Goal: Task Accomplishment & Management: Use online tool/utility

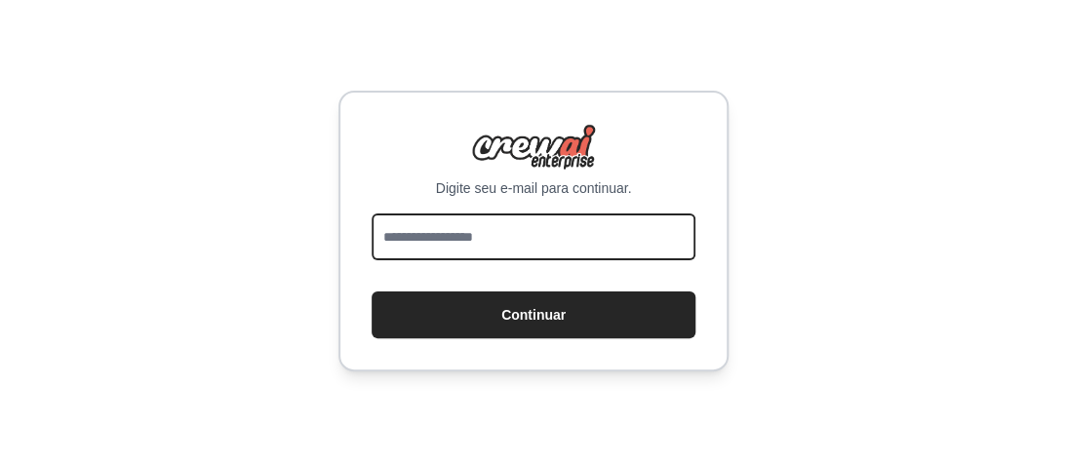
click at [433, 244] on input "email" at bounding box center [534, 237] width 324 height 47
type input "**********"
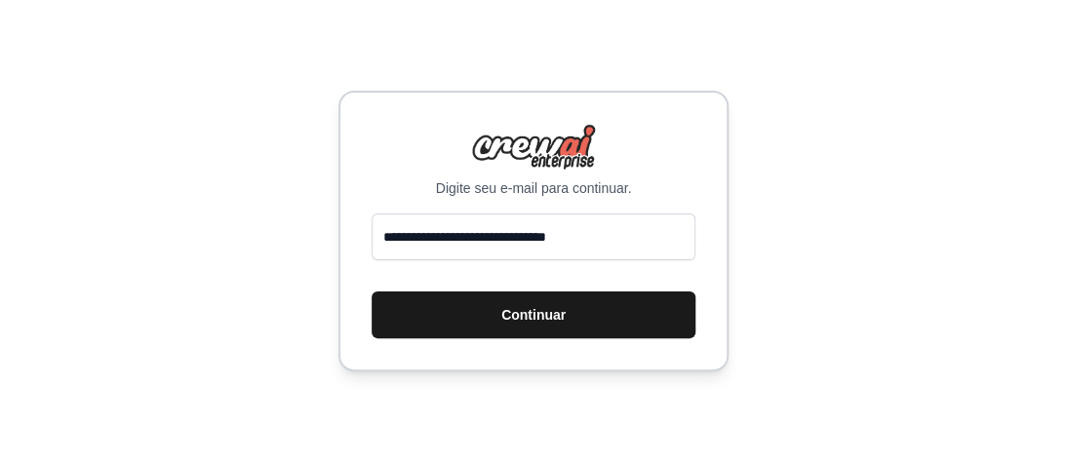
click at [526, 322] on font "Continuar" at bounding box center [533, 315] width 64 height 16
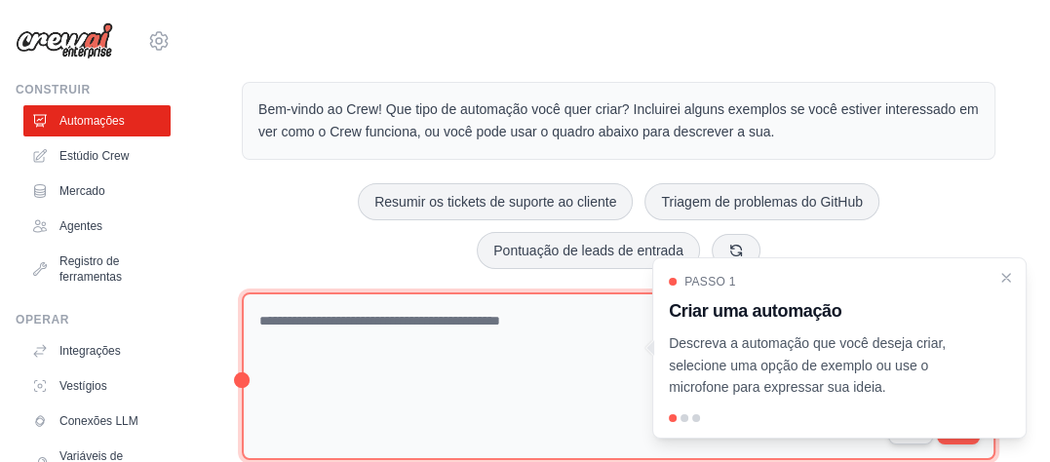
click at [355, 318] on textarea at bounding box center [619, 377] width 754 height 169
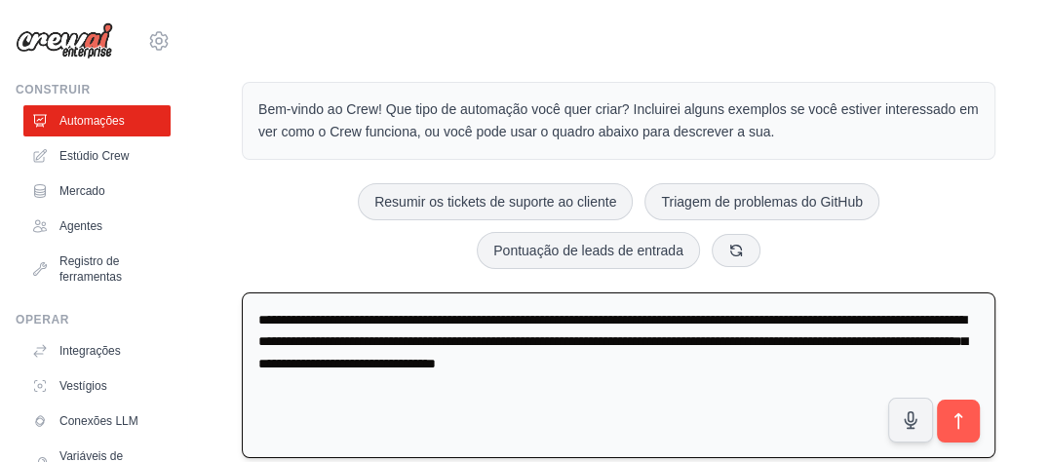
type textarea "**********"
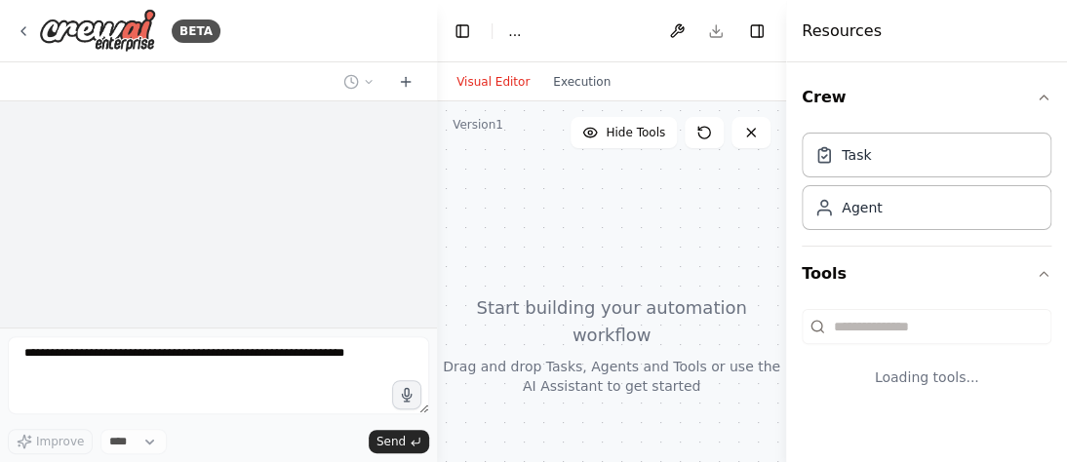
select select "****"
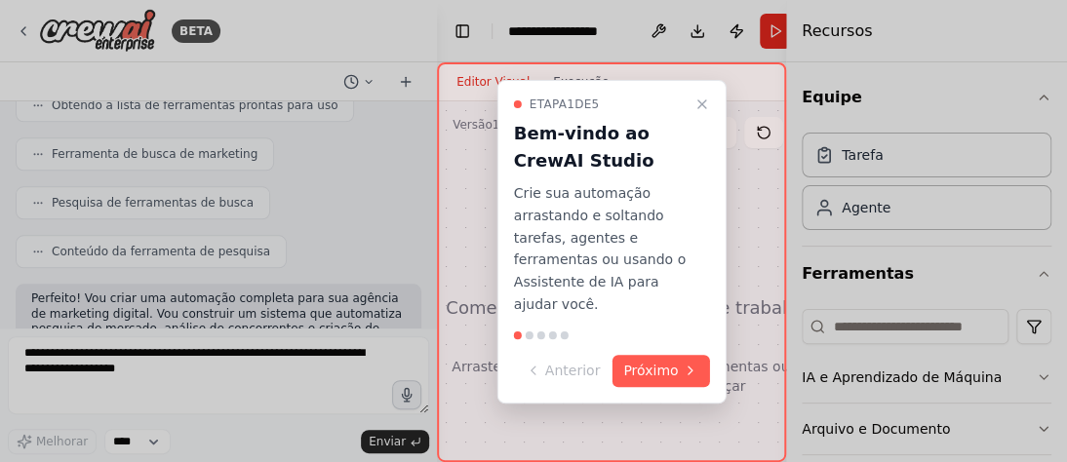
scroll to position [782, 0]
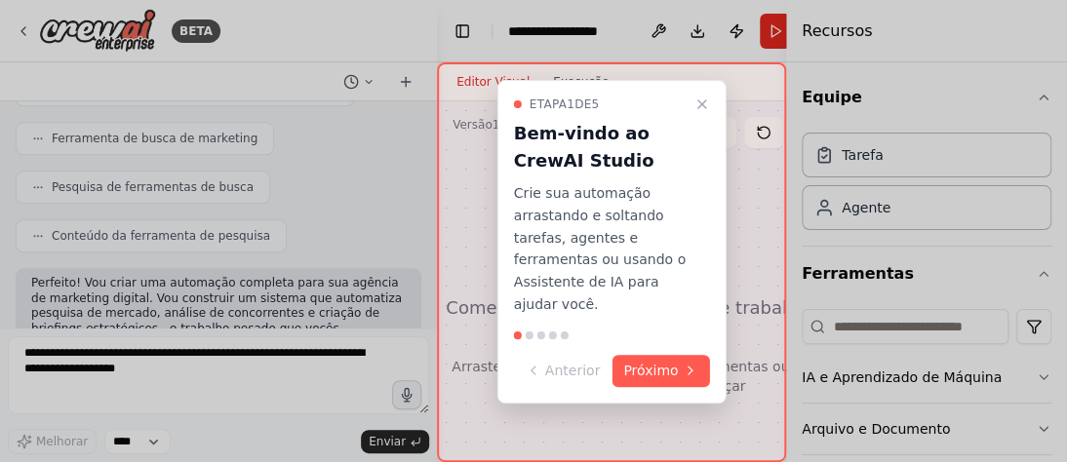
drag, startPoint x: 840, startPoint y: 71, endPoint x: 967, endPoint y: 33, distance: 132.4
click at [967, 33] on div at bounding box center [533, 231] width 1067 height 462
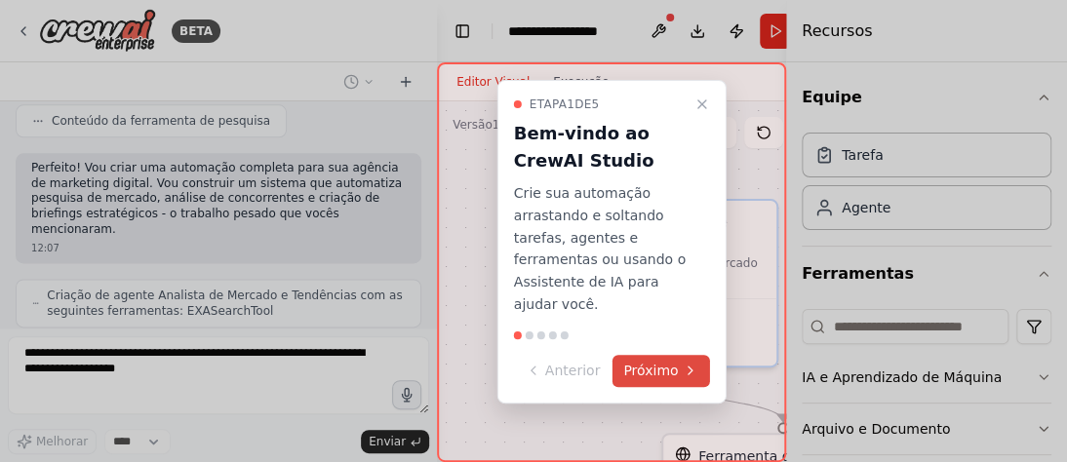
scroll to position [961, 0]
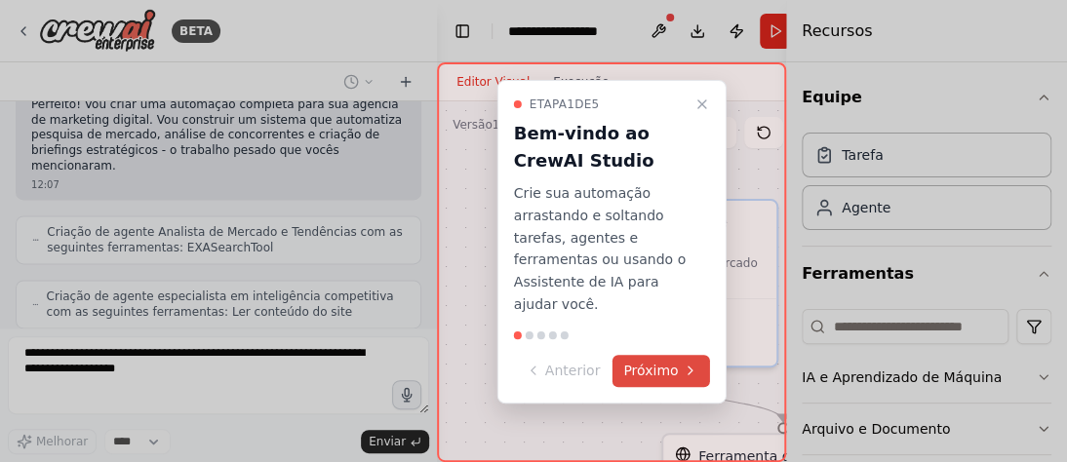
click at [675, 367] on font "Próximo" at bounding box center [650, 371] width 55 height 16
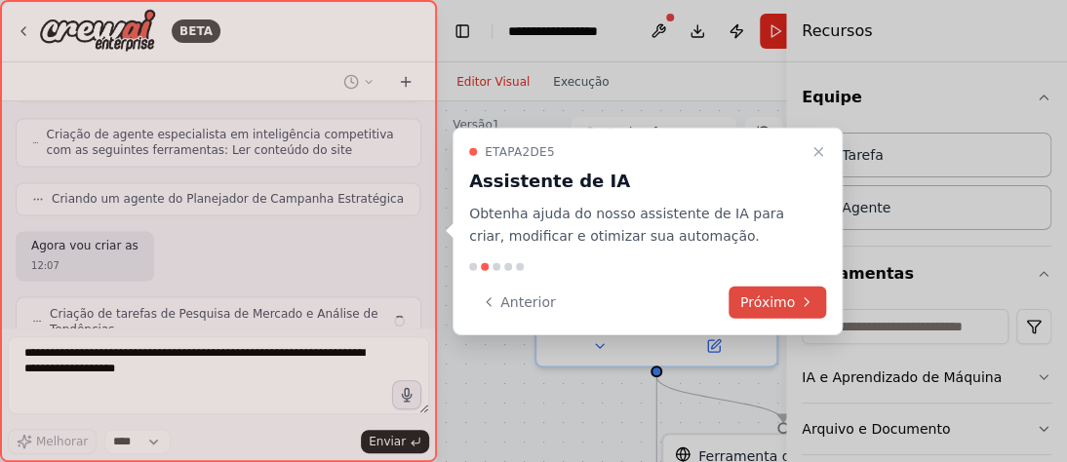
scroll to position [1138, 0]
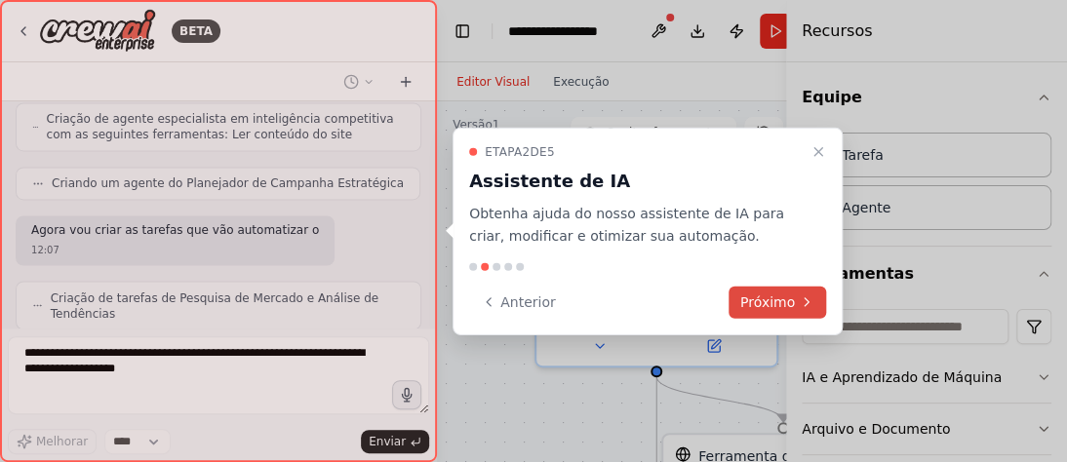
click at [769, 298] on font "Próximo" at bounding box center [767, 302] width 55 height 16
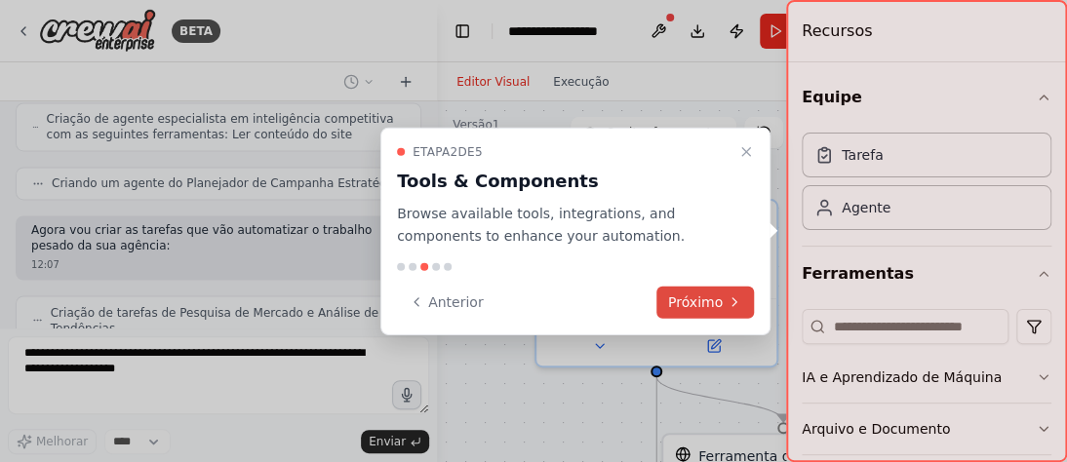
scroll to position [1153, 0]
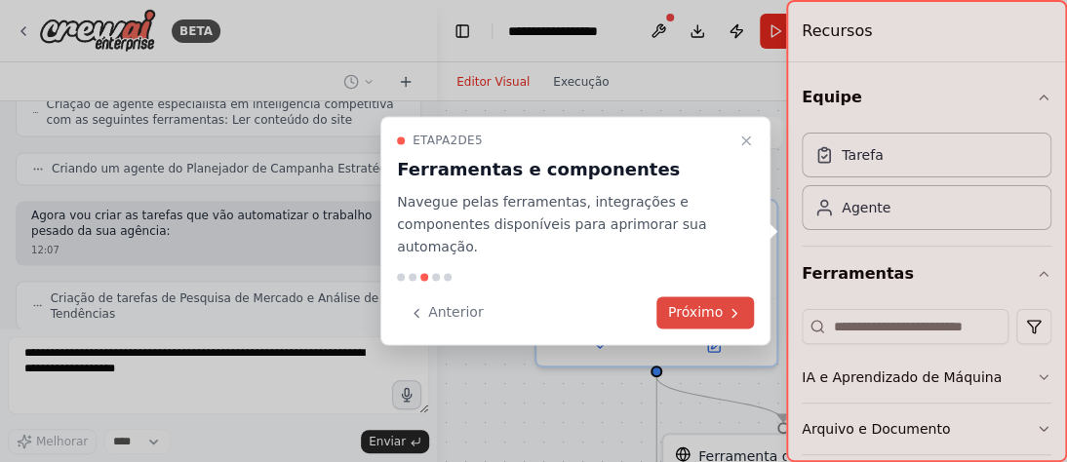
click at [684, 308] on font "Próximo" at bounding box center [695, 313] width 55 height 16
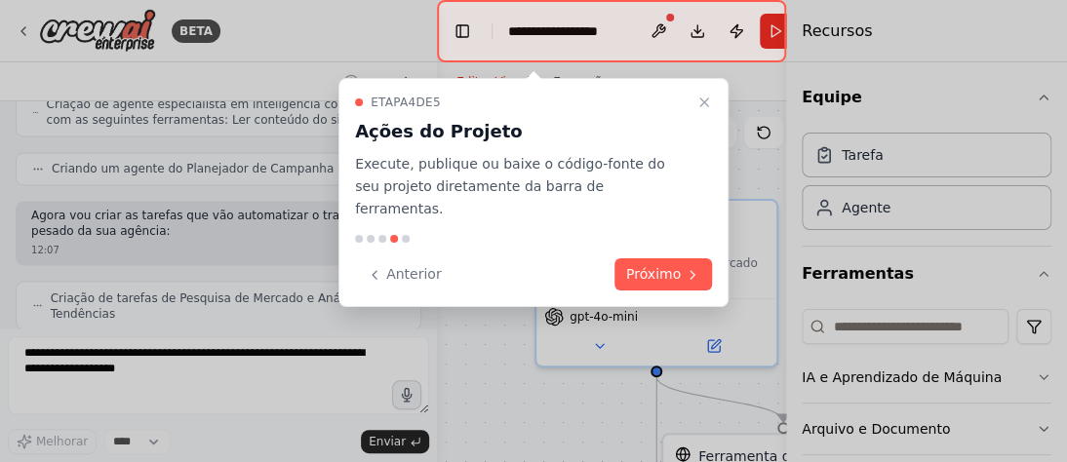
scroll to position [1202, 0]
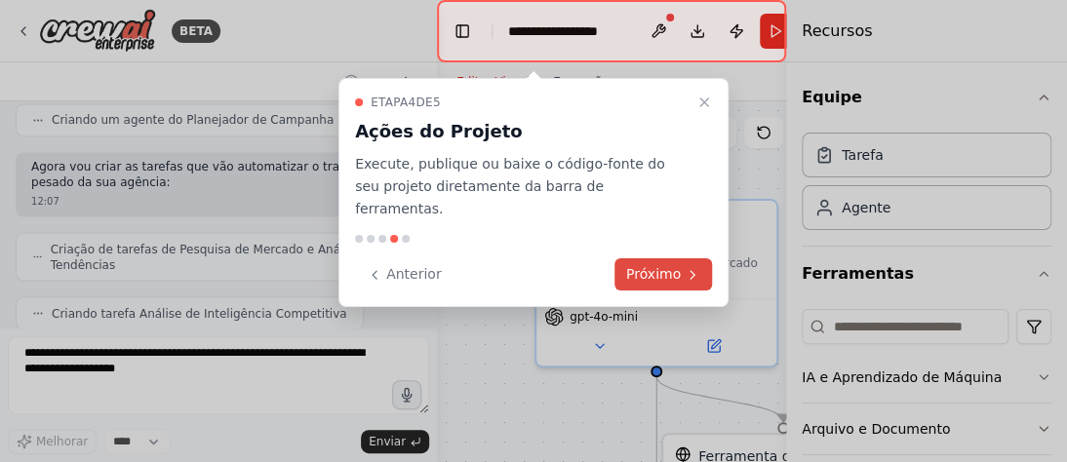
click at [667, 266] on font "Próximo" at bounding box center [653, 274] width 55 height 16
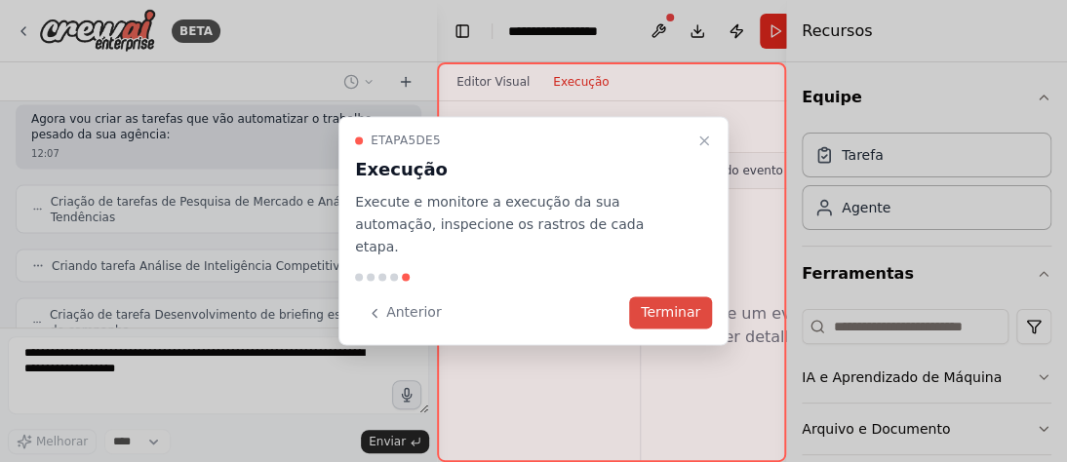
scroll to position [1379, 0]
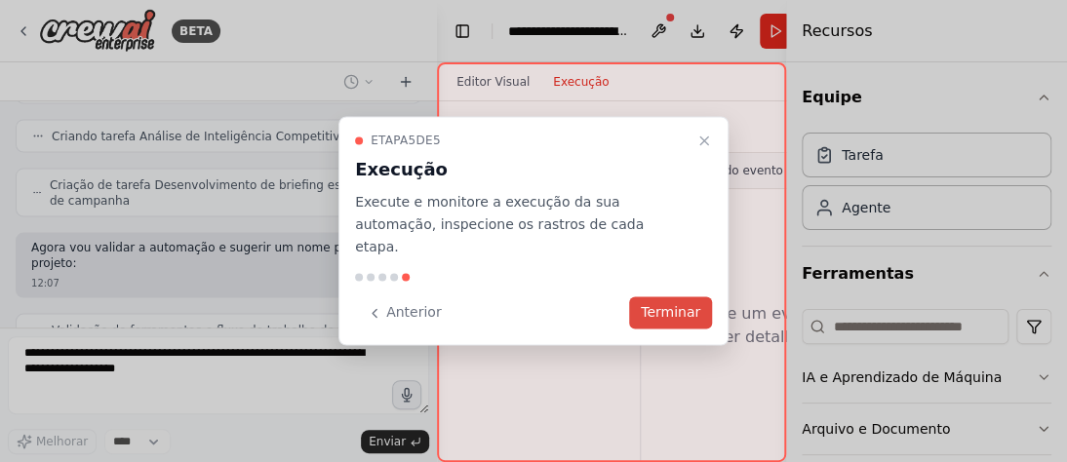
click at [669, 305] on font "Terminar" at bounding box center [670, 313] width 59 height 16
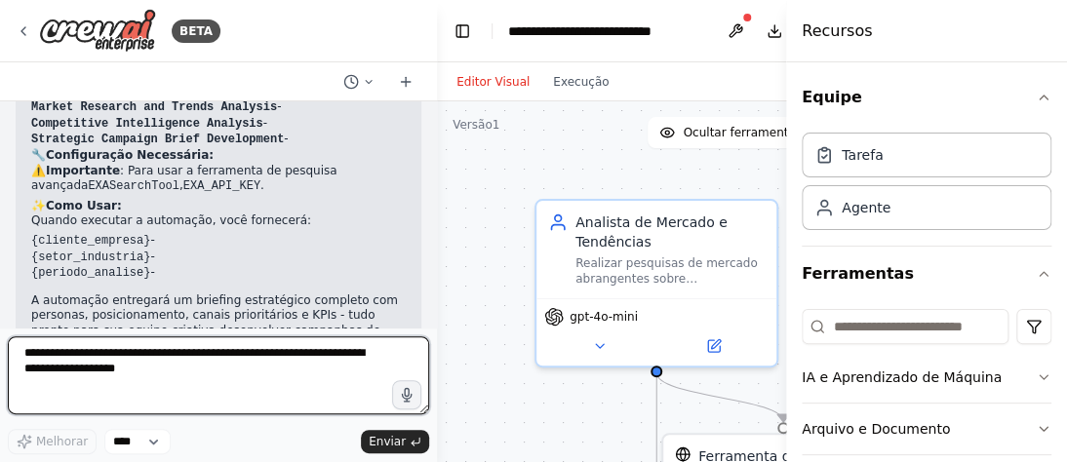
scroll to position [1811, 0]
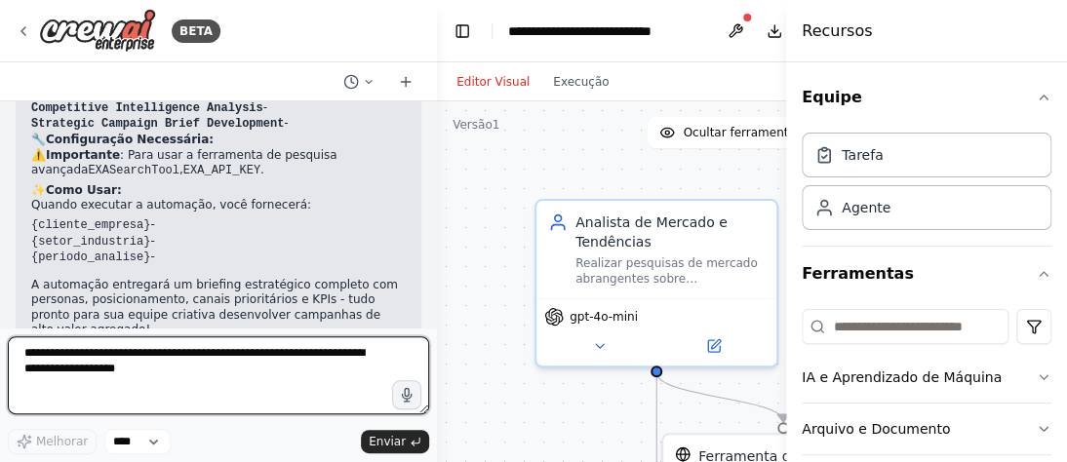
click at [74, 359] on textarea at bounding box center [218, 375] width 421 height 78
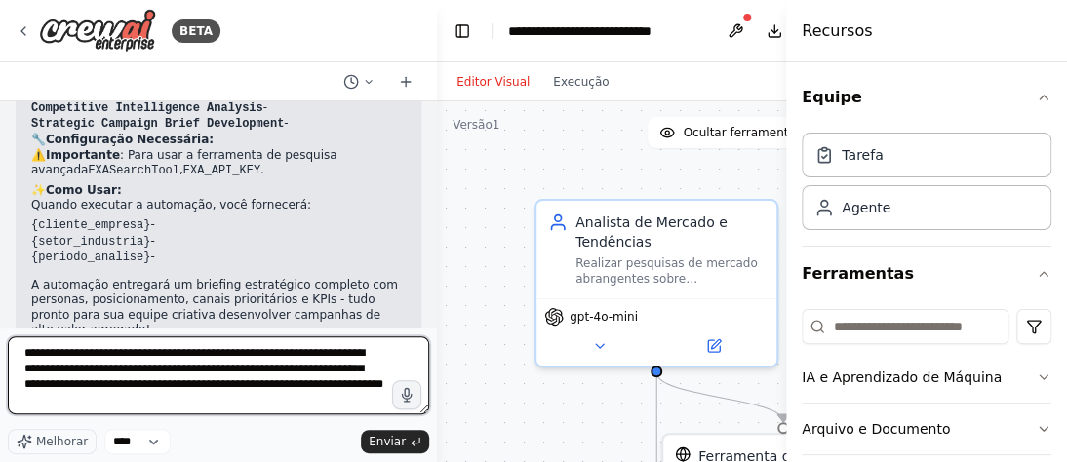
type textarea "**********"
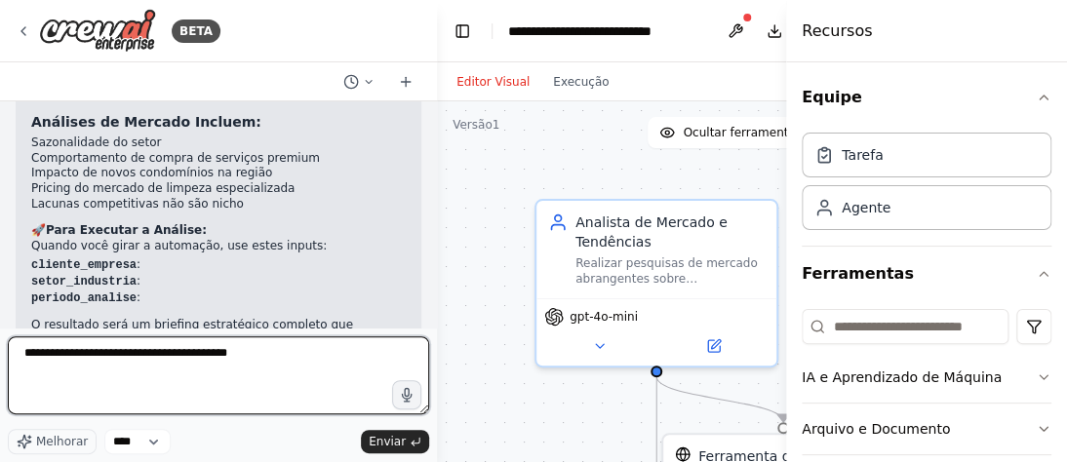
scroll to position [177, 0]
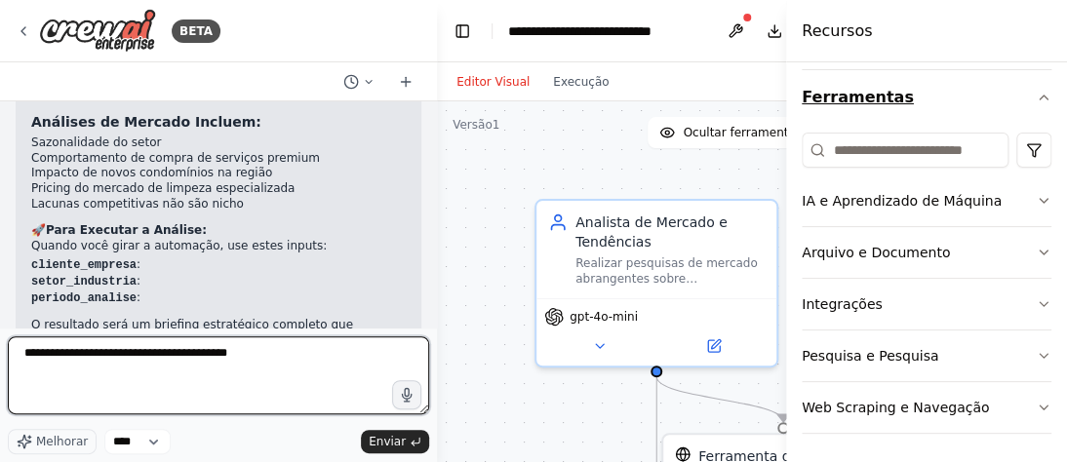
type textarea "**********"
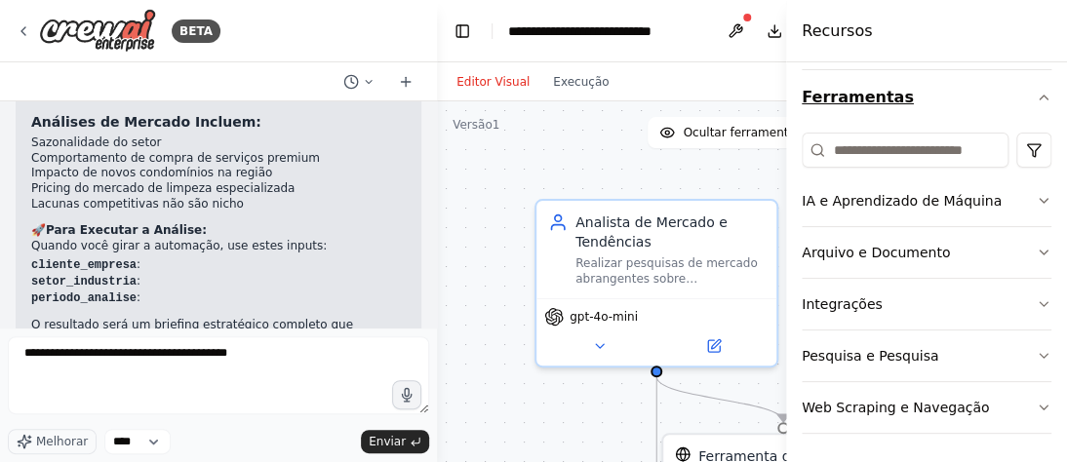
click at [1036, 94] on icon "button" at bounding box center [1044, 98] width 16 height 16
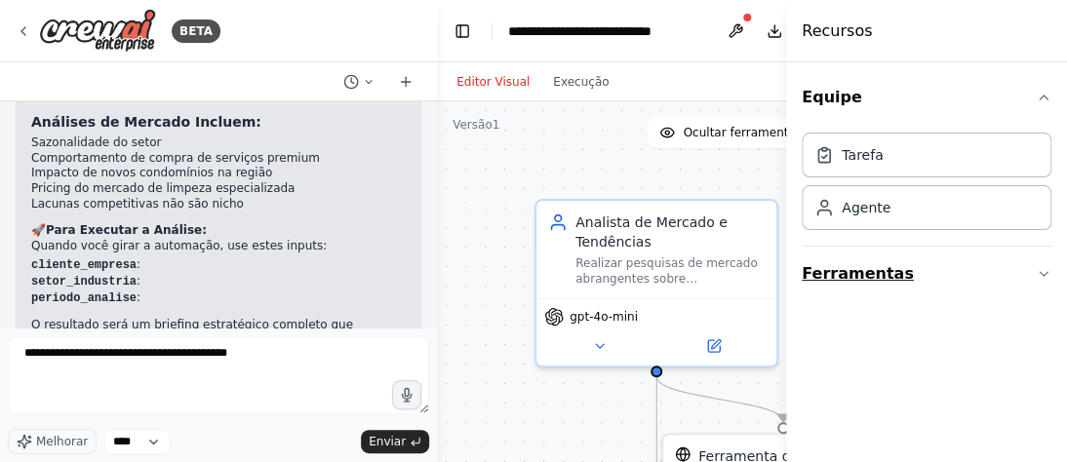
scroll to position [0, 0]
click at [1040, 97] on icon "button" at bounding box center [1044, 98] width 16 height 16
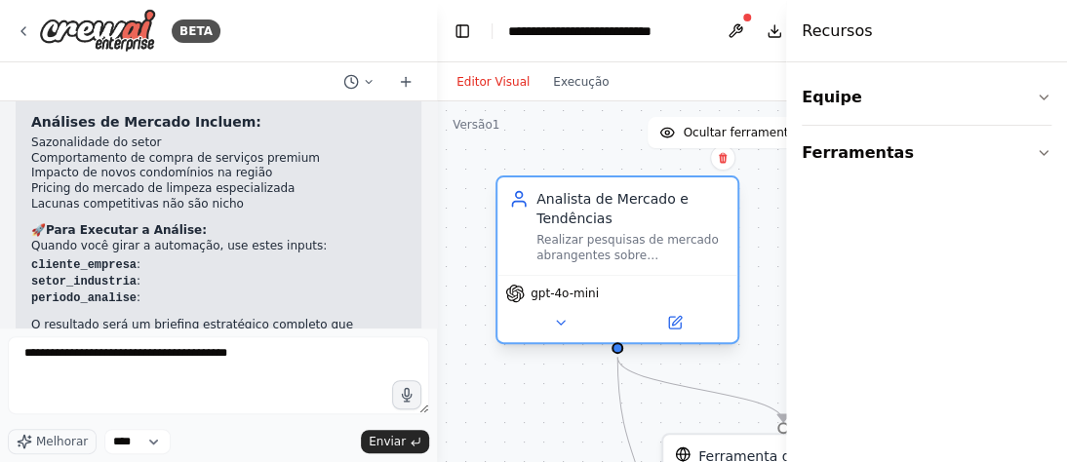
drag, startPoint x: 552, startPoint y: 292, endPoint x: 514, endPoint y: 270, distance: 43.7
click at [514, 270] on div "Analista de Mercado e Tendências Realizar pesquisas de mercado abrangentes sobr…" at bounding box center [617, 227] width 240 height 98
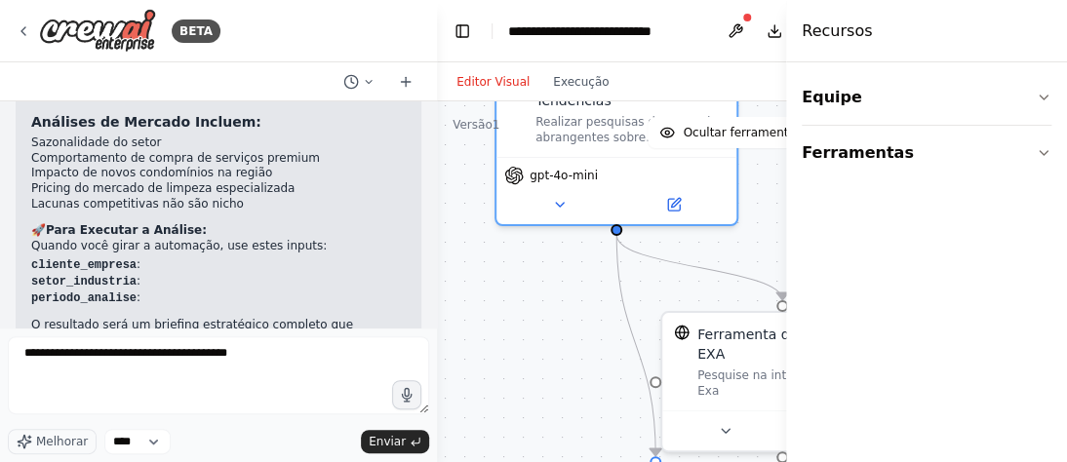
drag, startPoint x: 559, startPoint y: 419, endPoint x: 557, endPoint y: 298, distance: 121.0
click at [557, 295] on div ".deletable-edge-delete-btn { width: 20px; height: 20px; border: 0px solid #ffff…" at bounding box center [680, 345] width 486 height 488
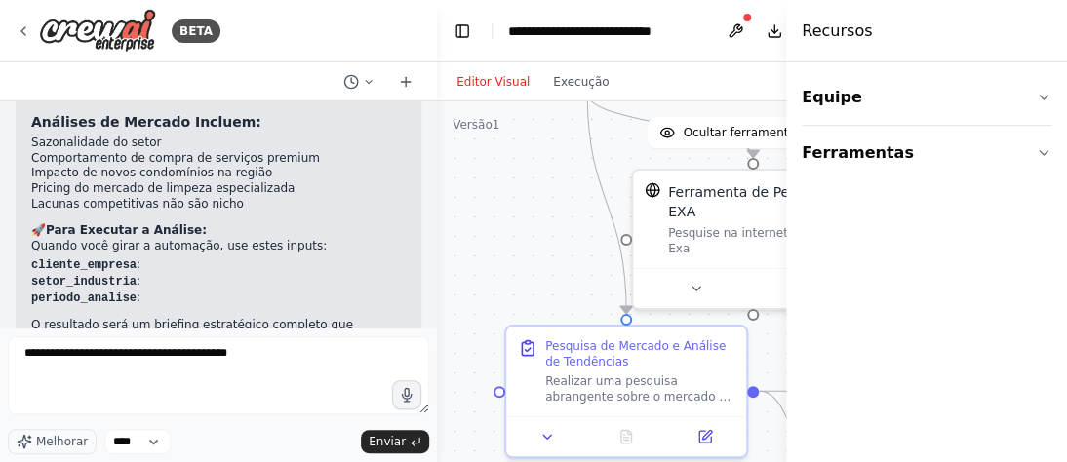
drag, startPoint x: 579, startPoint y: 418, endPoint x: 547, endPoint y: 274, distance: 147.9
click at [547, 272] on div ".deletable-edge-delete-btn { width: 20px; height: 20px; border: 0px solid #ffff…" at bounding box center [680, 345] width 486 height 488
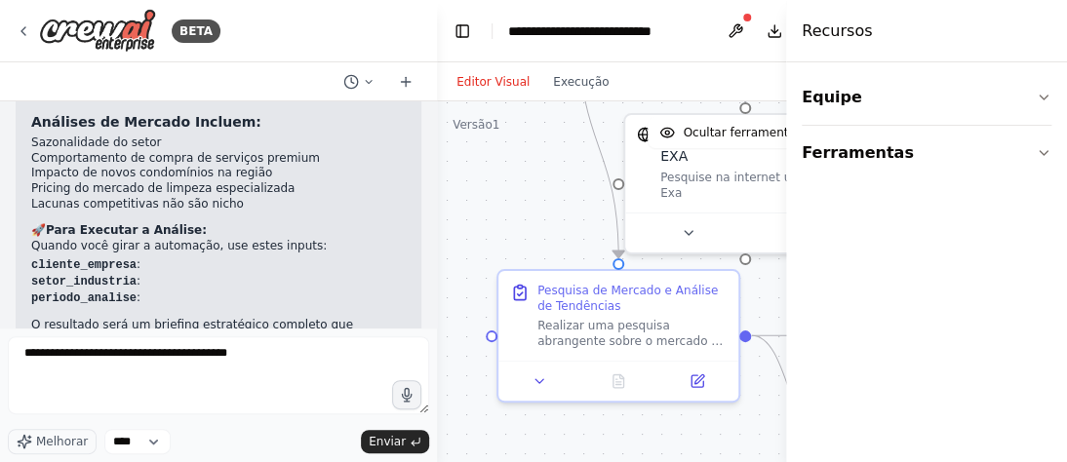
drag, startPoint x: 561, startPoint y: 314, endPoint x: 557, endPoint y: 265, distance: 48.9
click at [557, 265] on div ".deletable-edge-delete-btn { width: 20px; height: 20px; border: 0px solid #ffff…" at bounding box center [680, 345] width 486 height 488
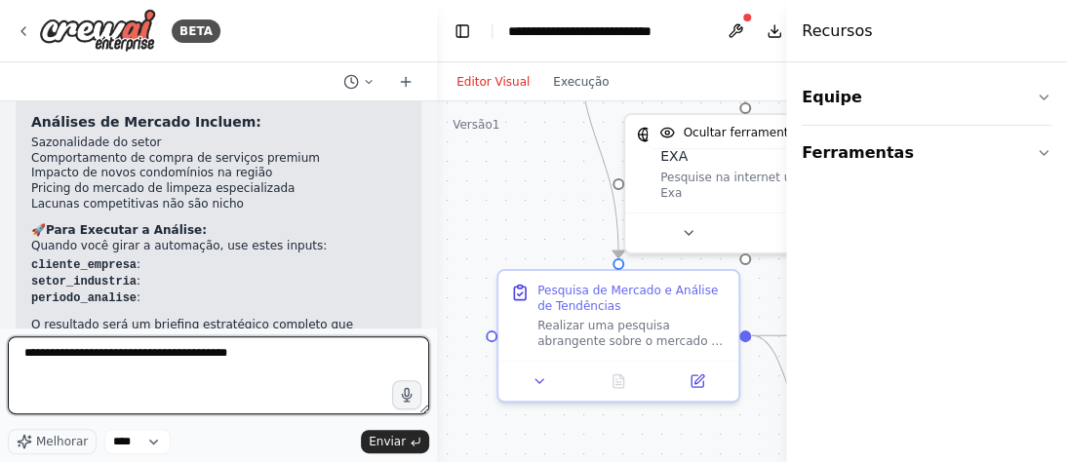
click at [306, 356] on textarea "**********" at bounding box center [218, 375] width 421 height 78
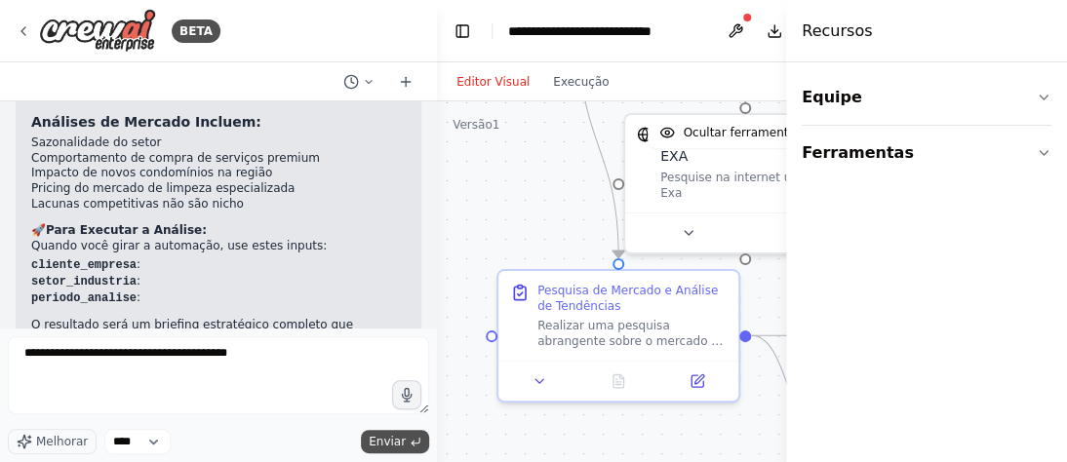
click at [398, 439] on font "Enviar" at bounding box center [387, 442] width 37 height 14
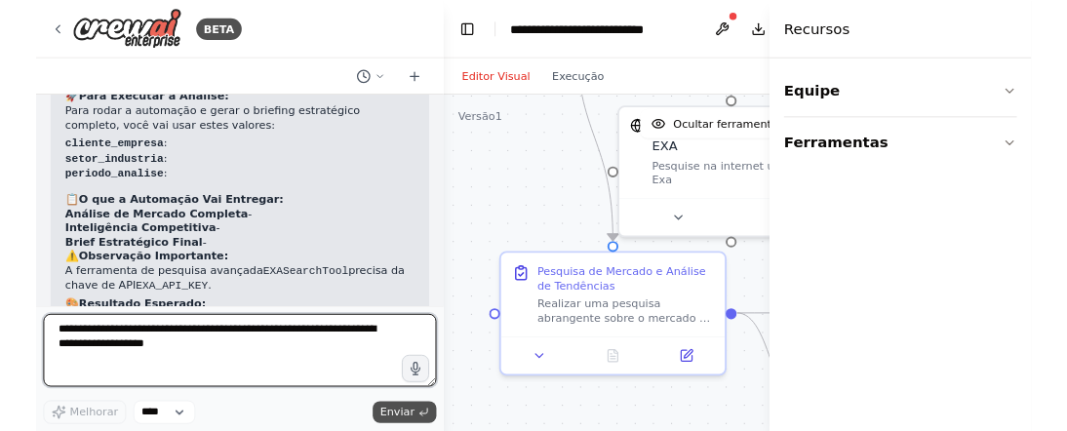
scroll to position [3662, 0]
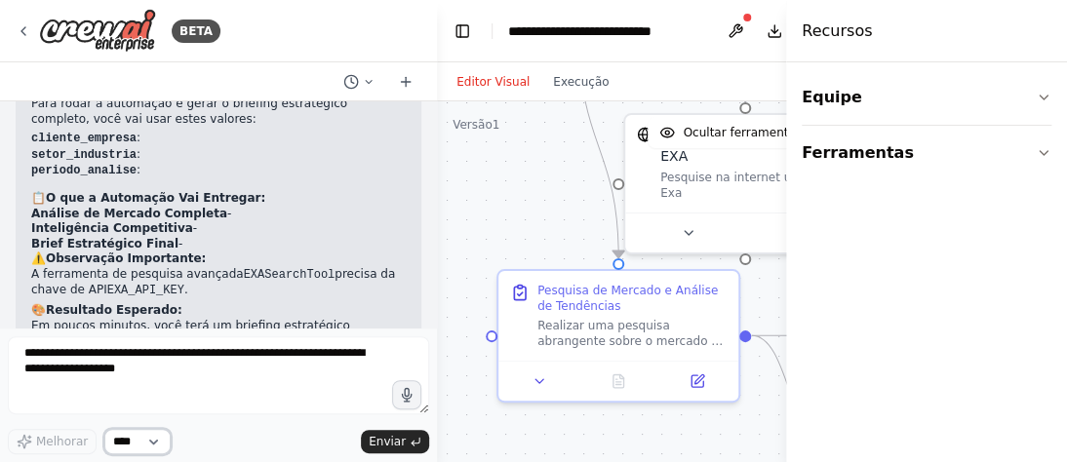
click at [158, 441] on select "****" at bounding box center [137, 441] width 66 height 25
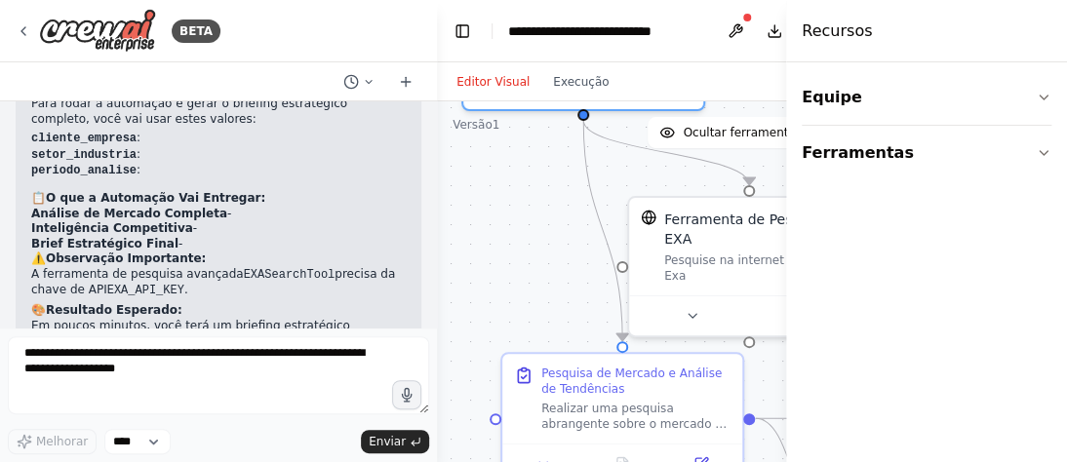
drag, startPoint x: 584, startPoint y: 200, endPoint x: 588, endPoint y: 283, distance: 83.0
click at [588, 283] on div ".deletable-edge-delete-btn { width: 20px; height: 20px; border: 0px solid #ffff…" at bounding box center [680, 345] width 486 height 488
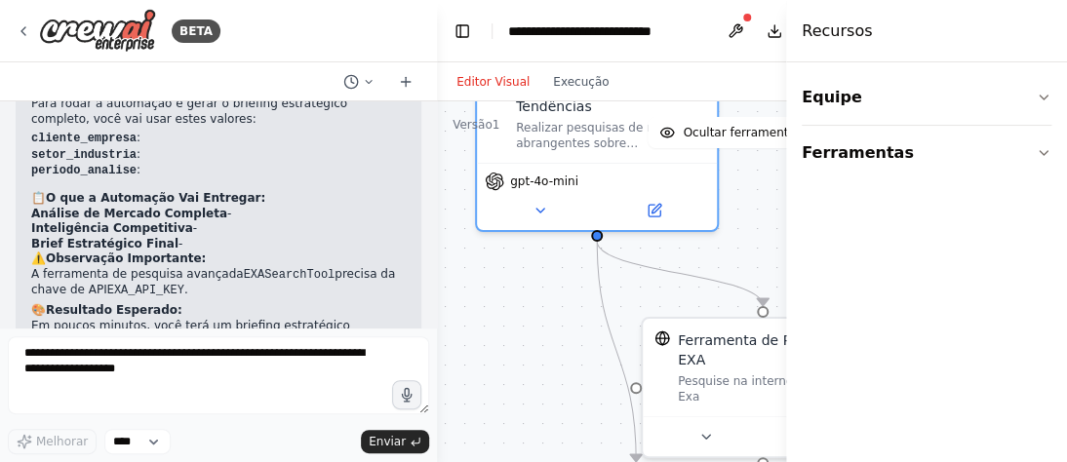
drag, startPoint x: 558, startPoint y: 216, endPoint x: 574, endPoint y: 336, distance: 122.1
click at [572, 336] on div ".deletable-edge-delete-btn { width: 20px; height: 20px; border: 0px solid #ffff…" at bounding box center [680, 345] width 486 height 488
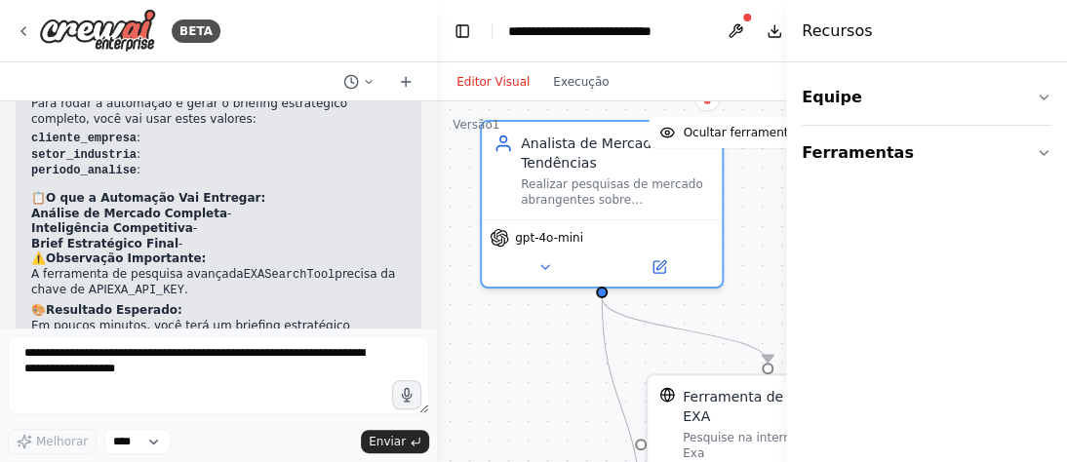
drag, startPoint x: 573, startPoint y: 254, endPoint x: 577, endPoint y: 310, distance: 56.7
click at [577, 310] on div ".deletable-edge-delete-btn { width: 20px; height: 20px; border: 0px solid #ffff…" at bounding box center [680, 345] width 486 height 488
click at [771, 32] on button "Download" at bounding box center [774, 31] width 31 height 35
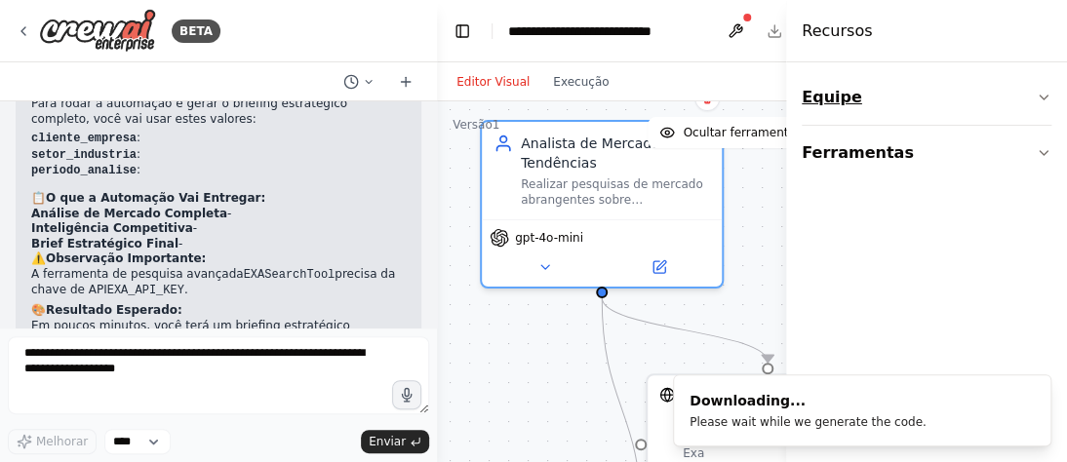
click at [1042, 96] on icon "button" at bounding box center [1044, 98] width 16 height 16
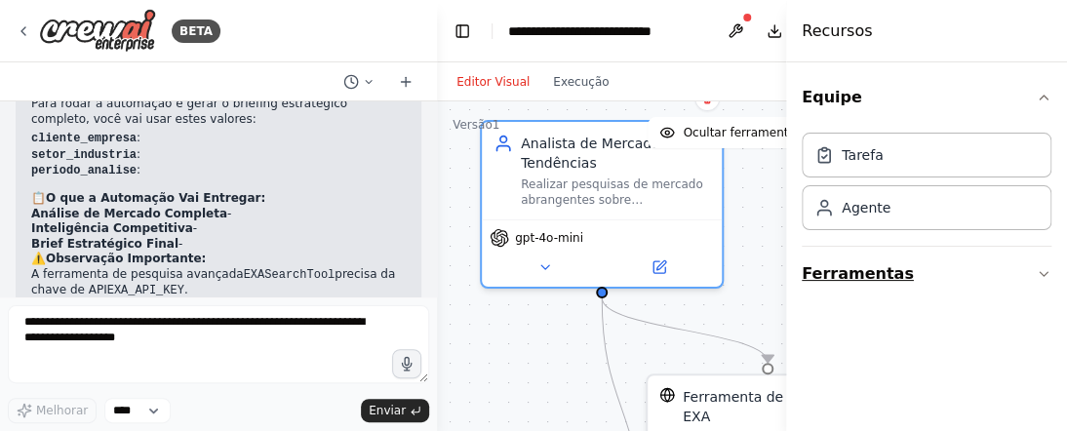
click at [1047, 275] on icon "button" at bounding box center [1044, 274] width 16 height 16
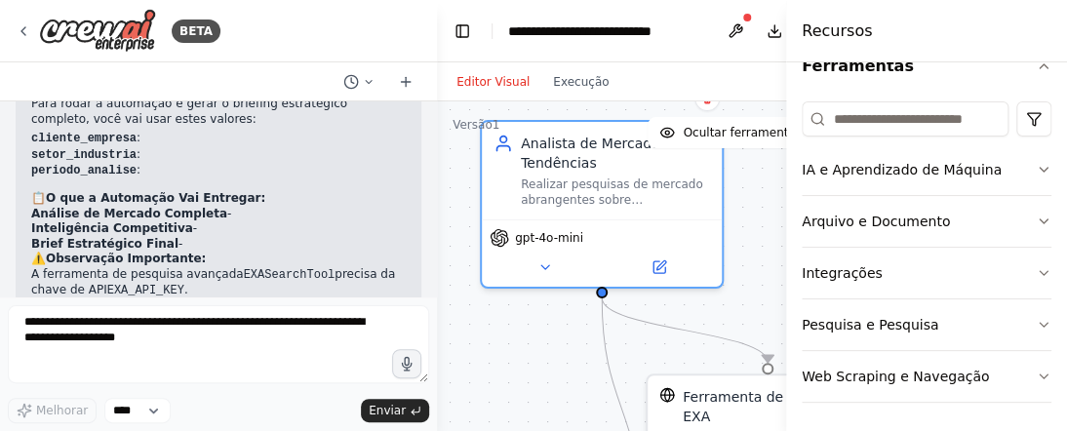
scroll to position [0, 0]
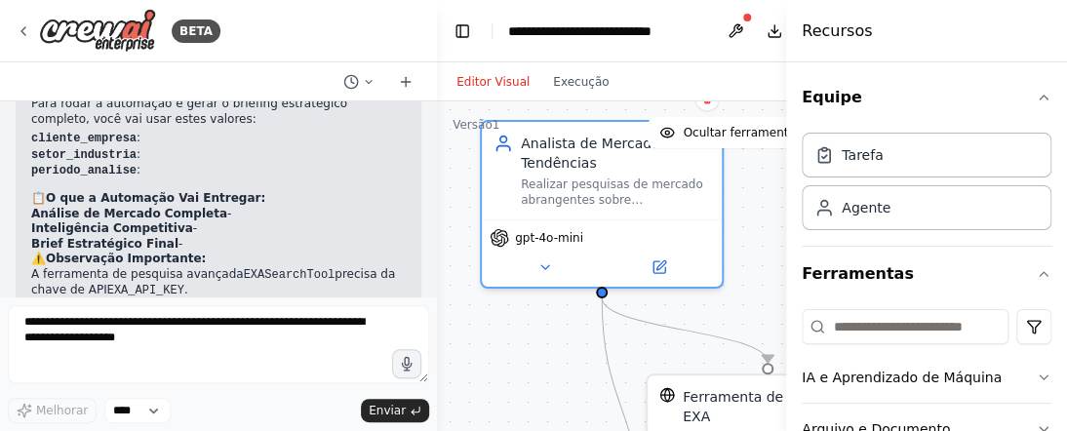
click at [453, 240] on div ".deletable-edge-delete-btn { width: 20px; height: 20px; border: 0px solid #ffff…" at bounding box center [680, 345] width 486 height 488
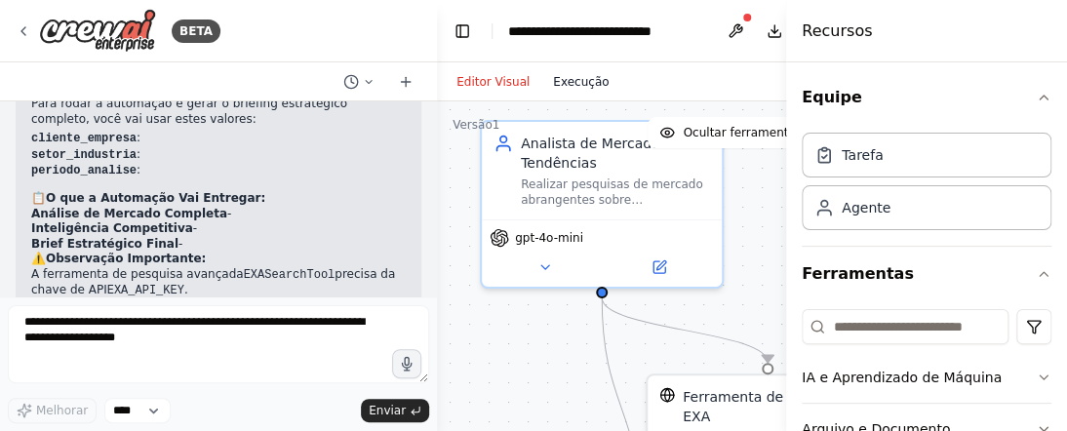
click at [569, 82] on font "Execução" at bounding box center [581, 82] width 56 height 14
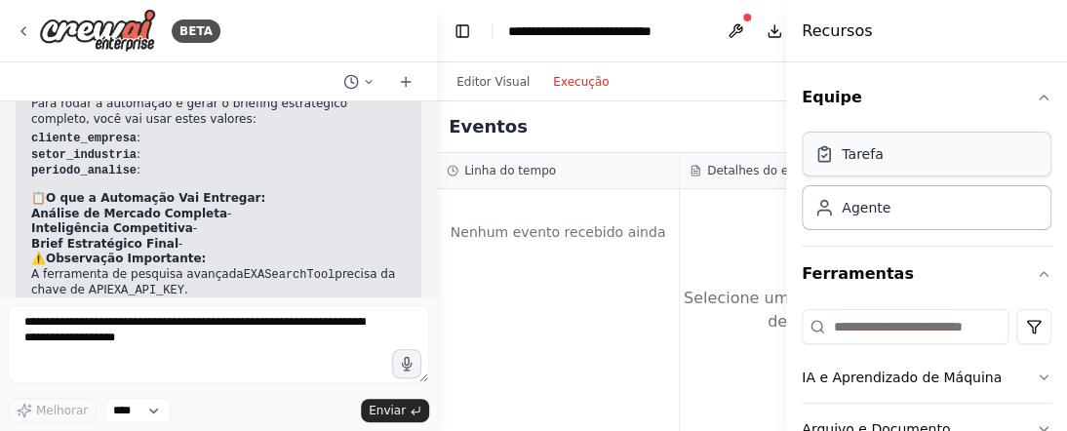
click at [925, 164] on div "Tarefa" at bounding box center [927, 154] width 250 height 45
drag, startPoint x: 566, startPoint y: 234, endPoint x: 605, endPoint y: 234, distance: 39.0
click at [607, 234] on font "Nenhum evento recebido ainda" at bounding box center [559, 232] width 216 height 16
click at [490, 84] on font "Editor Visual" at bounding box center [492, 82] width 73 height 14
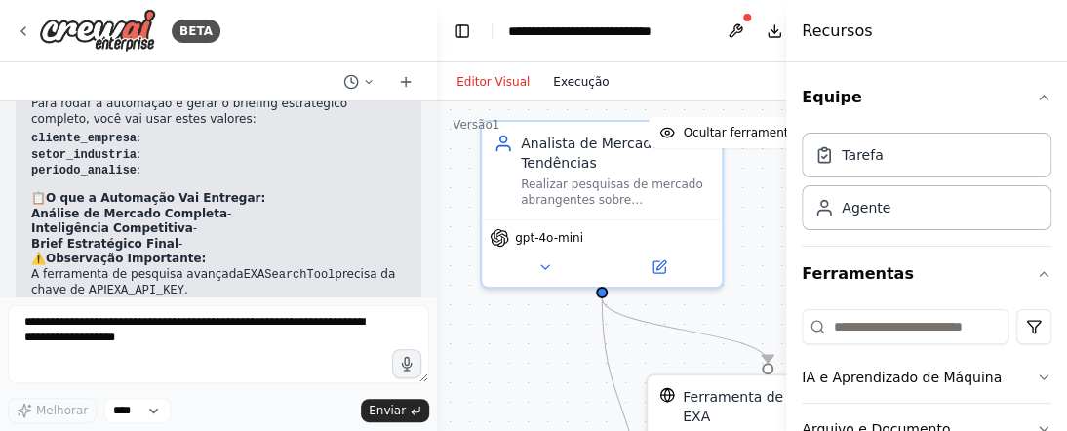
click at [572, 86] on font "Execução" at bounding box center [581, 82] width 56 height 14
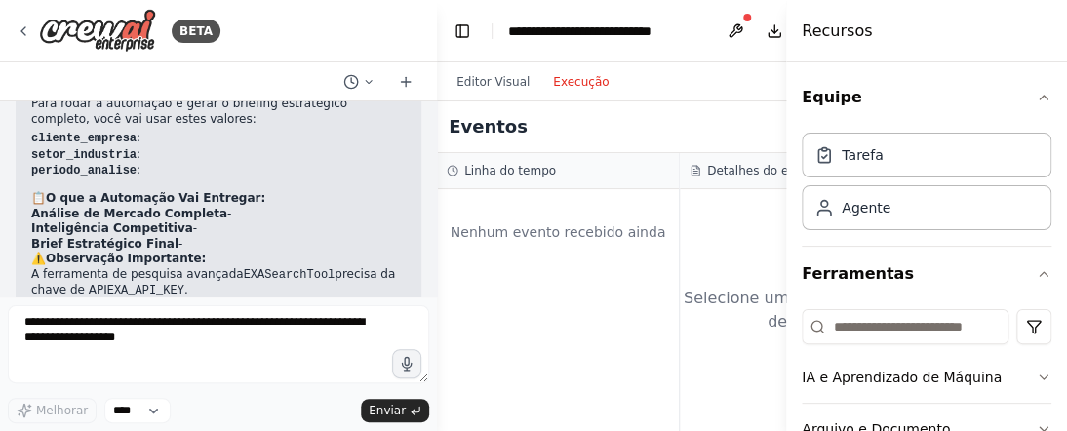
click at [491, 229] on font "Nenhum evento recebido ainda" at bounding box center [559, 232] width 216 height 16
drag, startPoint x: 703, startPoint y: 169, endPoint x: 600, endPoint y: 166, distance: 103.4
click at [600, 166] on div "Linha do tempo Nenhum evento recebido ainda Detalhes do evento Selecione um eve…" at bounding box center [680, 292] width 486 height 278
click at [607, 171] on div "Linha do tempo" at bounding box center [558, 171] width 222 height 16
click at [741, 257] on div "Selecione um evento para ver detalhes" at bounding box center [801, 310] width 243 height 242
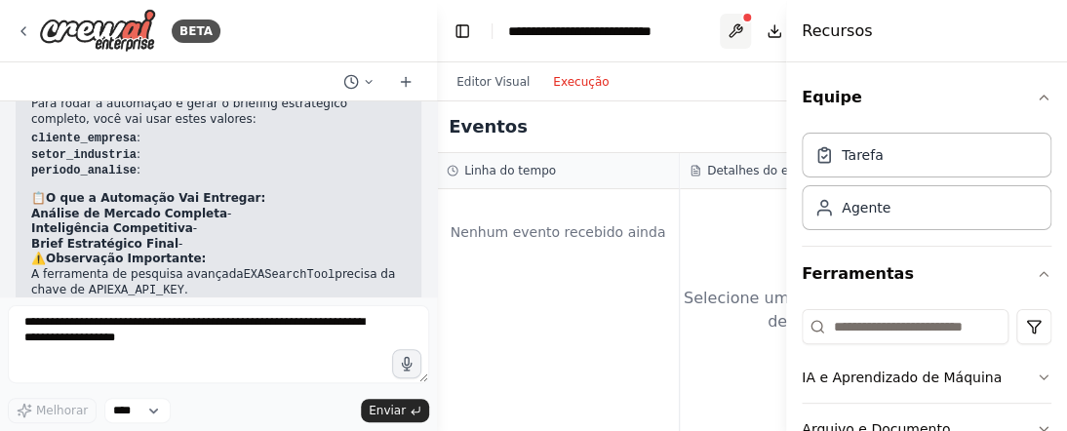
click at [732, 34] on button at bounding box center [735, 31] width 31 height 35
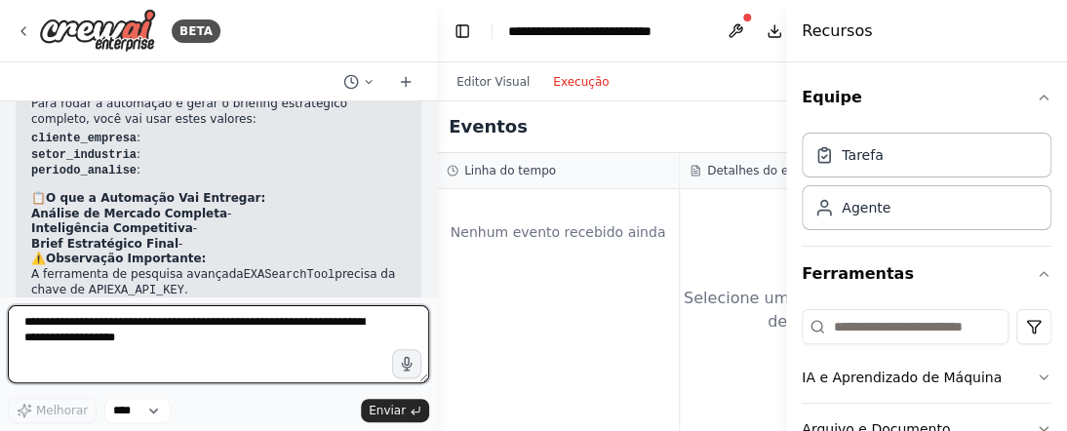
click at [106, 320] on textarea at bounding box center [218, 344] width 421 height 78
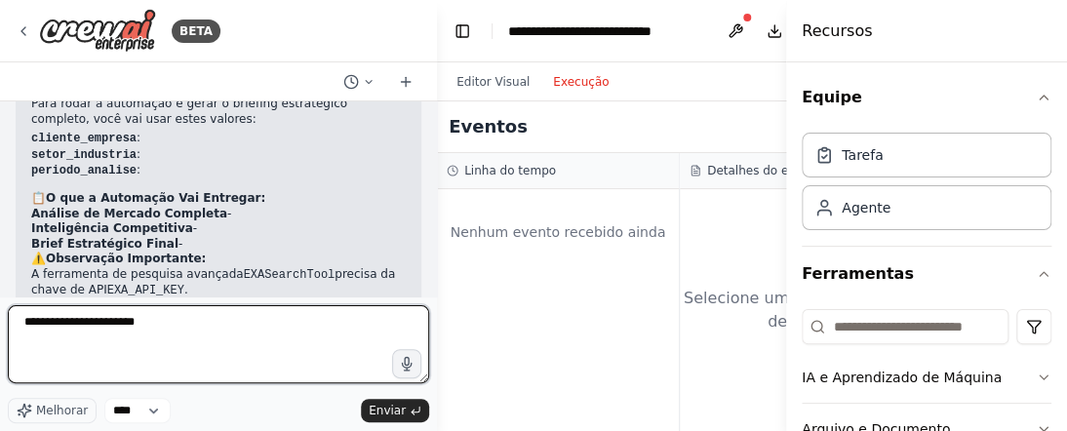
type textarea "**********"
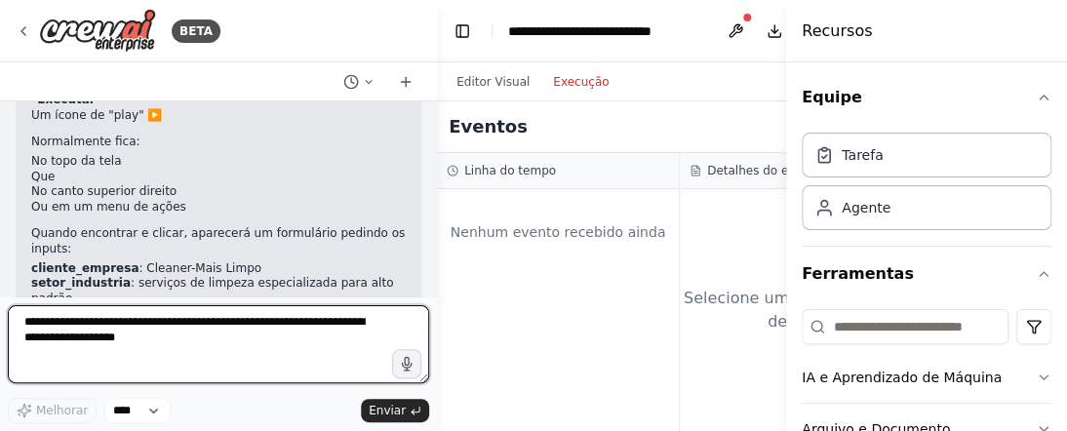
scroll to position [4263, 0]
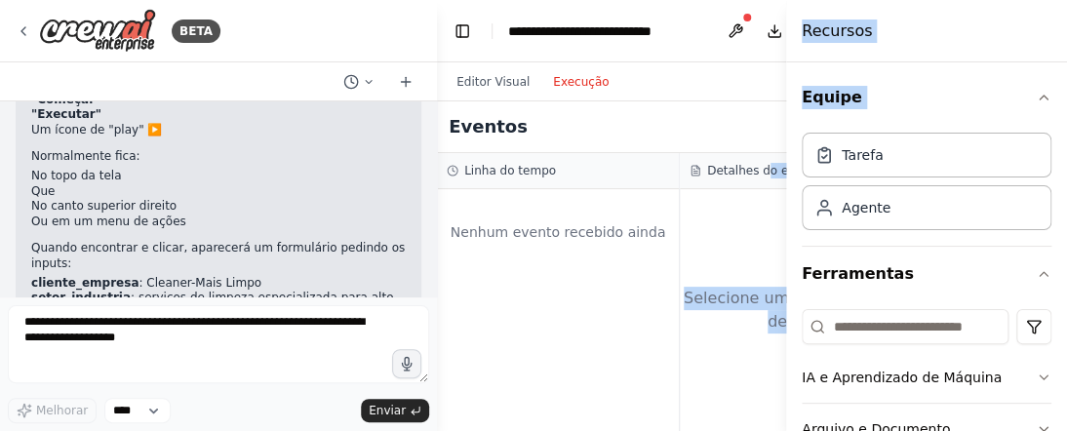
drag, startPoint x: 765, startPoint y: 172, endPoint x: 866, endPoint y: 180, distance: 101.8
click at [861, 181] on div "BETA Somos uma Agência de Marketing Digital com Inteligência Artificial e optam…" at bounding box center [533, 215] width 1067 height 431
click at [1036, 95] on icon "button" at bounding box center [1044, 98] width 16 height 16
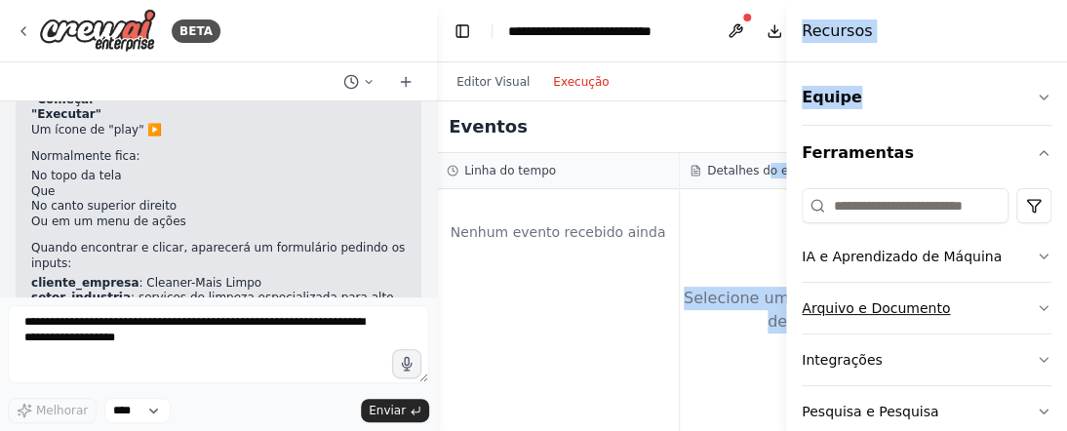
click at [1040, 308] on icon "button" at bounding box center [1044, 308] width 8 height 4
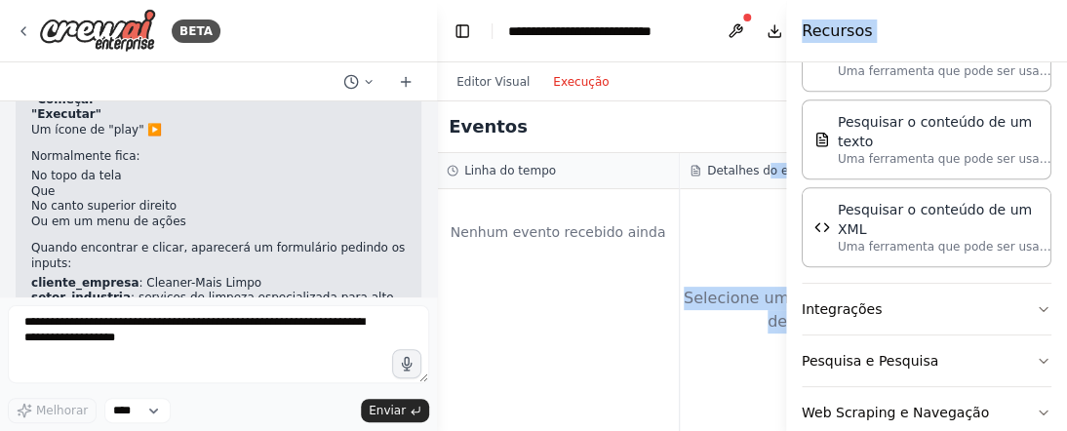
scroll to position [695, 0]
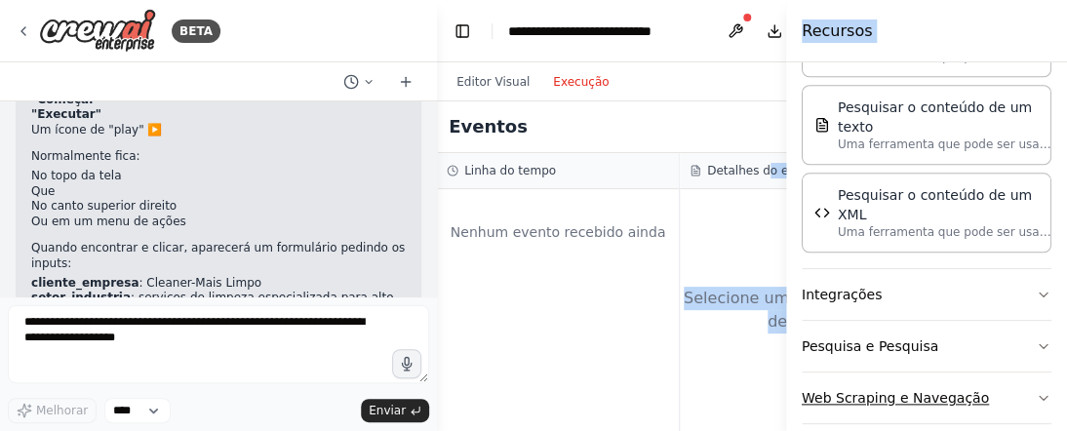
click at [1036, 390] on icon "button" at bounding box center [1044, 398] width 16 height 16
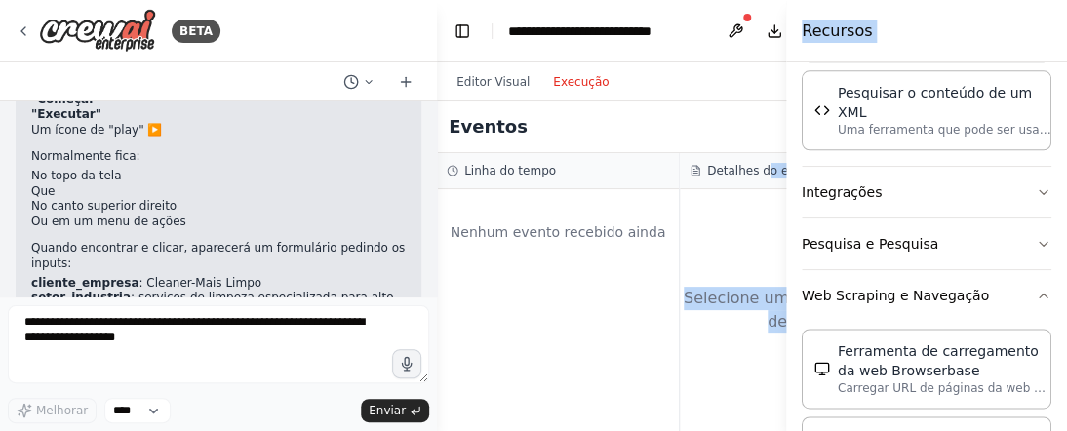
scroll to position [823, 0]
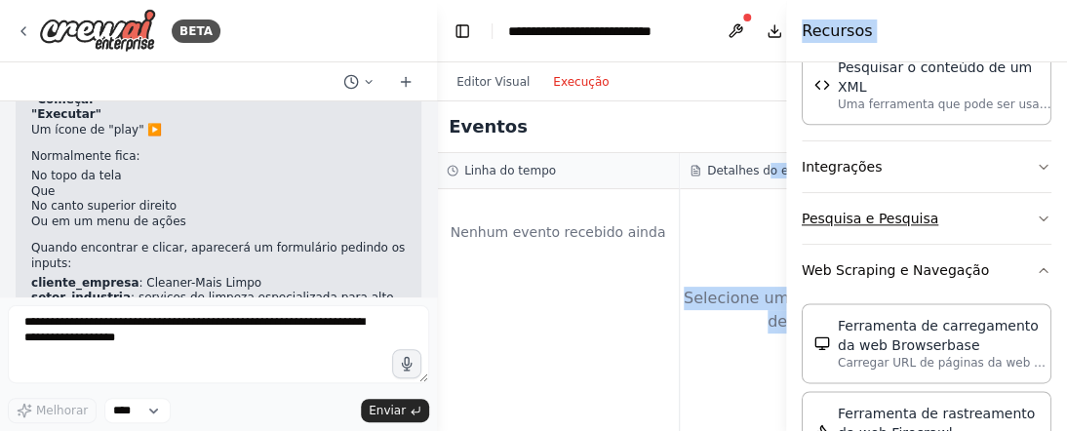
click at [1036, 211] on icon "button" at bounding box center [1044, 219] width 16 height 16
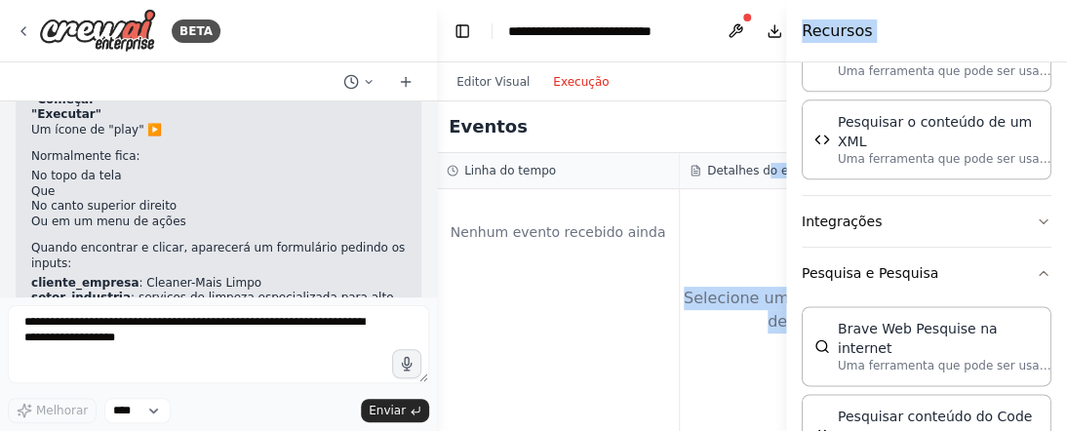
scroll to position [724, 0]
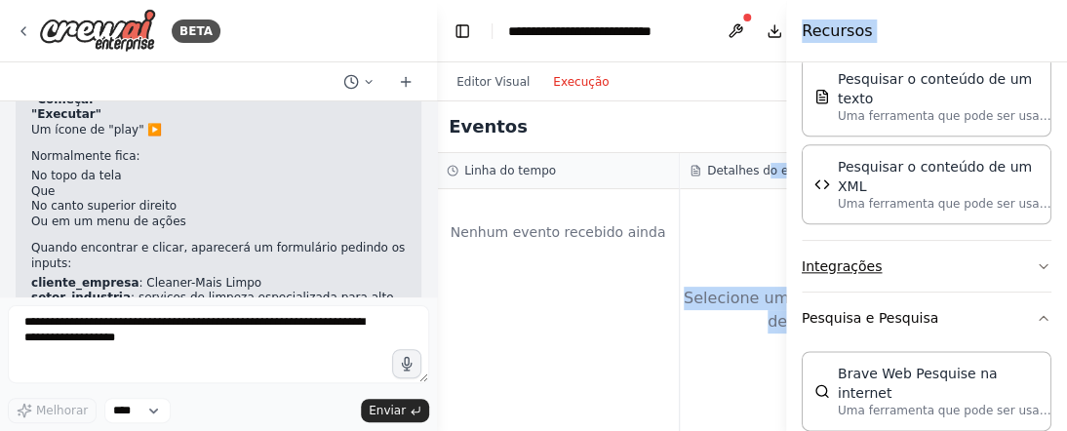
click at [1036, 258] on icon "button" at bounding box center [1044, 266] width 16 height 16
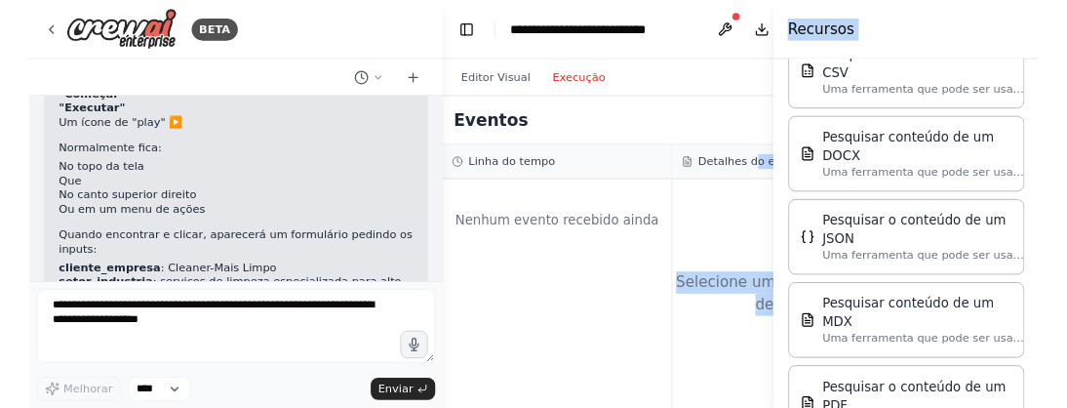
scroll to position [0, 0]
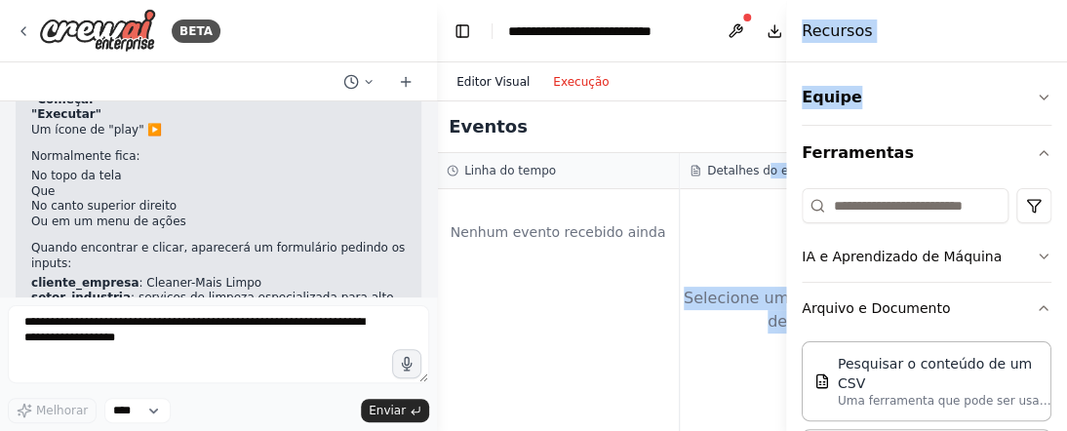
click at [488, 80] on font "Editor Visual" at bounding box center [492, 82] width 73 height 14
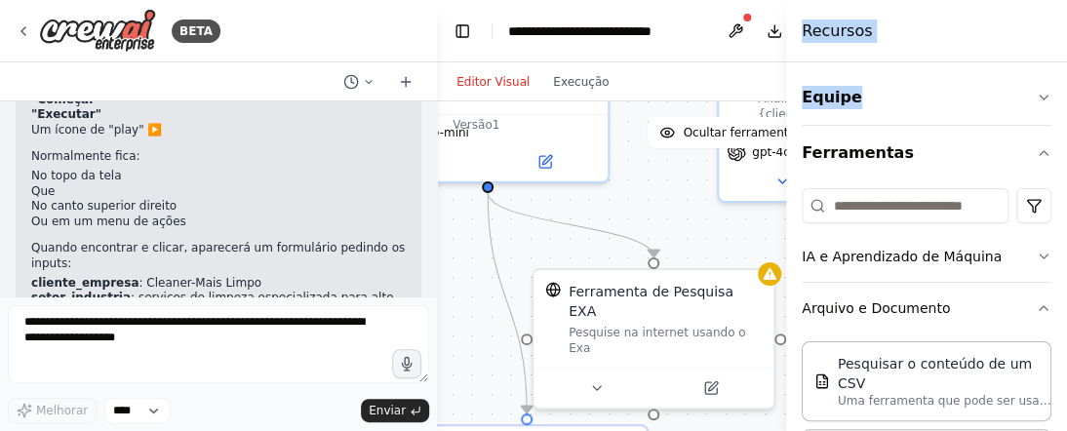
drag, startPoint x: 753, startPoint y: 326, endPoint x: 639, endPoint y: 220, distance: 155.3
click at [639, 220] on div ".deletable-edge-delete-btn { width: 20px; height: 20px; border: 0px solid #ffff…" at bounding box center [680, 345] width 486 height 488
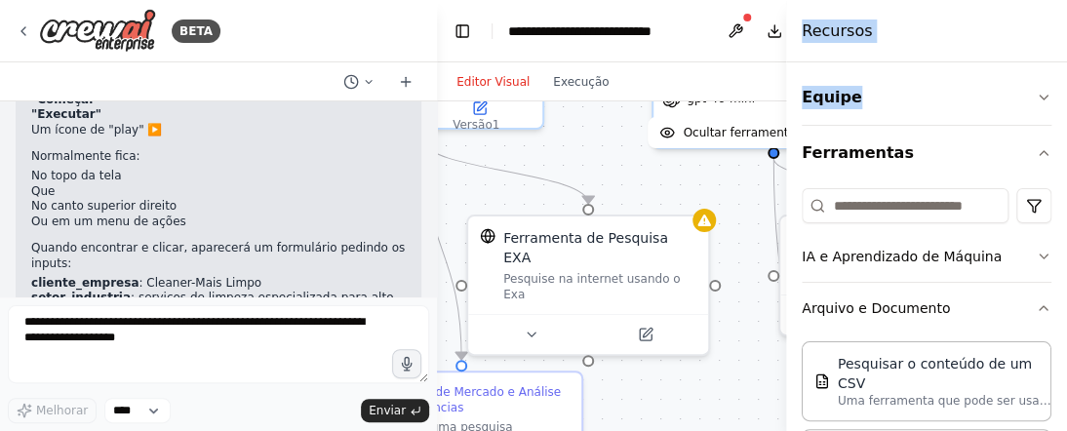
drag, startPoint x: 708, startPoint y: 257, endPoint x: 643, endPoint y: 204, distance: 84.5
click at [643, 204] on div ".deletable-edge-delete-btn { width: 20px; height: 20px; border: 0px solid #ffff…" at bounding box center [680, 345] width 486 height 488
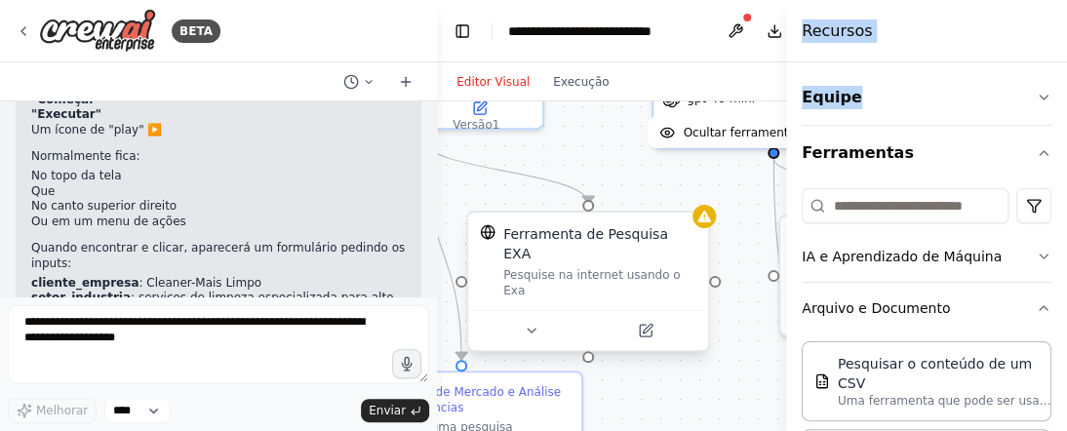
click at [708, 232] on div "Ferramenta de Pesquisa EXA Pesquise na internet usando o Exa" at bounding box center [588, 281] width 244 height 141
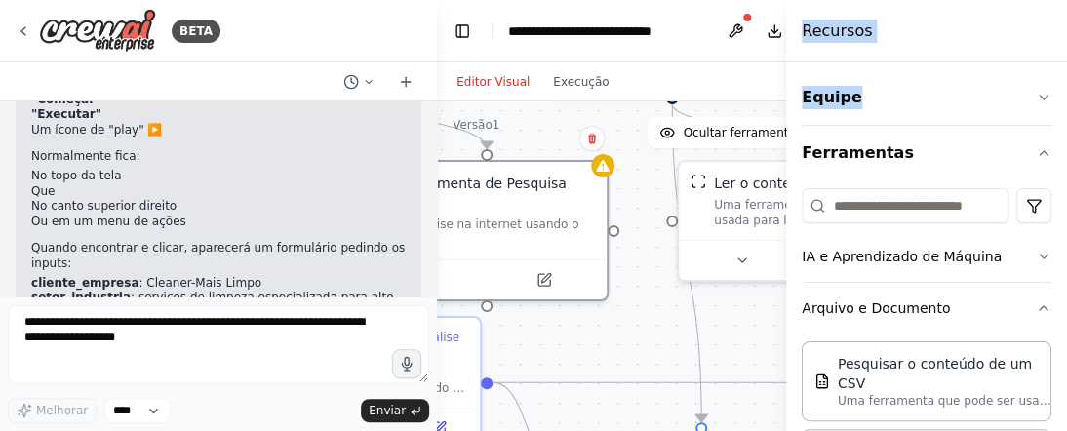
drag, startPoint x: 737, startPoint y: 349, endPoint x: 636, endPoint y: 295, distance: 115.2
click at [636, 295] on div ".deletable-edge-delete-btn { width: 20px; height: 20px; border: 0px solid #ffff…" at bounding box center [680, 345] width 486 height 488
click at [918, 32] on div "Recursos" at bounding box center [926, 31] width 281 height 62
click at [1036, 94] on icon "button" at bounding box center [1044, 98] width 16 height 16
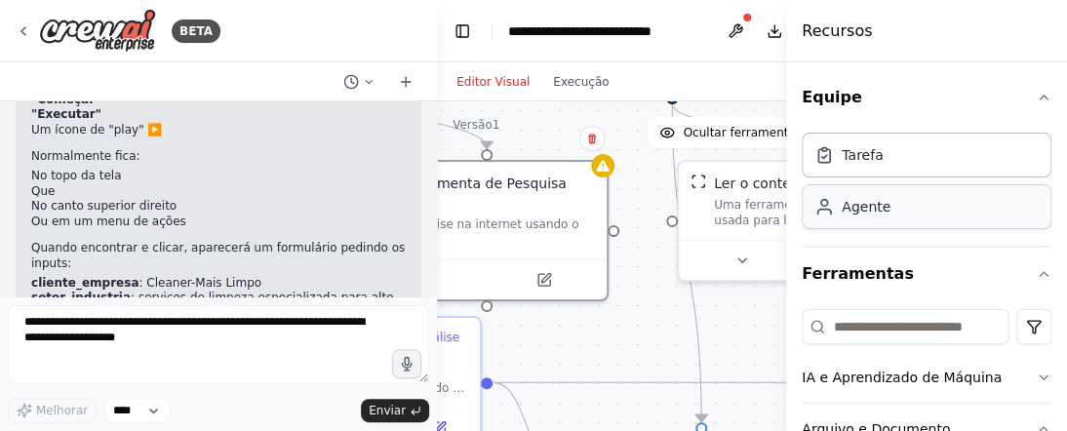
click at [875, 215] on font "Agente" at bounding box center [866, 207] width 49 height 16
click at [879, 150] on div "Tarefa" at bounding box center [927, 154] width 250 height 45
click at [1036, 275] on icon "button" at bounding box center [1044, 274] width 16 height 16
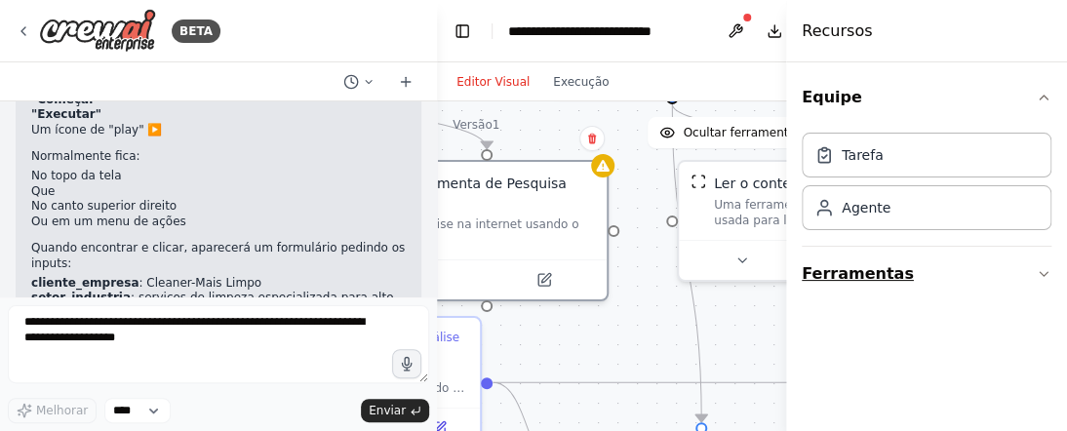
click at [1040, 272] on icon "button" at bounding box center [1044, 274] width 8 height 4
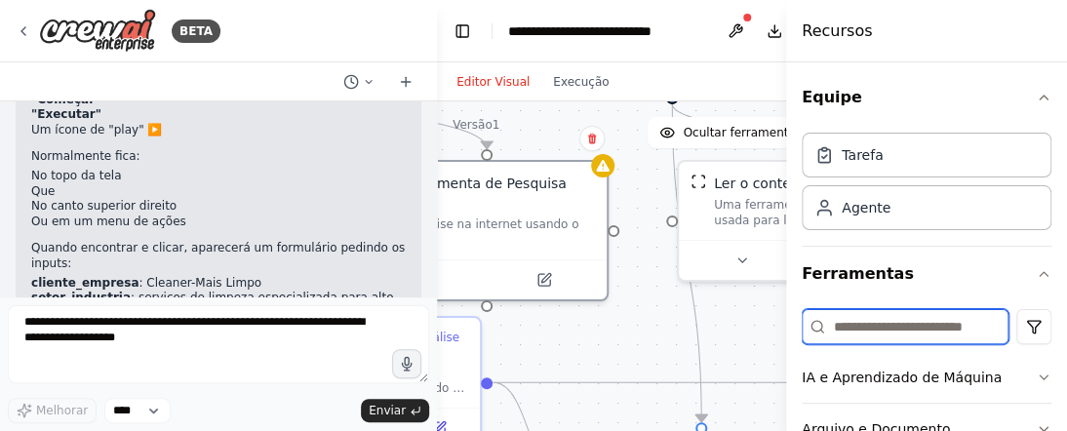
click at [932, 331] on input at bounding box center [905, 326] width 207 height 35
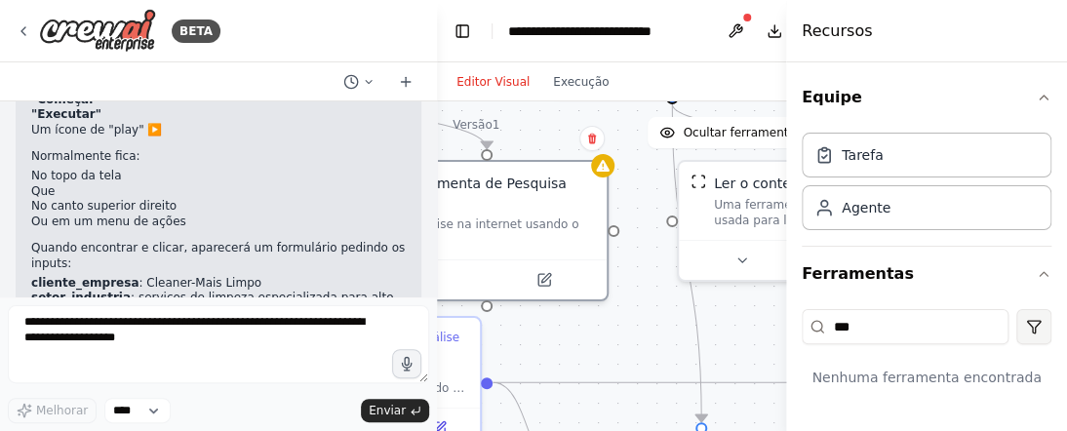
click at [1014, 323] on html "BETA Somos uma Agência de Marketing Digital com Inteligência Artificial e optam…" at bounding box center [533, 215] width 1067 height 431
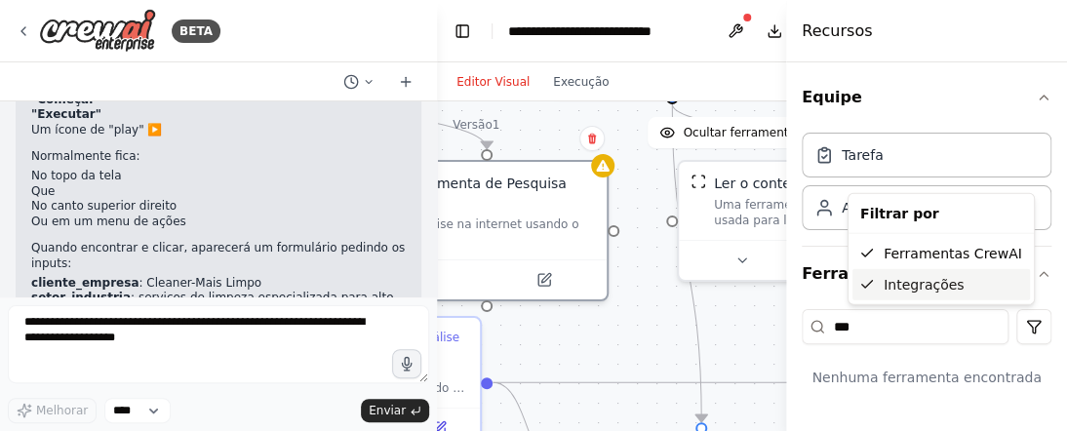
click at [932, 284] on font "Integrações" at bounding box center [924, 285] width 81 height 16
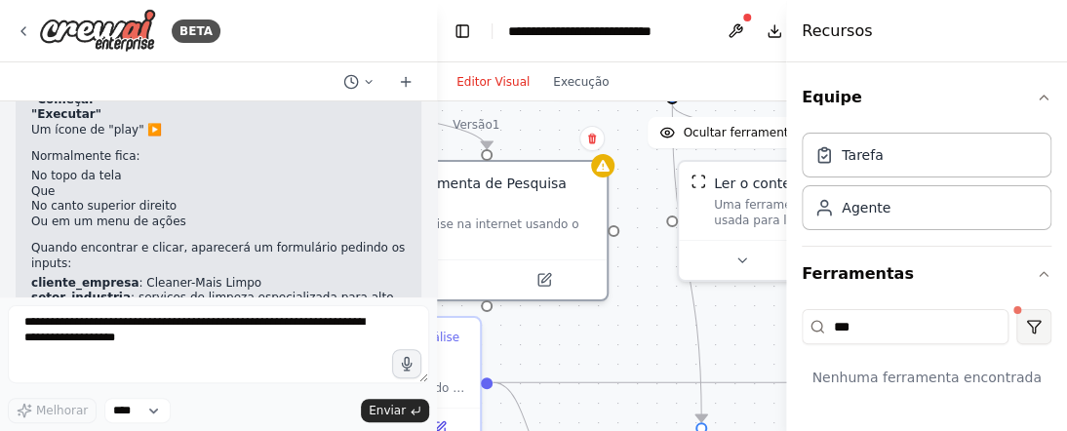
click at [1013, 324] on html "BETA Somos uma Agência de Marketing Digital com Inteligência Artificial e optam…" at bounding box center [533, 215] width 1067 height 431
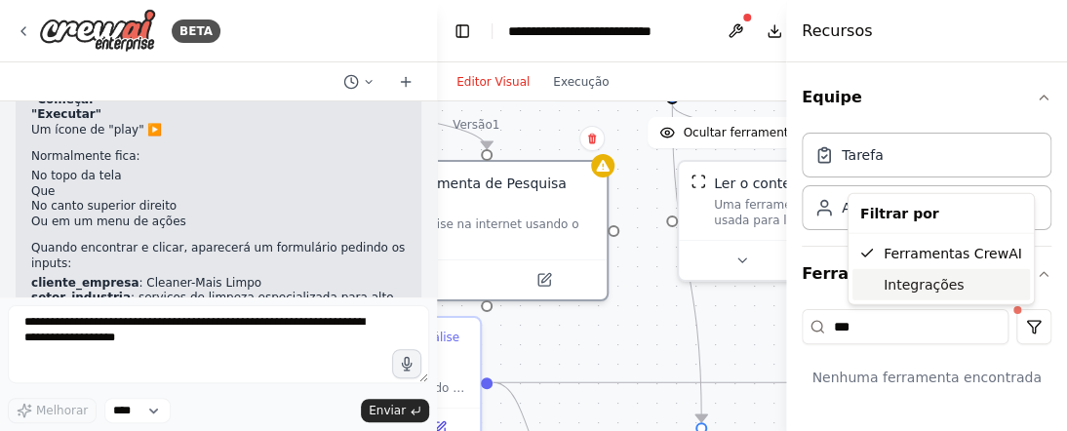
click at [941, 283] on font "Integrações" at bounding box center [924, 285] width 81 height 16
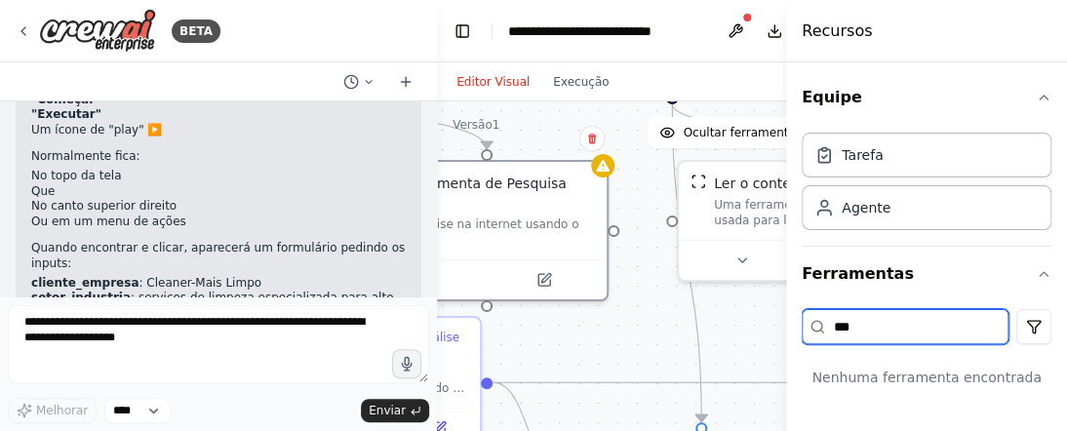
click at [882, 332] on input "***" at bounding box center [905, 326] width 207 height 35
type input "*"
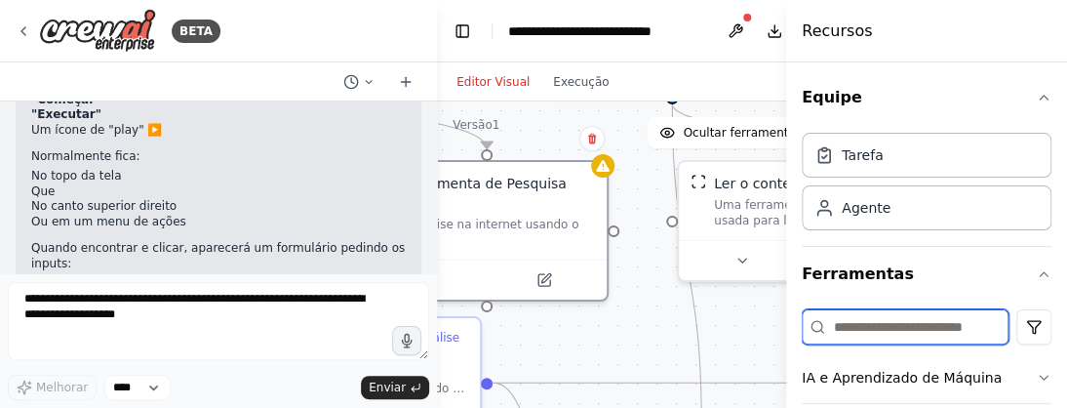
scroll to position [4278, 0]
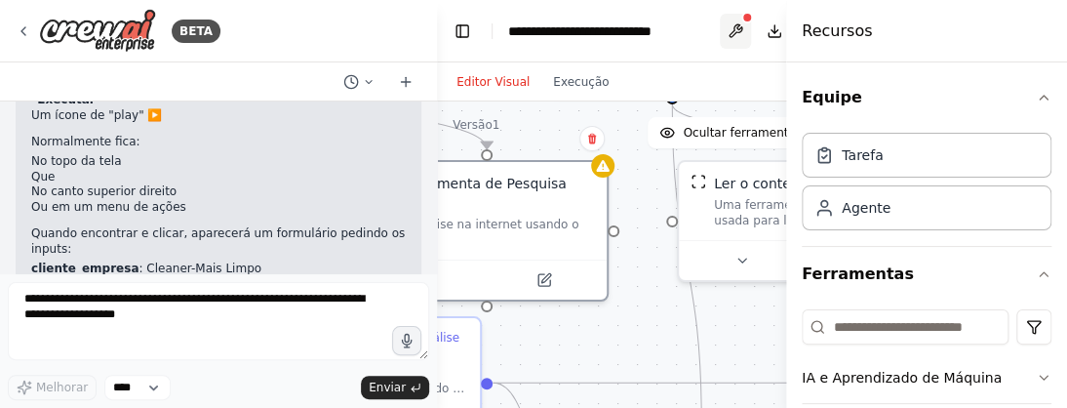
click at [732, 22] on button at bounding box center [735, 31] width 31 height 35
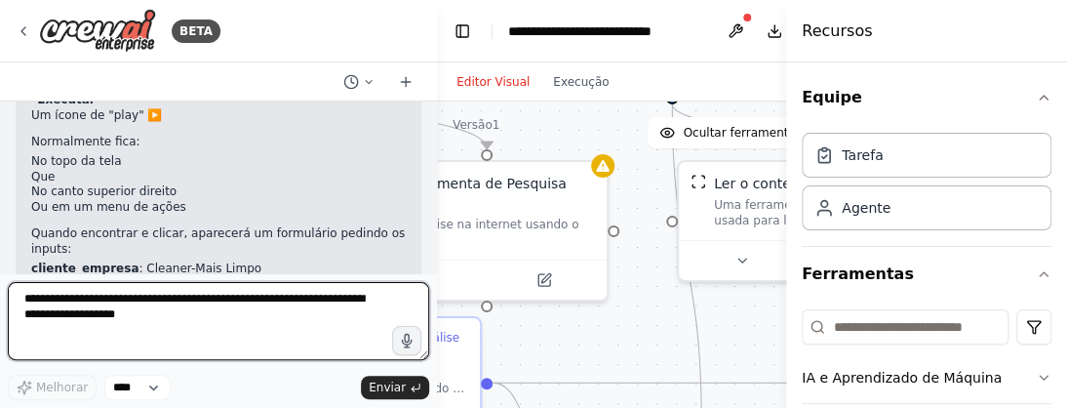
click at [161, 302] on textarea at bounding box center [218, 321] width 421 height 78
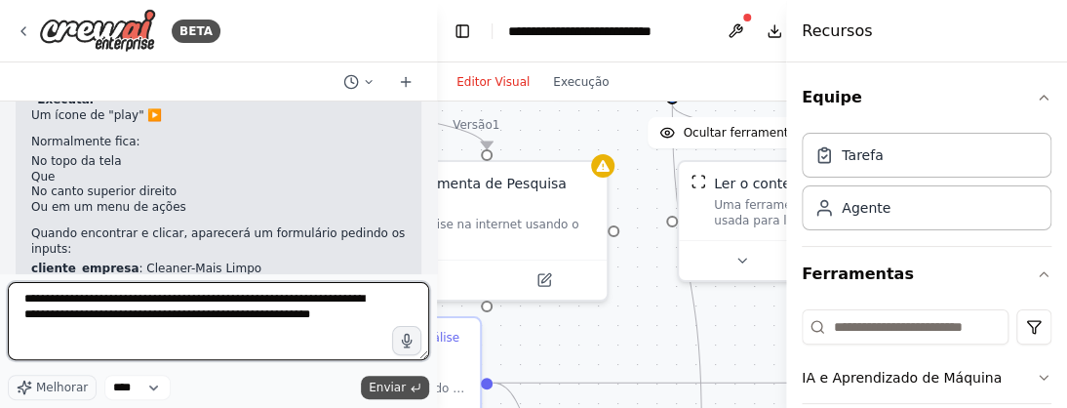
type textarea "**********"
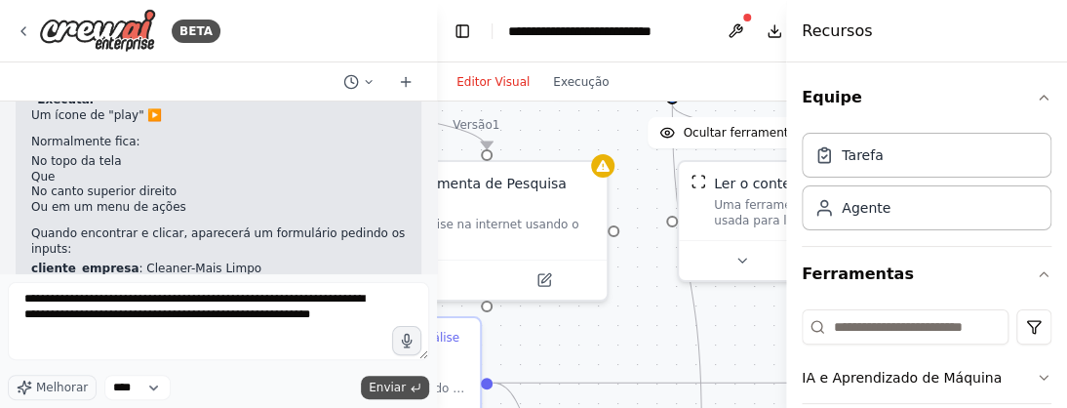
click at [381, 387] on font "Enviar" at bounding box center [387, 387] width 37 height 14
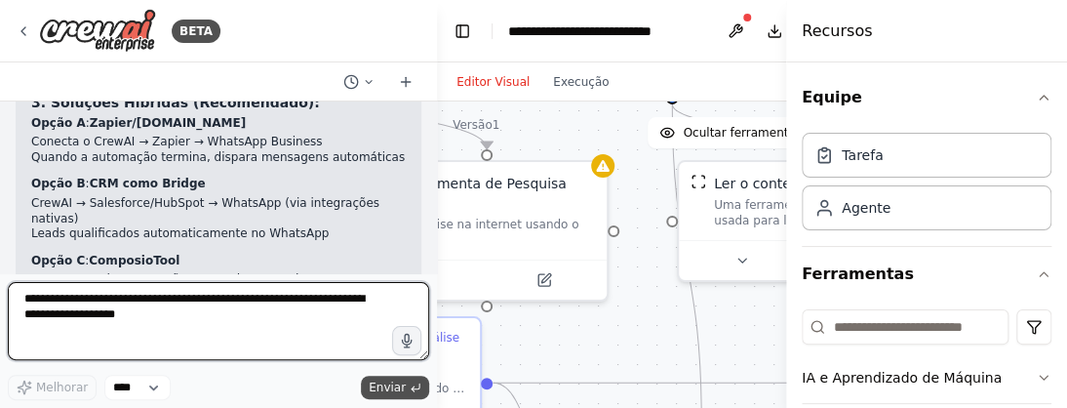
scroll to position [5292, 0]
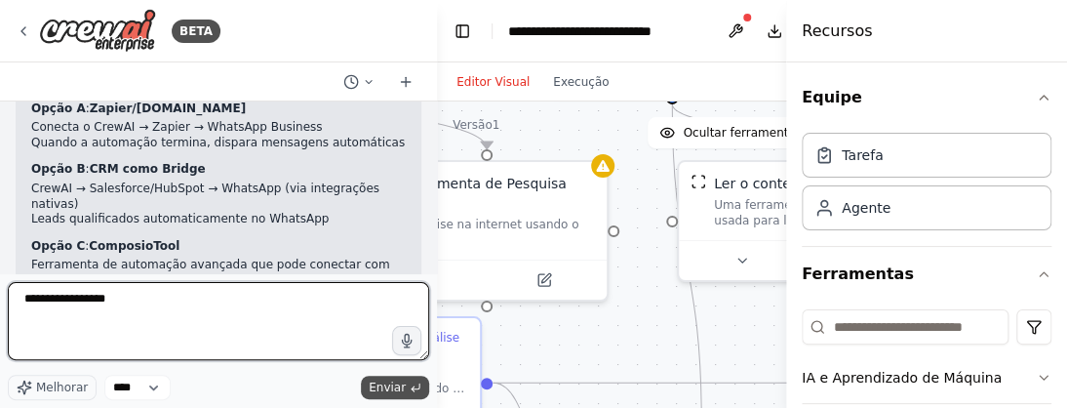
type textarea "**********"
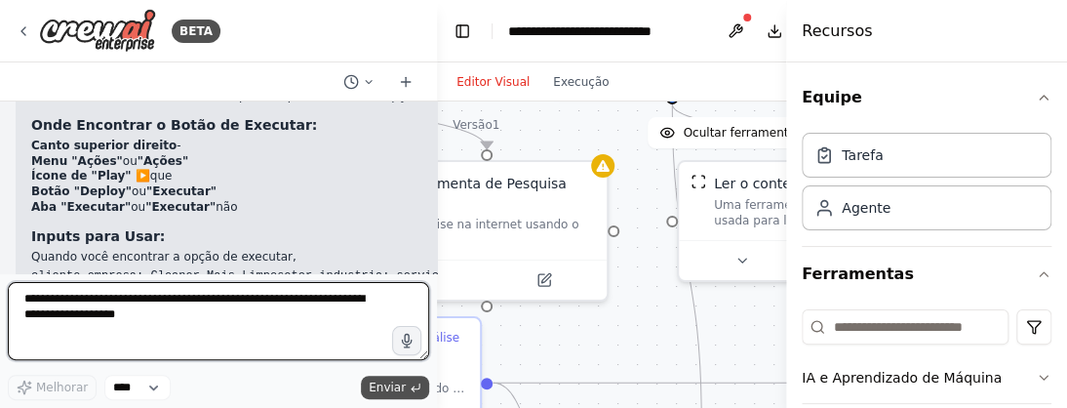
scroll to position [5844, 0]
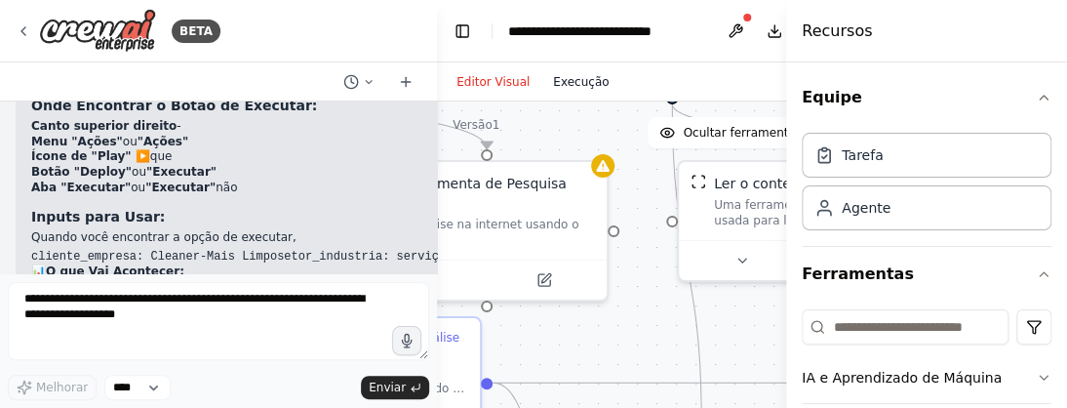
click at [581, 80] on font "Execução" at bounding box center [581, 82] width 56 height 14
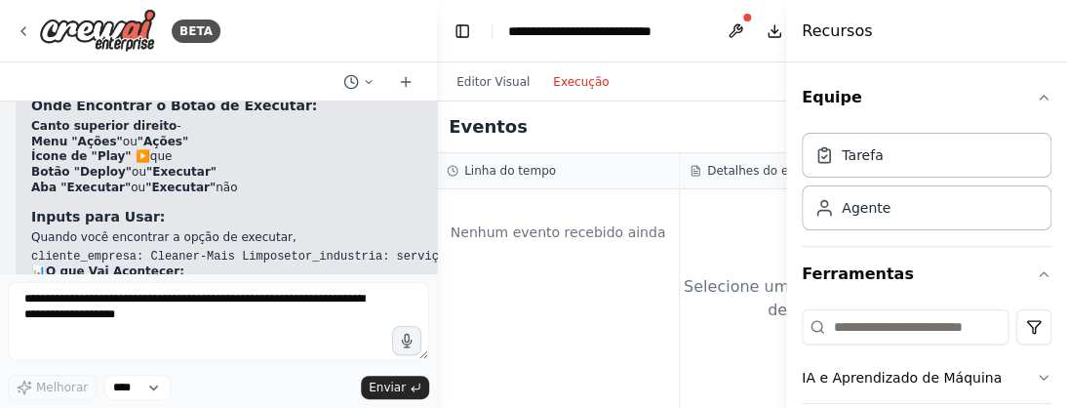
scroll to position [231, 0]
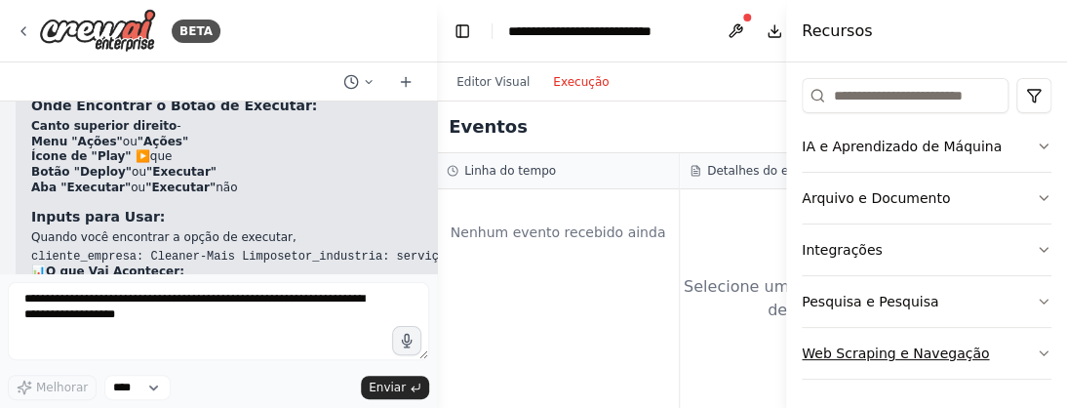
click at [1036, 349] on icon "button" at bounding box center [1044, 353] width 16 height 16
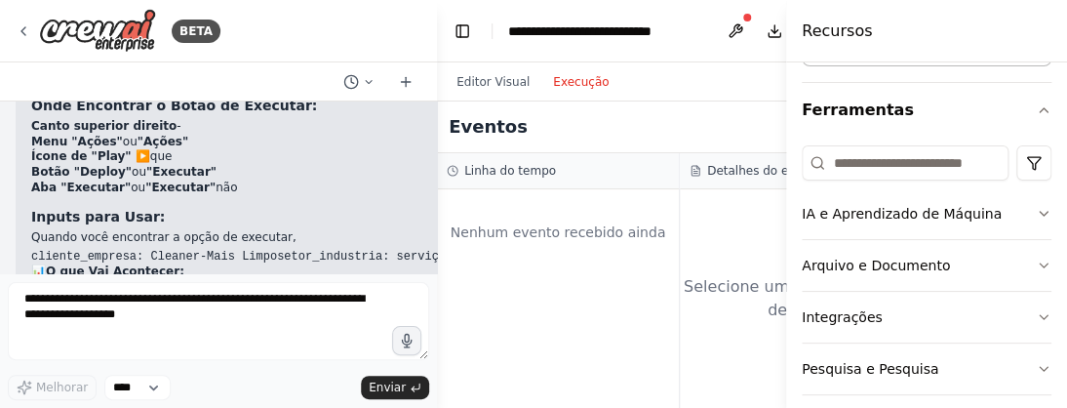
scroll to position [0, 0]
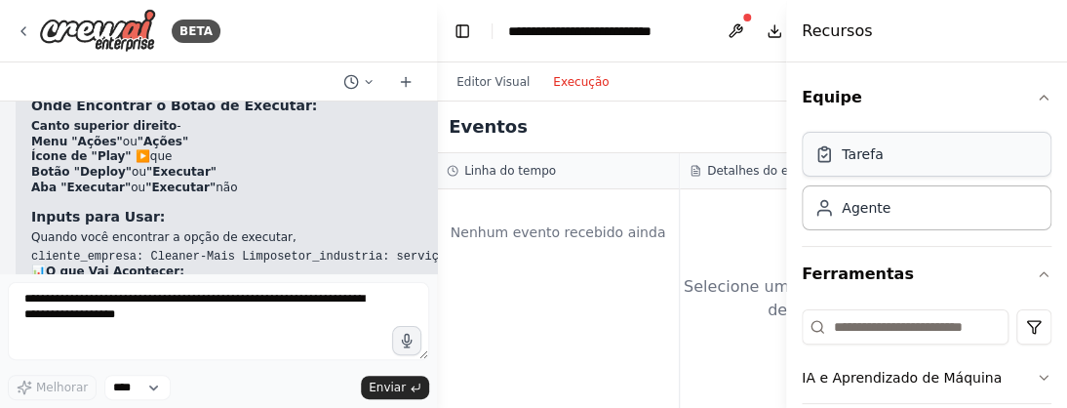
click at [876, 155] on font "Tarefa" at bounding box center [862, 154] width 41 height 16
click at [833, 101] on font "Equipe" at bounding box center [832, 97] width 60 height 19
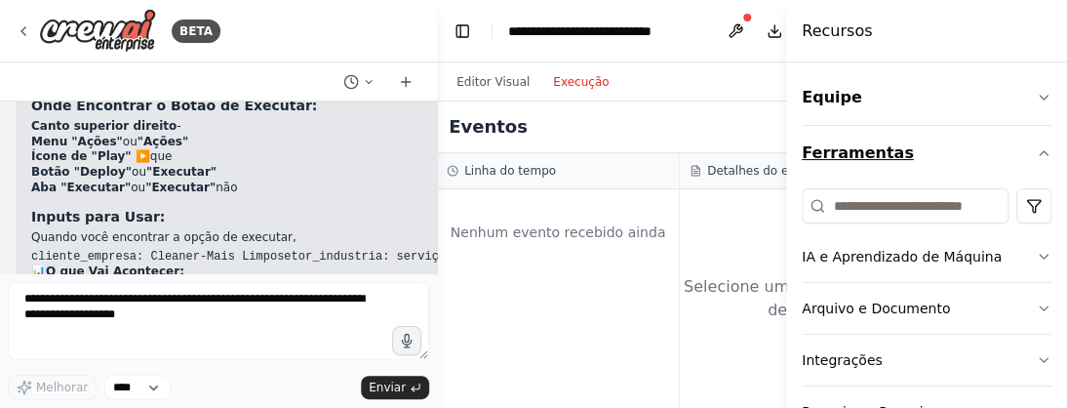
click at [843, 153] on font "Ferramentas" at bounding box center [858, 152] width 112 height 19
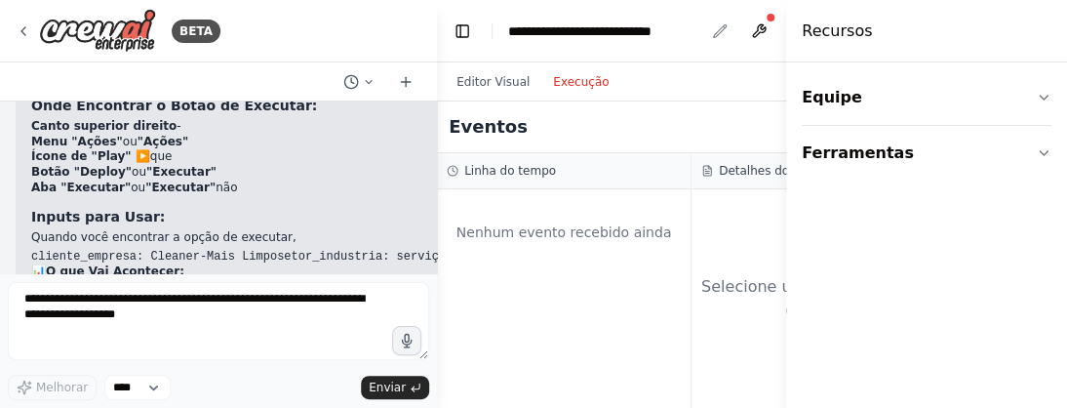
click at [718, 32] on icon "migalha de pão" at bounding box center [720, 31] width 16 height 16
click at [720, 27] on icon "migalha de pão" at bounding box center [720, 31] width 16 height 16
click at [152, 387] on select "****" at bounding box center [137, 387] width 66 height 25
click at [156, 384] on select "****" at bounding box center [137, 387] width 66 height 25
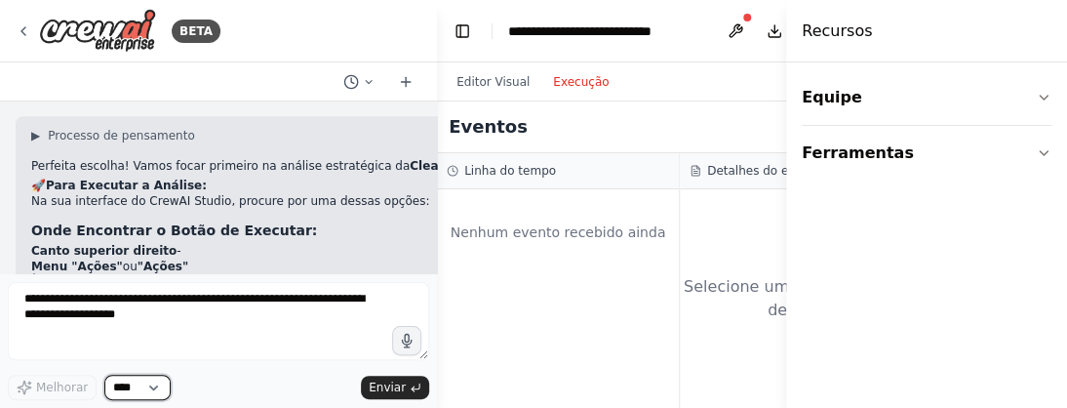
scroll to position [5688, 0]
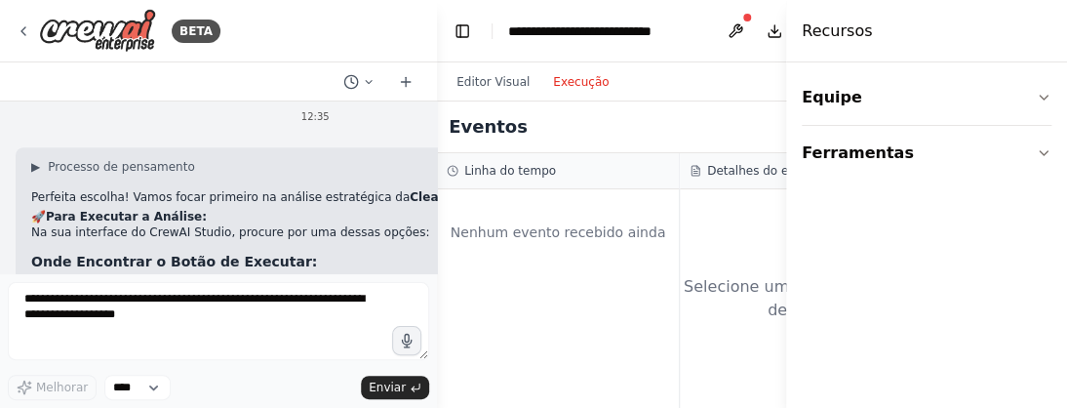
click at [574, 84] on font "Execução" at bounding box center [581, 82] width 56 height 14
click at [494, 77] on font "Editor Visual" at bounding box center [492, 82] width 73 height 14
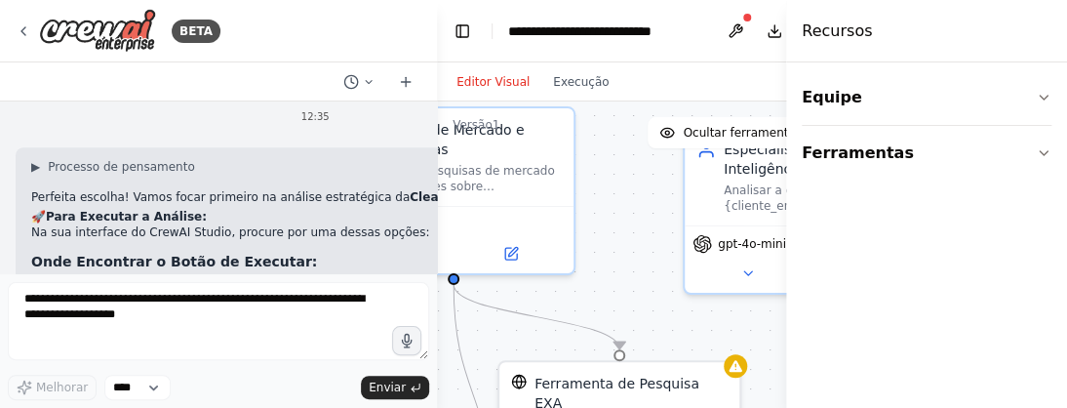
drag, startPoint x: 633, startPoint y: 196, endPoint x: 766, endPoint y: 396, distance: 239.9
click at [766, 396] on div ".deletable-edge-delete-btn { width: 20px; height: 20px; border: 0px solid #ffff…" at bounding box center [680, 345] width 486 height 488
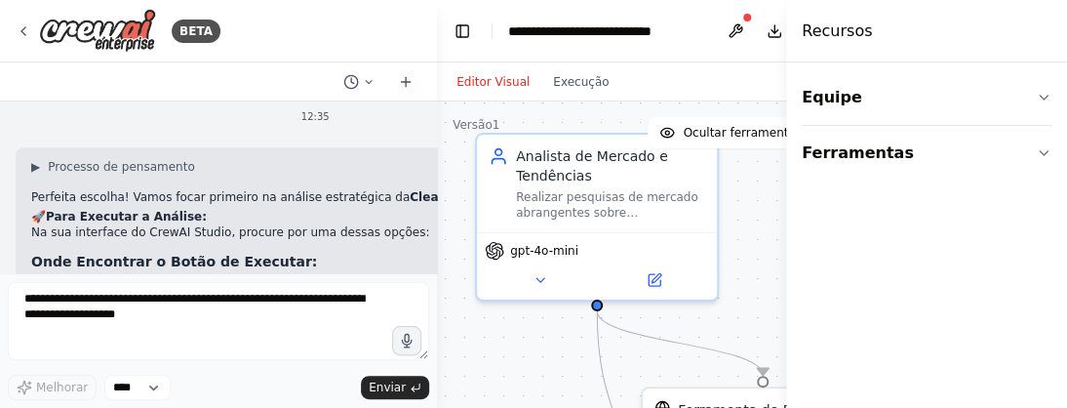
drag, startPoint x: 671, startPoint y: 284, endPoint x: 740, endPoint y: 259, distance: 73.4
click at [784, 283] on div "BETA Somos uma Agência de Marketing Digital com Inteligência Artificial e optam…" at bounding box center [533, 204] width 1067 height 408
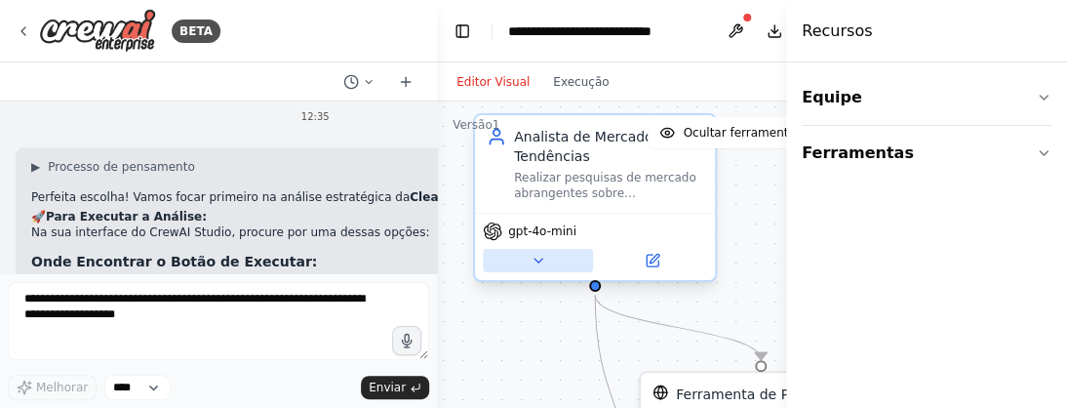
click at [538, 256] on icon at bounding box center [539, 261] width 16 height 16
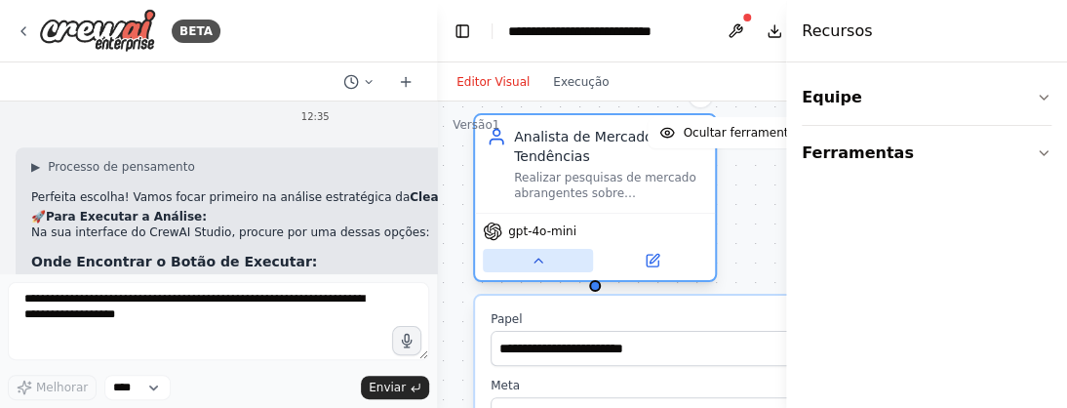
click at [533, 263] on icon at bounding box center [539, 261] width 16 height 16
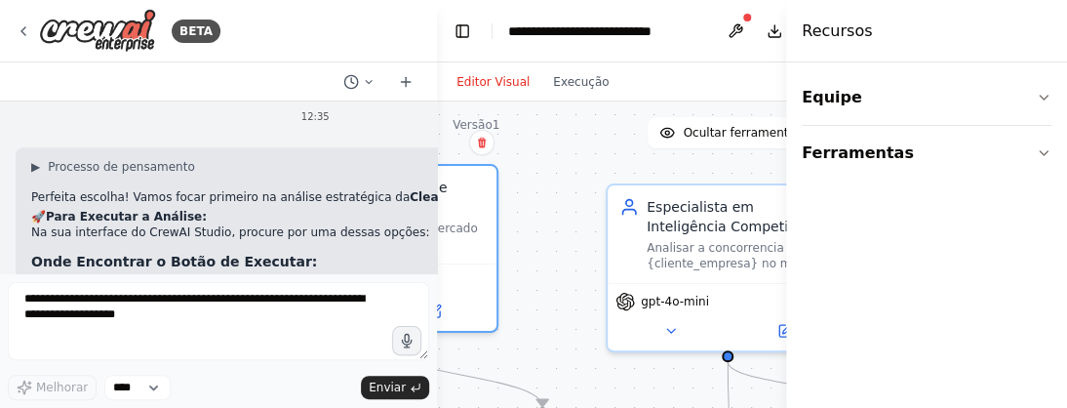
drag, startPoint x: 701, startPoint y: 274, endPoint x: 527, endPoint y: 261, distance: 175.0
click at [527, 261] on div ".deletable-edge-delete-btn { width: 20px; height: 20px; border: 0px solid #ffff…" at bounding box center [680, 345] width 486 height 488
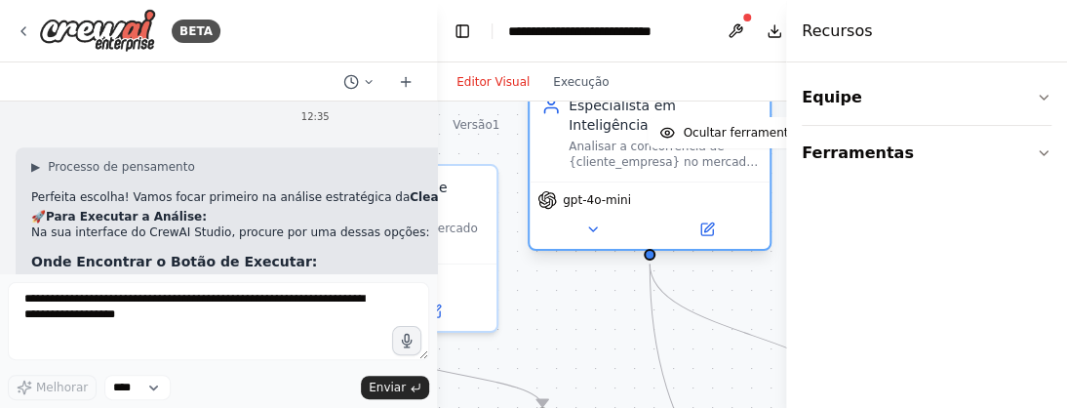
drag, startPoint x: 702, startPoint y: 252, endPoint x: 626, endPoint y: 151, distance: 126.0
click at [626, 151] on div "Analisar a concorrencia de {cliente_empresa} no mercado {setor_industria}, mape…" at bounding box center [663, 153] width 189 height 31
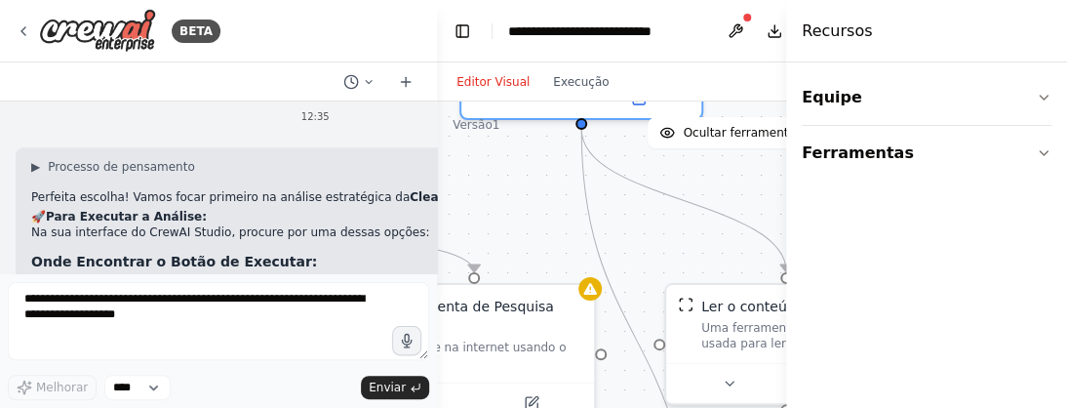
drag, startPoint x: 589, startPoint y: 313, endPoint x: 594, endPoint y: 260, distance: 52.9
click at [529, 207] on div ".deletable-edge-delete-btn { width: 20px; height: 20px; border: 0px solid #ffff…" at bounding box center [680, 345] width 486 height 488
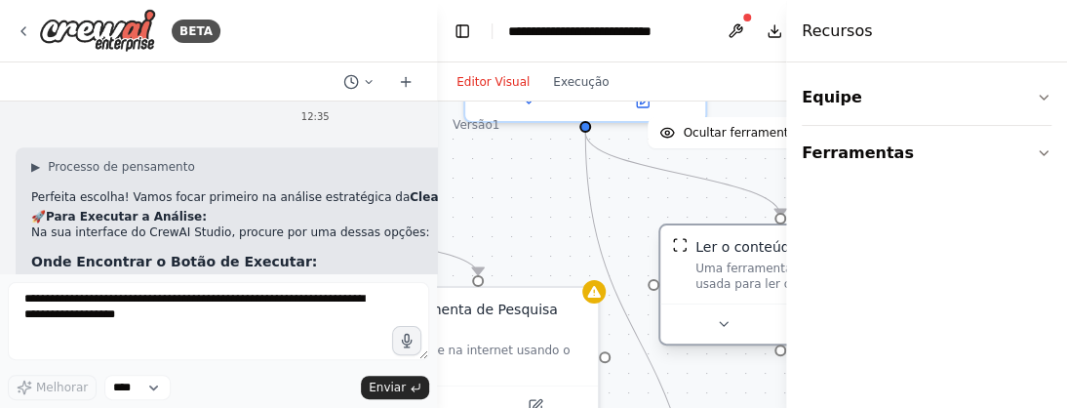
drag, startPoint x: 698, startPoint y: 334, endPoint x: 695, endPoint y: 270, distance: 63.5
click at [695, 270] on div "Ler o conteúdo do site Uma ferramenta que pode ser usada para ler o conteúdo de…" at bounding box center [780, 264] width 217 height 55
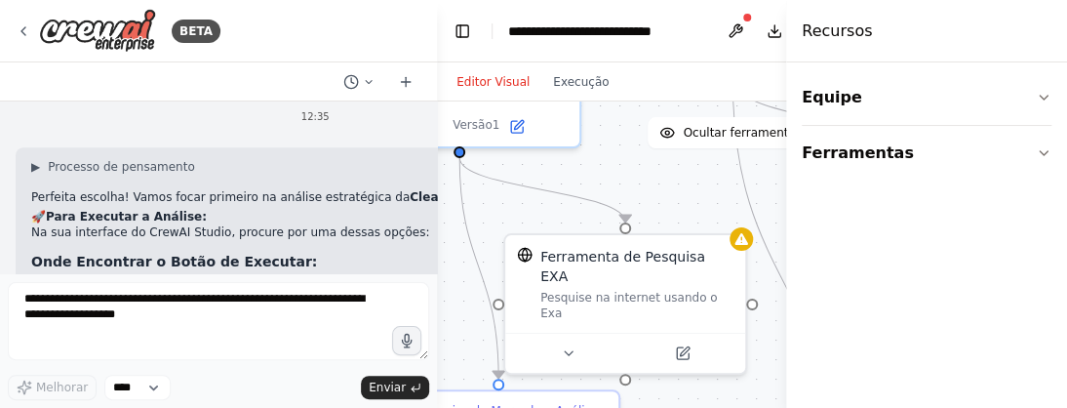
drag, startPoint x: 514, startPoint y: 265, endPoint x: 661, endPoint y: 213, distance: 156.4
click at [661, 213] on div ".deletable-edge-delete-btn { width: 20px; height: 20px; border: 0px solid #ffff…" at bounding box center [680, 345] width 486 height 488
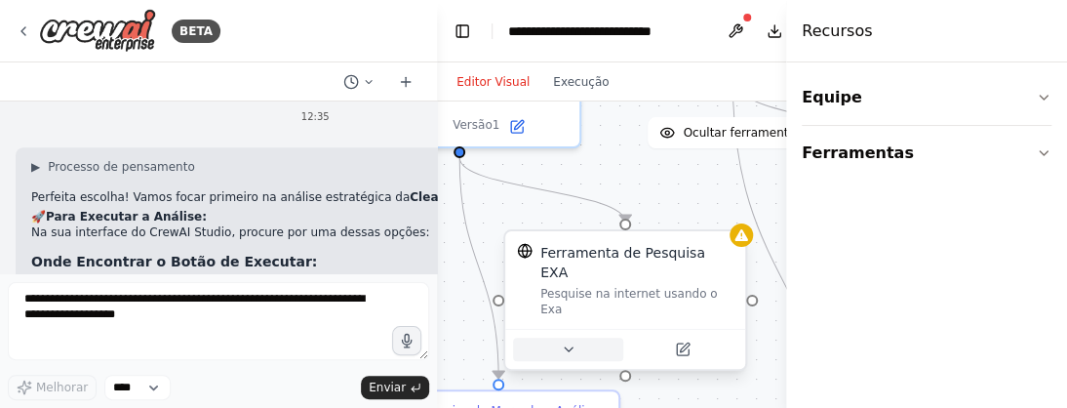
click at [567, 347] on icon at bounding box center [569, 349] width 8 height 4
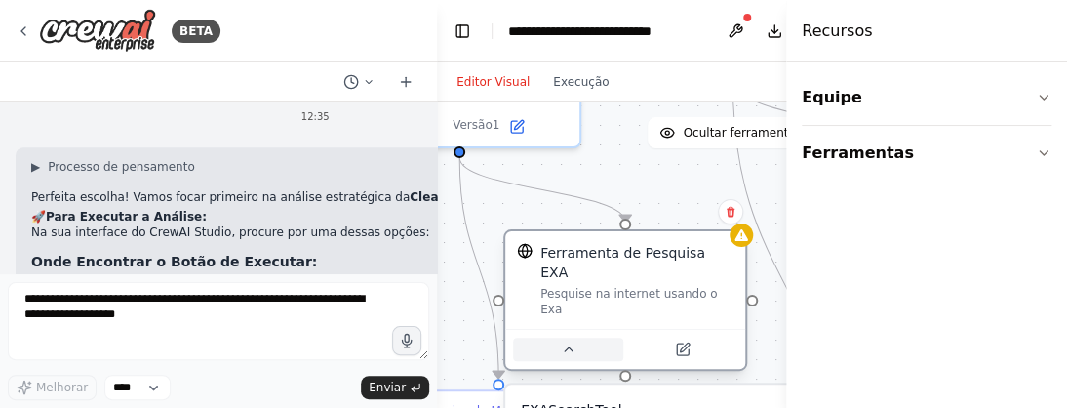
drag, startPoint x: 567, startPoint y: 313, endPoint x: 614, endPoint y: 274, distance: 61.7
click at [614, 274] on div "Ferramenta de Pesquisa EXA Pesquise na internet usando o Exa" at bounding box center [625, 299] width 244 height 141
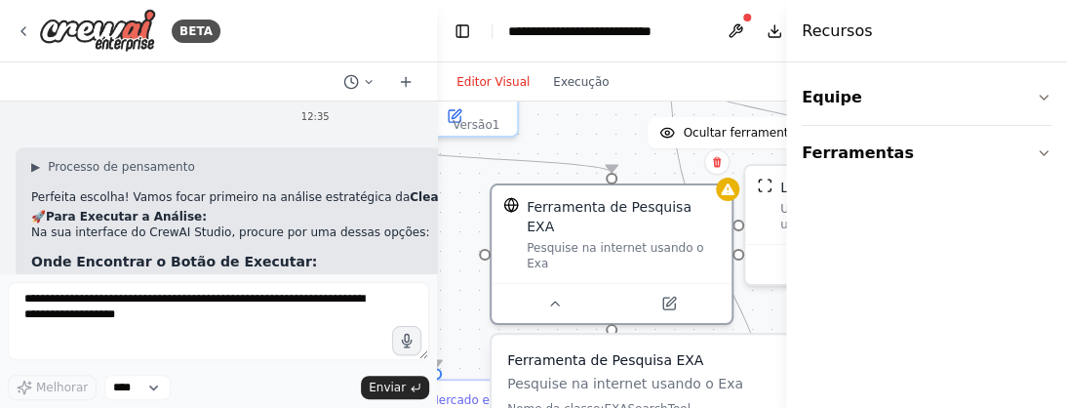
drag, startPoint x: 526, startPoint y: 275, endPoint x: 463, endPoint y: 264, distance: 63.3
click at [463, 264] on div ".deletable-edge-delete-btn { width: 20px; height: 20px; border: 0px solid #ffff…" at bounding box center [680, 345] width 486 height 488
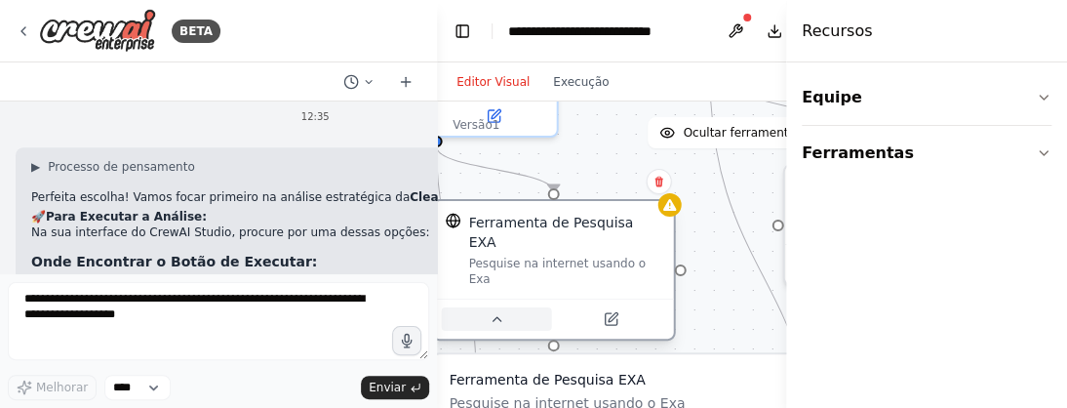
drag, startPoint x: 512, startPoint y: 267, endPoint x: 454, endPoint y: 286, distance: 60.5
click at [454, 307] on button at bounding box center [497, 318] width 110 height 23
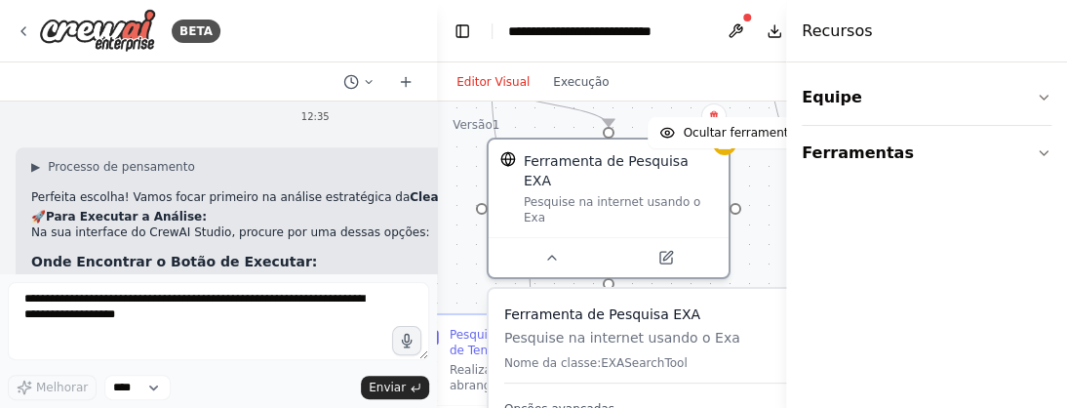
drag, startPoint x: 710, startPoint y: 285, endPoint x: 757, endPoint y: 219, distance: 80.4
click at [757, 219] on div ".deletable-edge-delete-btn { width: 20px; height: 20px; border: 0px solid #ffff…" at bounding box center [680, 345] width 486 height 488
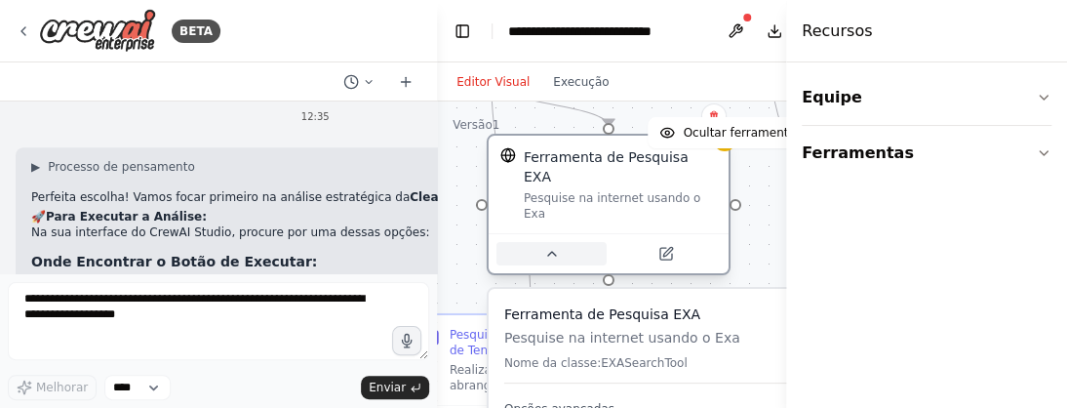
click at [556, 246] on icon at bounding box center [551, 254] width 16 height 16
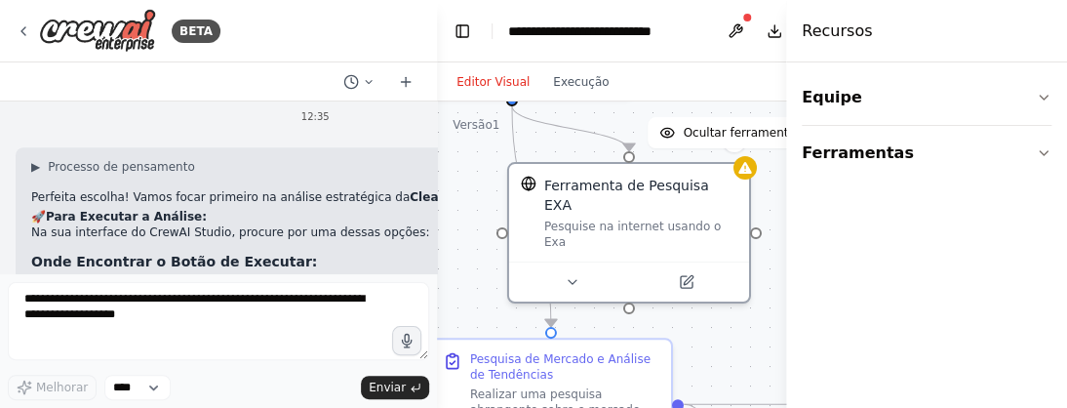
drag, startPoint x: 690, startPoint y: 306, endPoint x: 711, endPoint y: 331, distance: 31.8
click at [711, 331] on div ".deletable-edge-delete-btn { width: 20px; height: 20px; border: 0px solid #ffff…" at bounding box center [680, 345] width 486 height 488
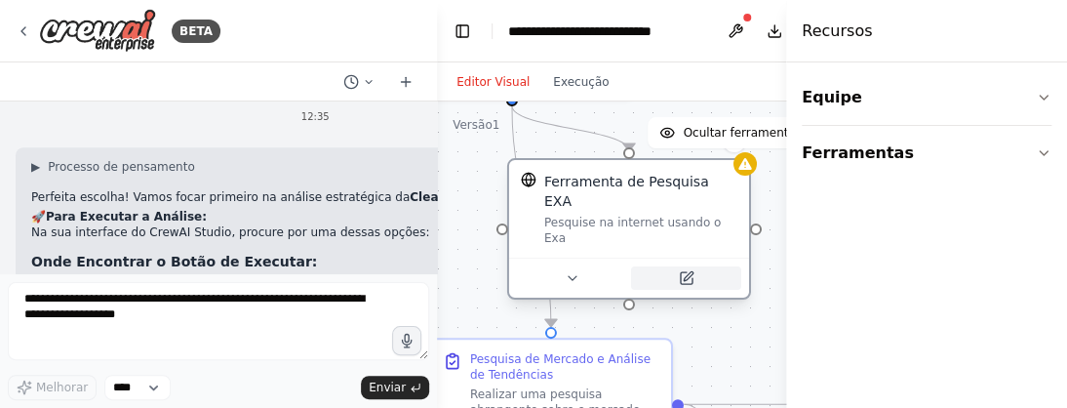
click at [688, 271] on icon at bounding box center [688, 275] width 9 height 9
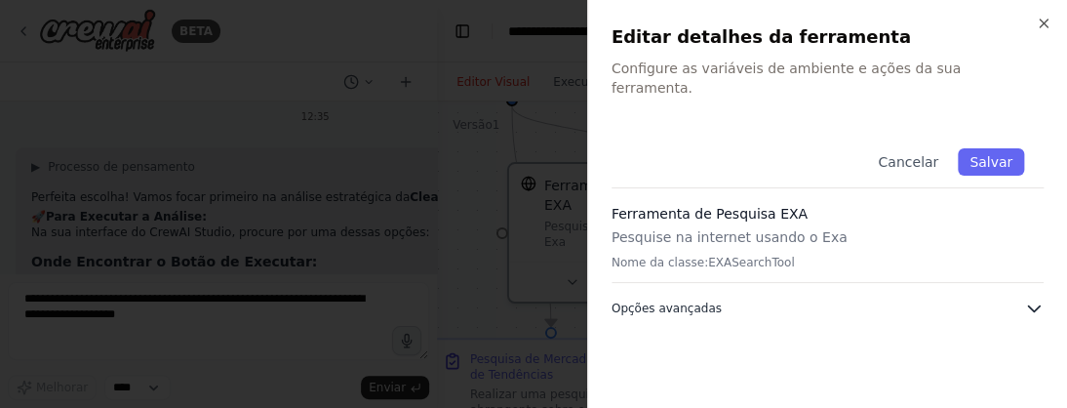
click at [1037, 298] on icon "button" at bounding box center [1034, 308] width 20 height 20
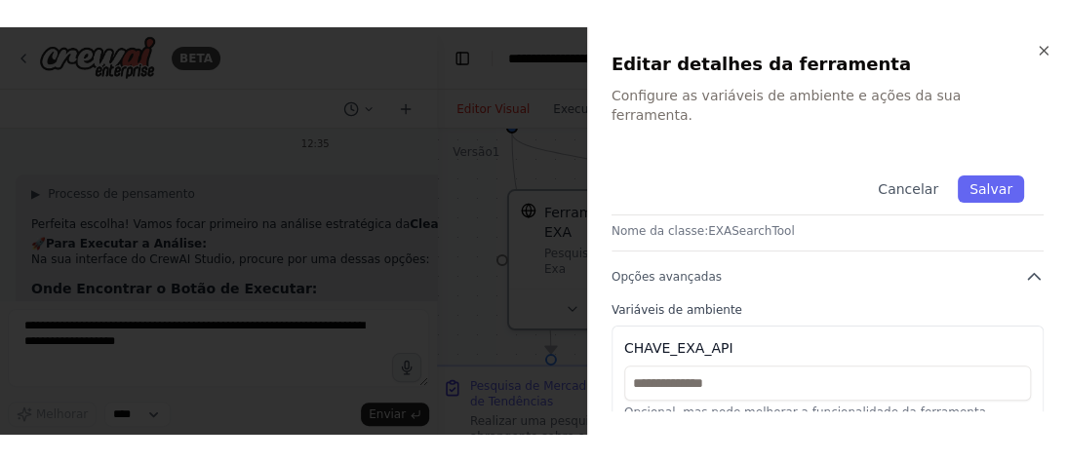
scroll to position [0, 0]
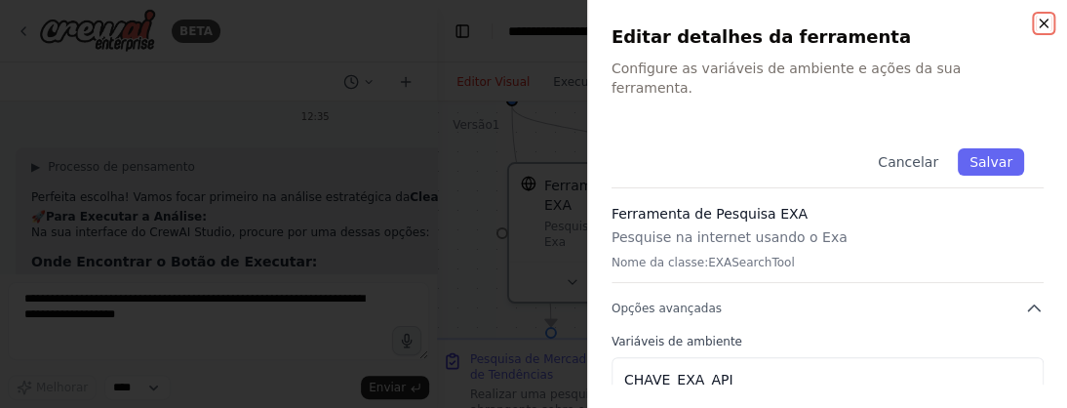
click at [1045, 20] on icon "button" at bounding box center [1044, 24] width 16 height 16
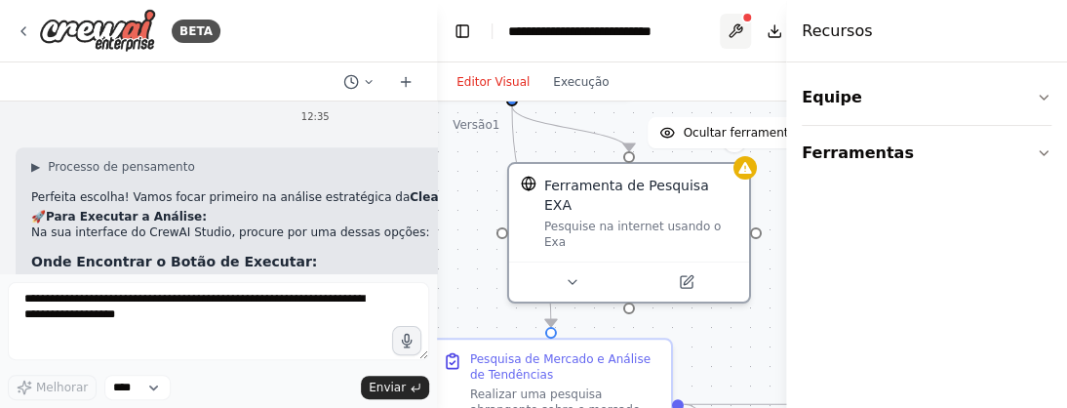
click at [737, 26] on button at bounding box center [735, 31] width 31 height 35
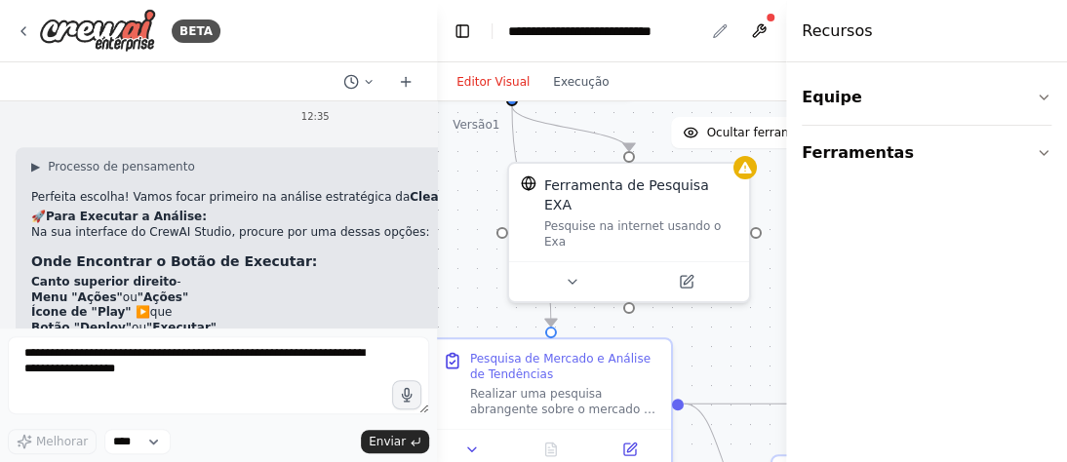
click at [694, 34] on div "**********" at bounding box center [606, 31] width 196 height 20
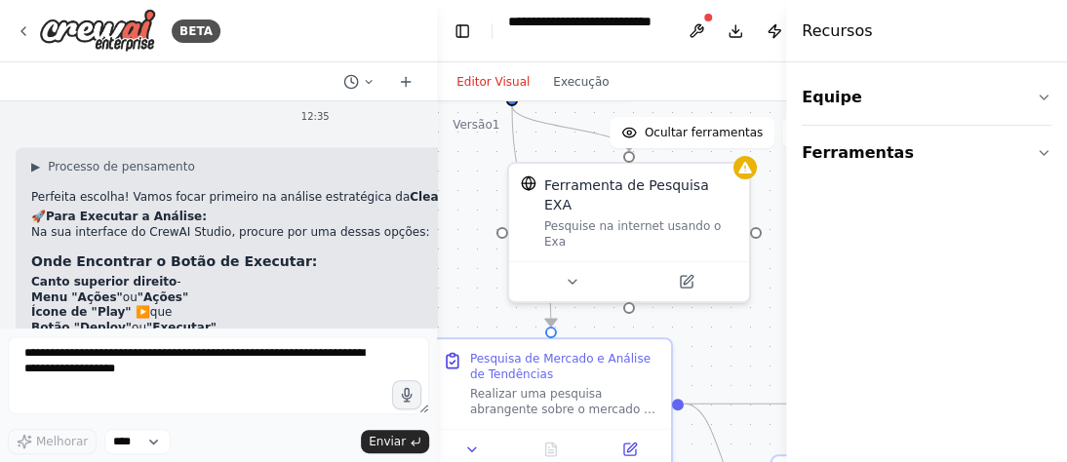
click at [612, 44] on div "**********" at bounding box center [586, 31] width 157 height 39
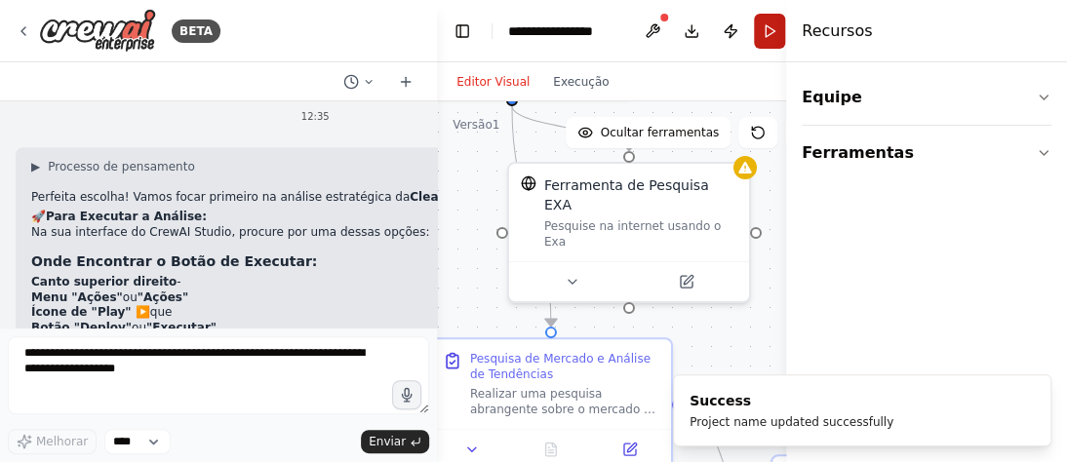
click at [765, 29] on button "Correr" at bounding box center [769, 31] width 31 height 35
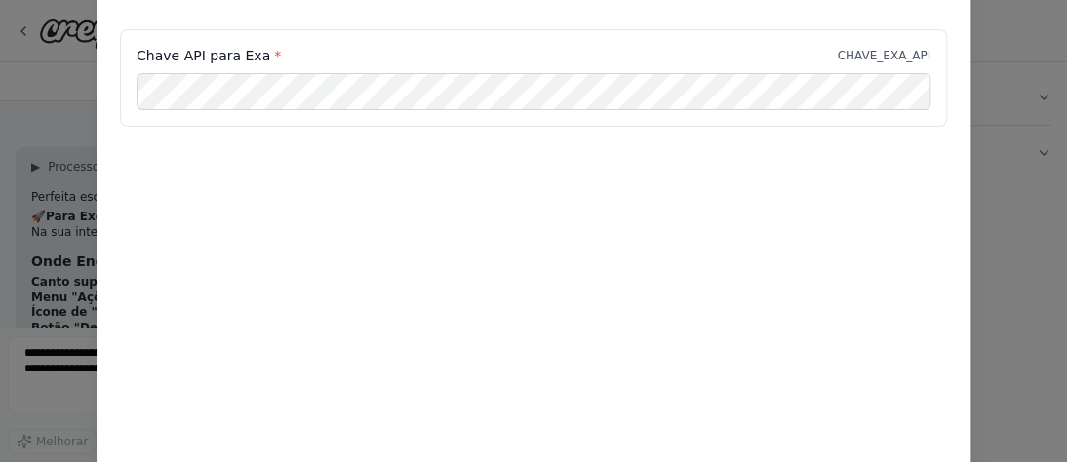
click at [866, 170] on div "Chave API para Exa * CHAVE_EXA_API" at bounding box center [534, 126] width 874 height 195
click at [1007, 329] on div "Configuração do ambiente Seu projeto pode exigir algumas variáveis de ambiente …" at bounding box center [533, 231] width 1067 height 462
click at [59, 224] on div "Configuração do ambiente Seu projeto pode exigir algumas variáveis de ambiente …" at bounding box center [533, 231] width 1067 height 462
drag, startPoint x: 848, startPoint y: 59, endPoint x: 933, endPoint y: 58, distance: 85.8
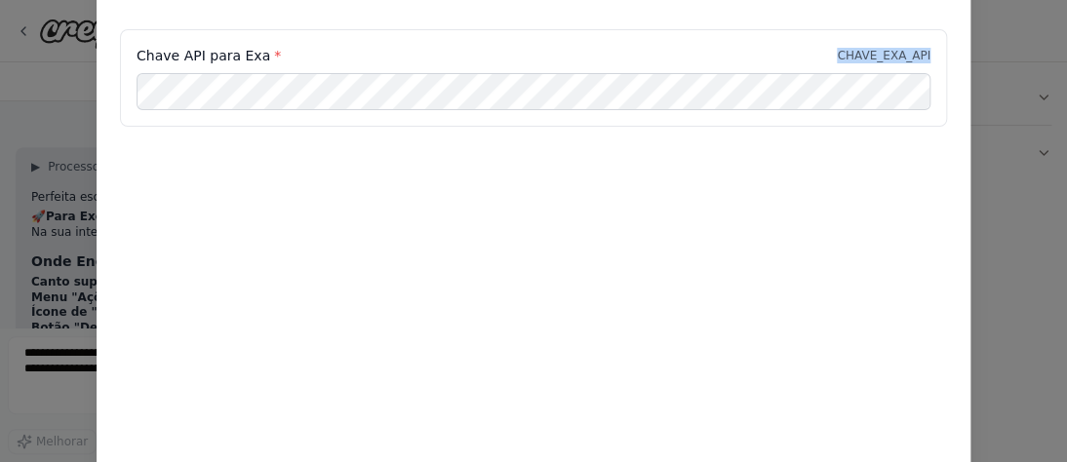
click at [933, 58] on div "Chave API para Exa * CHAVE_EXA_API" at bounding box center [533, 78] width 827 height 98
copy font "CHAVE_EXA_API"
click at [911, 405] on div "Configuração do ambiente Seu projeto pode exigir algumas variáveis de ambiente …" at bounding box center [534, 197] width 874 height 586
click at [1006, 257] on div "Configuração do ambiente Seu projeto pode exigir algumas variáveis de ambiente …" at bounding box center [533, 231] width 1067 height 462
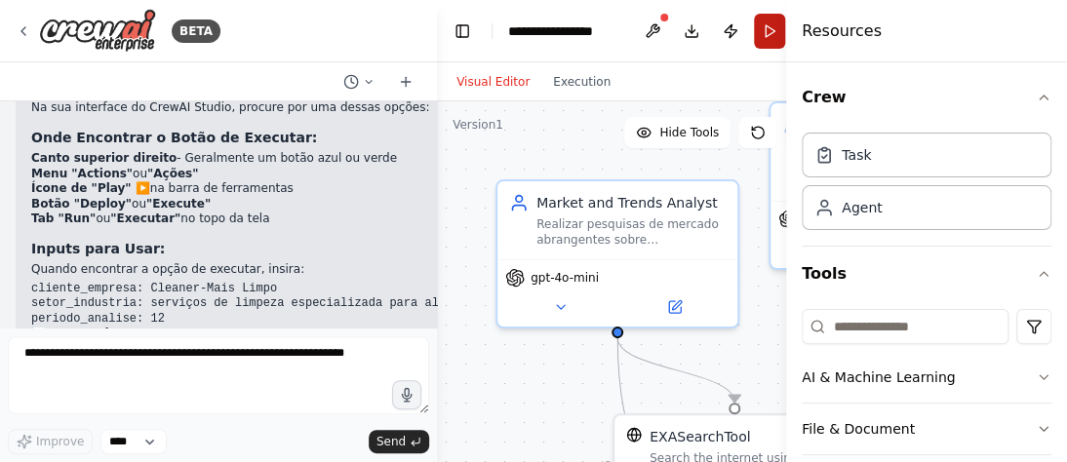
click at [765, 27] on button "Run" at bounding box center [769, 31] width 31 height 35
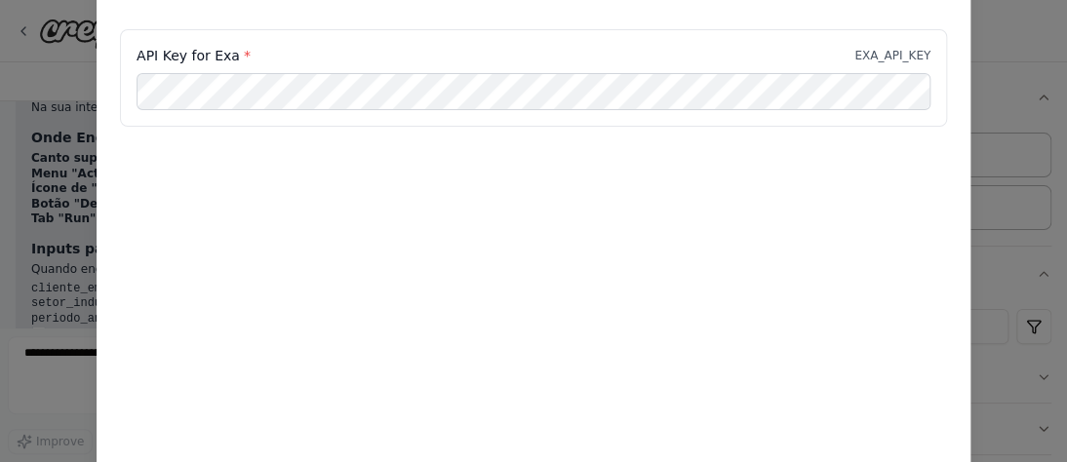
click at [398, 135] on div "API Key for Exa * EXA_API_KEY" at bounding box center [534, 89] width 874 height 121
click at [423, 225] on div "Environment configuration Your project might require some environment variables…" at bounding box center [534, 197] width 874 height 586
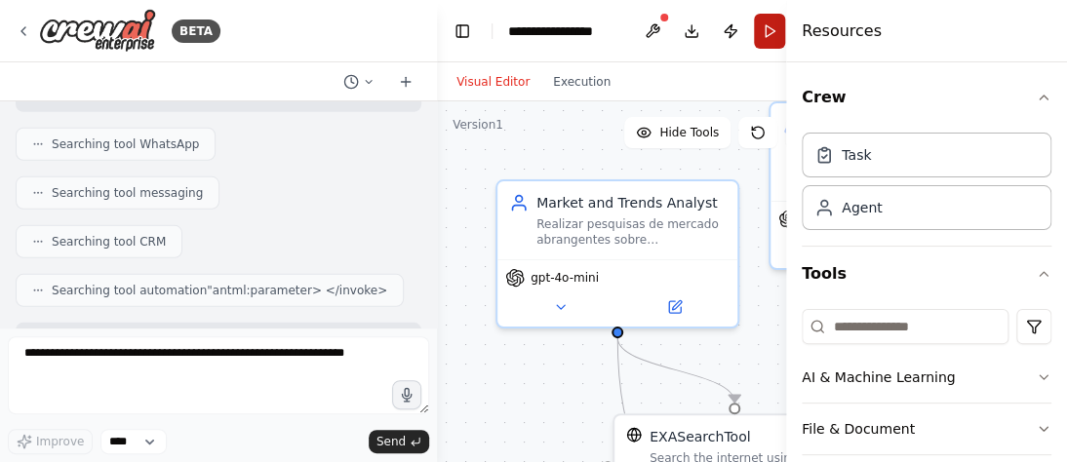
scroll to position [4736, 0]
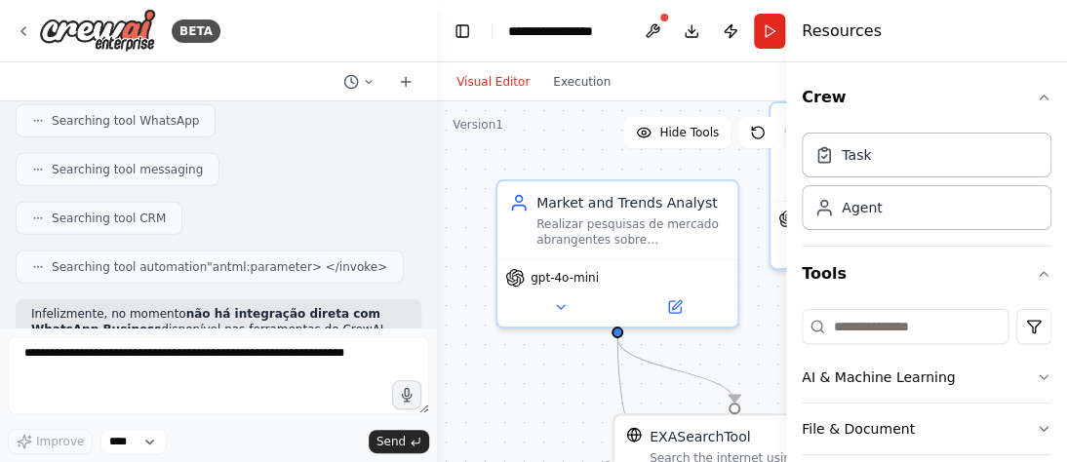
click at [429, 276] on div "BETA Somos uma Agência de Marketing Digital com Inteligência Artificial e optam…" at bounding box center [533, 231] width 1067 height 462
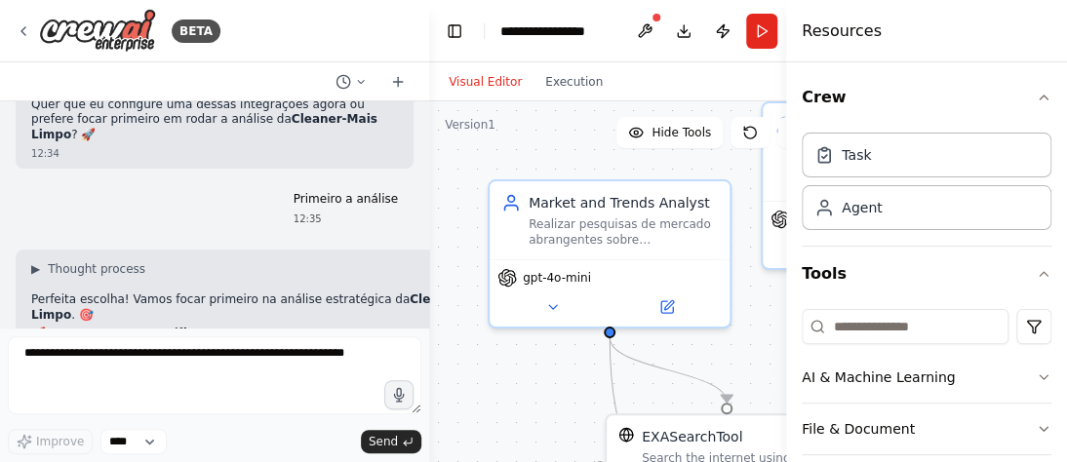
scroll to position [5800, 0]
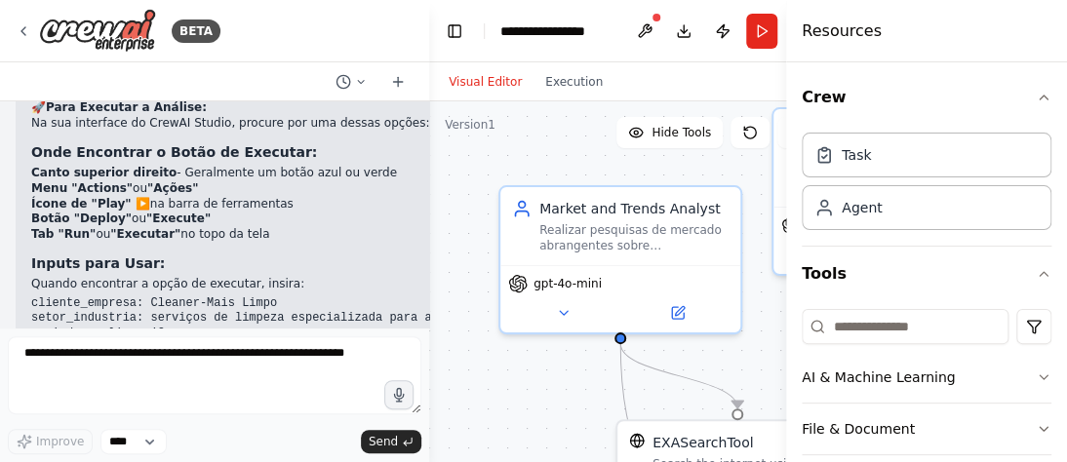
drag, startPoint x: 448, startPoint y: 254, endPoint x: 458, endPoint y: 259, distance: 12.2
click at [458, 259] on div ".deletable-edge-delete-btn { width: 20px; height: 20px; border: 0px solid #ffff…" at bounding box center [630, 345] width 403 height 488
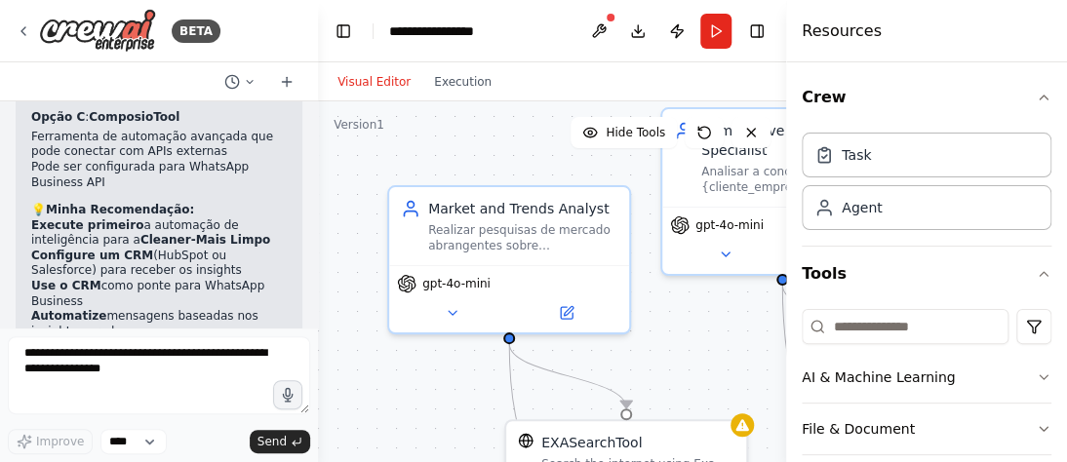
scroll to position [6849, 0]
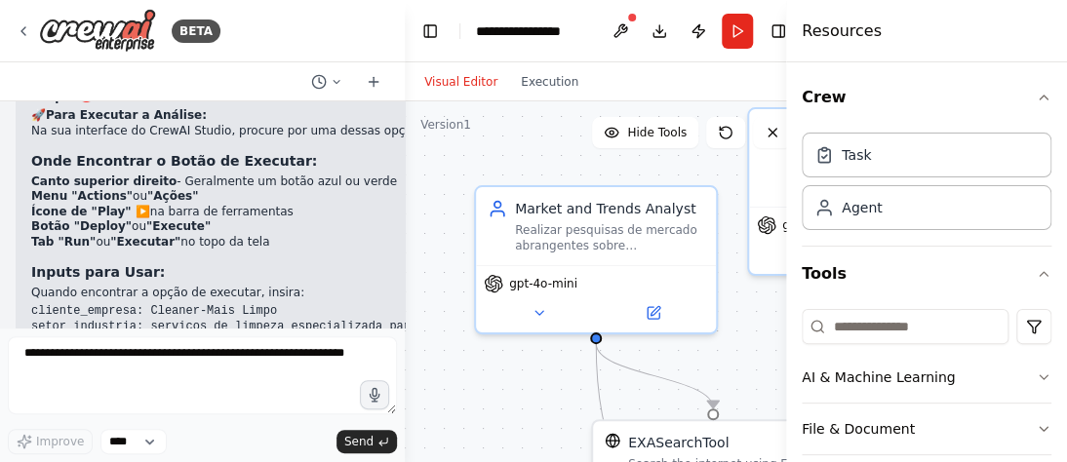
drag, startPoint x: 425, startPoint y: 252, endPoint x: 386, endPoint y: 270, distance: 43.2
click at [397, 270] on div at bounding box center [401, 231] width 8 height 462
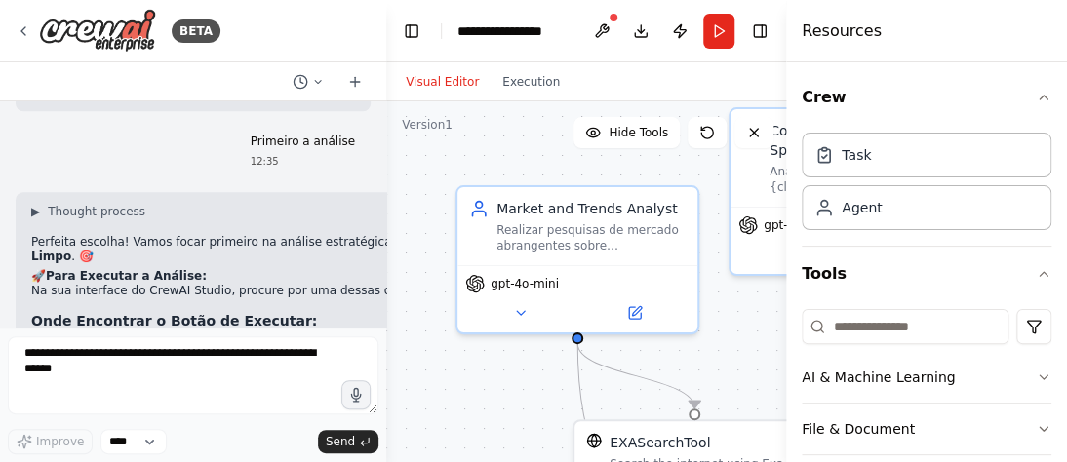
scroll to position [6074, 0]
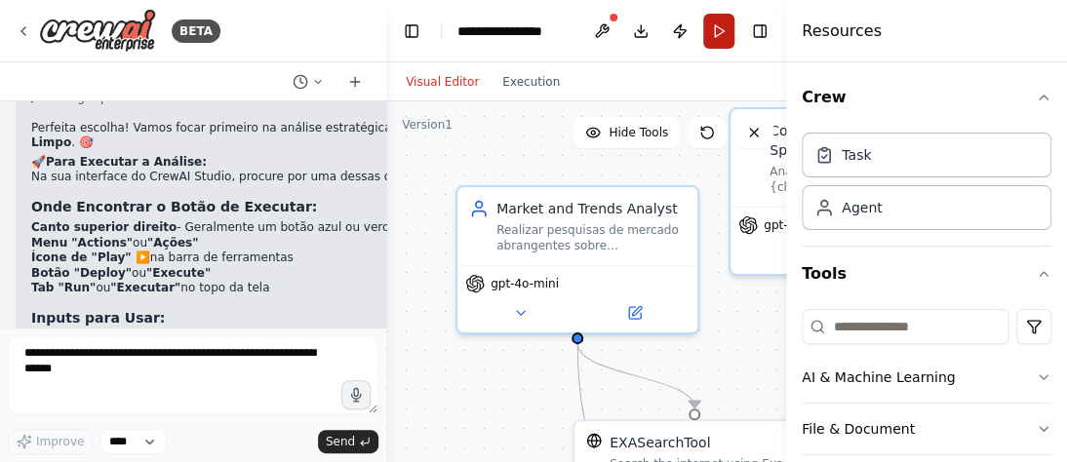
click at [719, 32] on button "Run" at bounding box center [718, 31] width 31 height 35
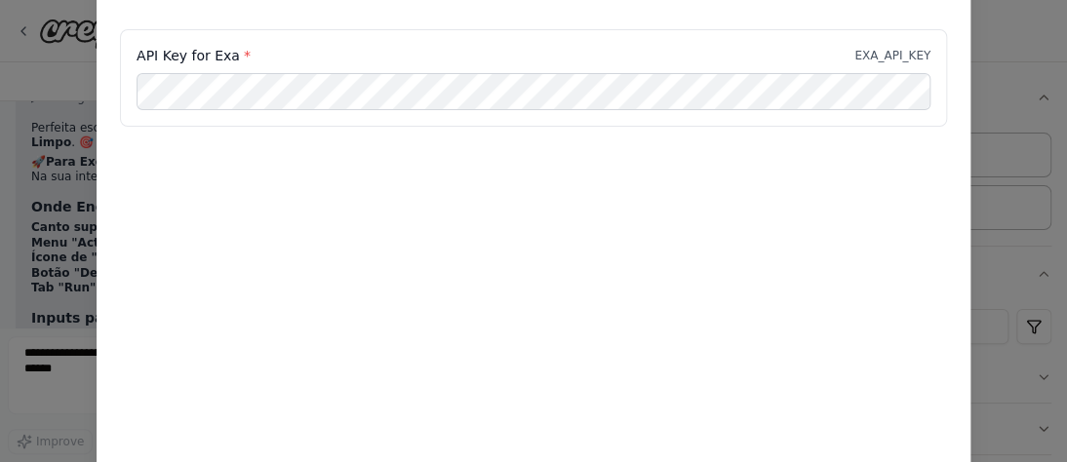
click at [480, 198] on div "API Key for Exa * EXA_API_KEY" at bounding box center [534, 126] width 874 height 195
drag, startPoint x: 1064, startPoint y: 279, endPoint x: 987, endPoint y: 368, distance: 117.5
click at [997, 369] on div "Environment configuration Your project might require some environment variables…" at bounding box center [533, 231] width 1067 height 462
drag, startPoint x: 866, startPoint y: 334, endPoint x: 843, endPoint y: 174, distance: 161.6
click at [861, 285] on div "Environment configuration Your project might require some environment variables…" at bounding box center [534, 197] width 874 height 586
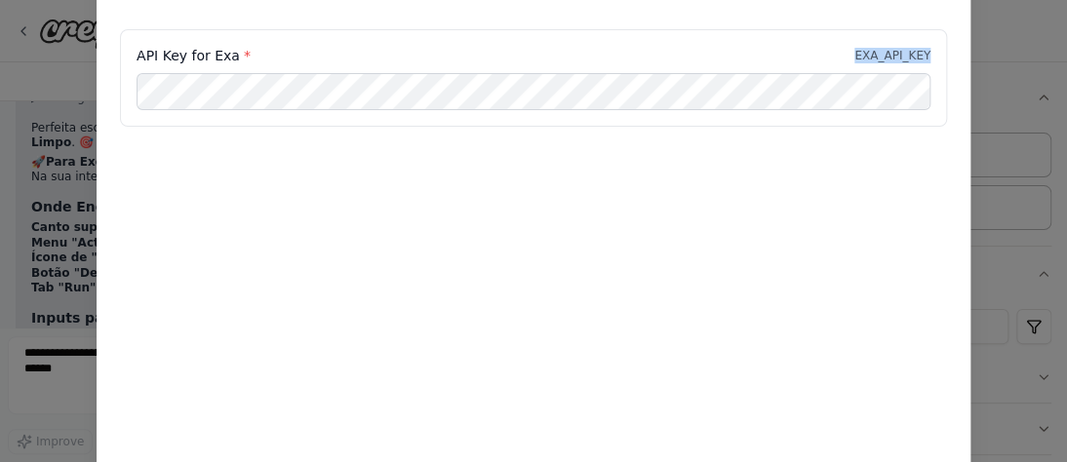
drag, startPoint x: 828, startPoint y: 39, endPoint x: 905, endPoint y: 432, distance: 400.5
click at [897, 411] on div "Environment configuration Your project might require some environment variables…" at bounding box center [534, 197] width 874 height 586
click at [907, 432] on div "Environment configuration Your project might require some environment variables…" at bounding box center [534, 197] width 874 height 586
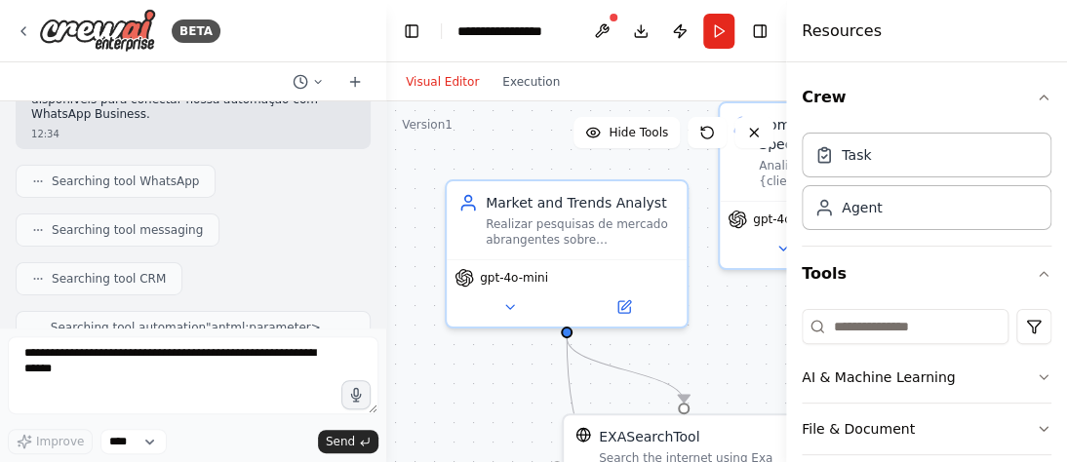
scroll to position [5011, 0]
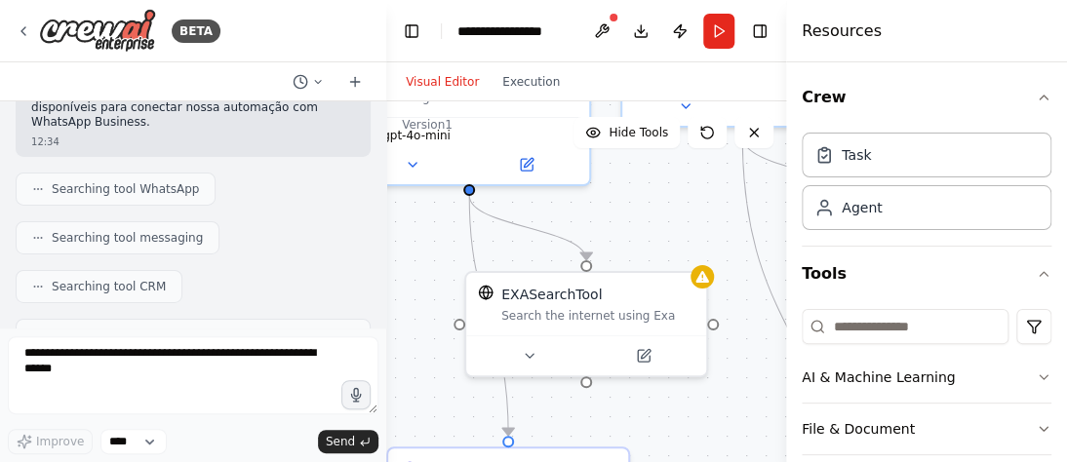
drag, startPoint x: 748, startPoint y: 394, endPoint x: 651, endPoint y: 251, distance: 173.4
click at [651, 251] on div ".deletable-edge-delete-btn { width: 20px; height: 20px; border: 0px solid #ffff…" at bounding box center [587, 345] width 403 height 488
click at [534, 353] on icon at bounding box center [530, 351] width 16 height 16
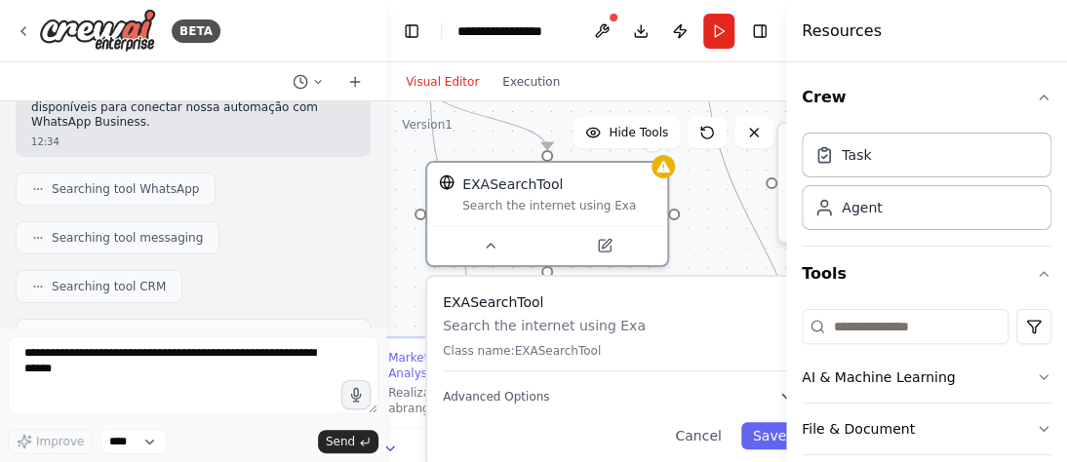
drag, startPoint x: 730, startPoint y: 334, endPoint x: 691, endPoint y: 224, distance: 116.0
click at [691, 224] on div ".deletable-edge-delete-btn { width: 20px; height: 20px; border: 0px solid #ffff…" at bounding box center [587, 345] width 403 height 488
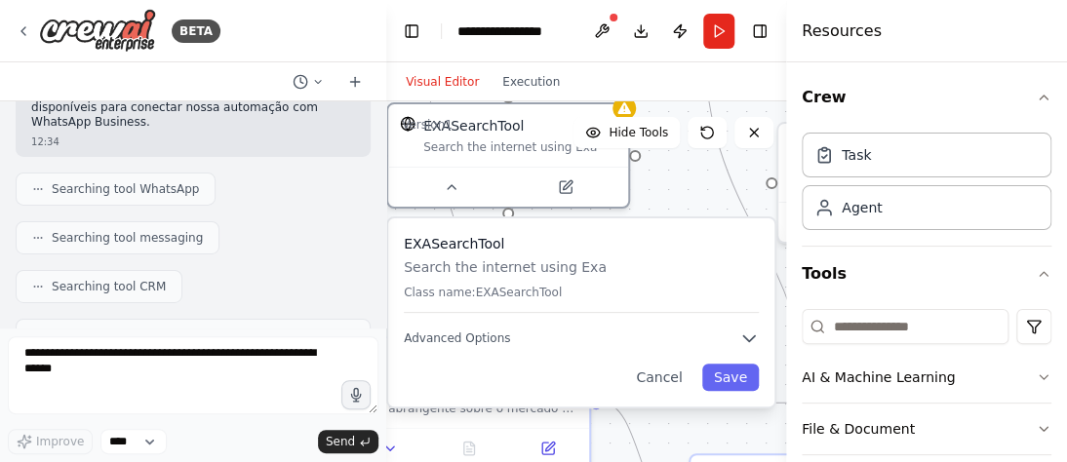
drag, startPoint x: 709, startPoint y: 405, endPoint x: 658, endPoint y: 346, distance: 77.4
click at [673, 346] on div "EXASearchTool Search the internet using Exa Class name: EXASearchTool Advanced …" at bounding box center [581, 312] width 386 height 188
click at [751, 332] on icon "button" at bounding box center [749, 339] width 20 height 20
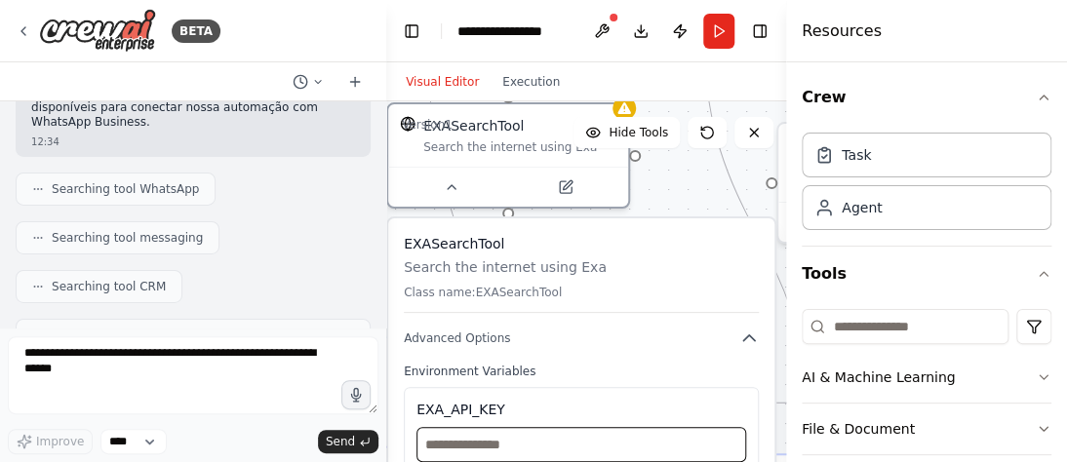
click at [573, 445] on input "text" at bounding box center [581, 444] width 330 height 35
paste input "**********"
type input "**********"
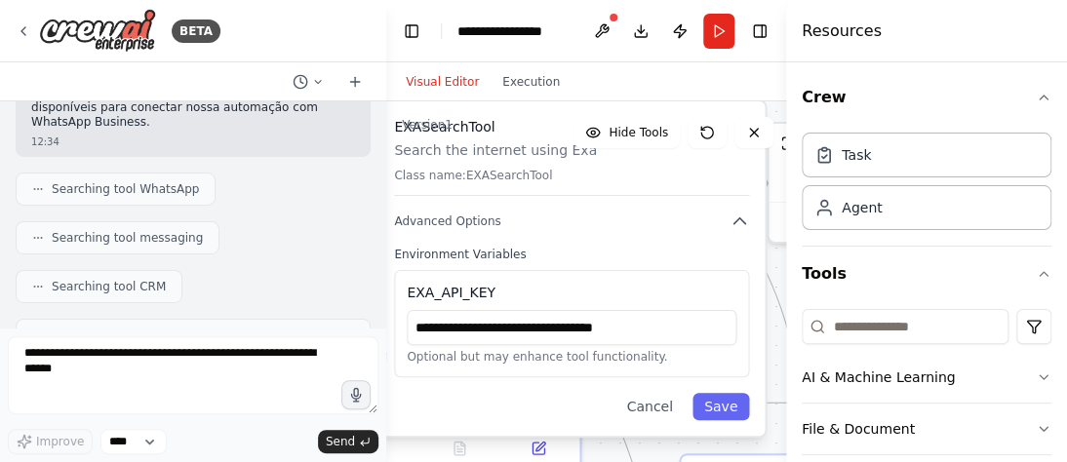
drag, startPoint x: 761, startPoint y: 377, endPoint x: 763, endPoint y: 270, distance: 107.3
click at [761, 269] on div "**********" at bounding box center [571, 268] width 390 height 338
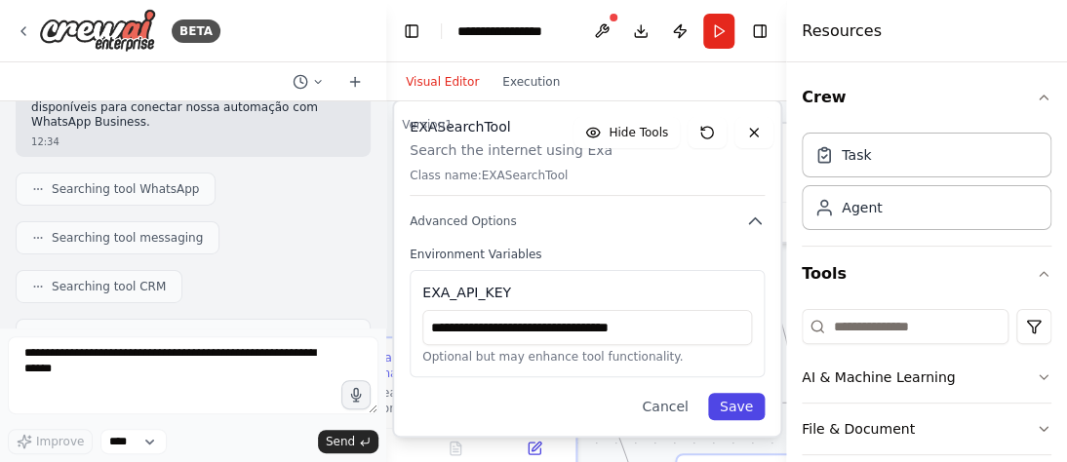
click at [747, 411] on button "Save" at bounding box center [736, 406] width 57 height 27
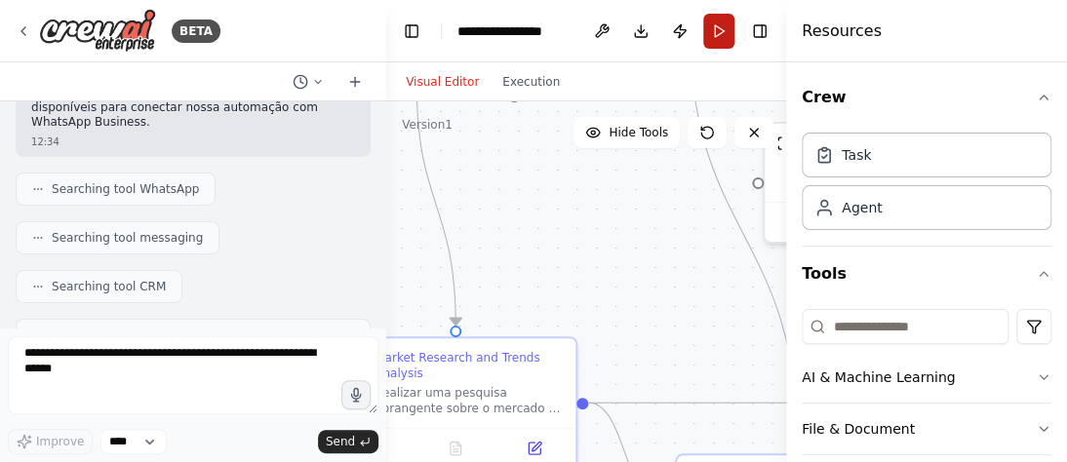
click at [716, 29] on button "Run" at bounding box center [718, 31] width 31 height 35
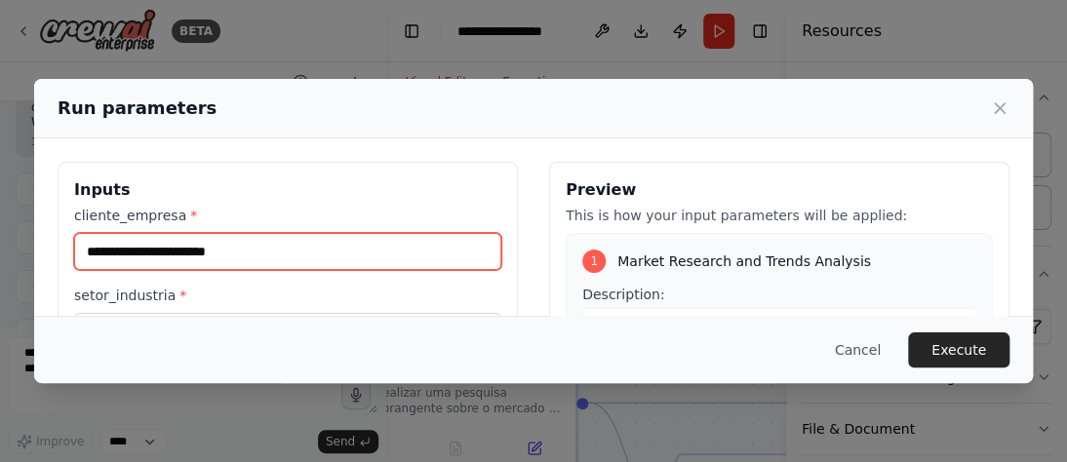
click at [148, 250] on input "cliente_empresa *" at bounding box center [287, 251] width 427 height 37
type input "**********"
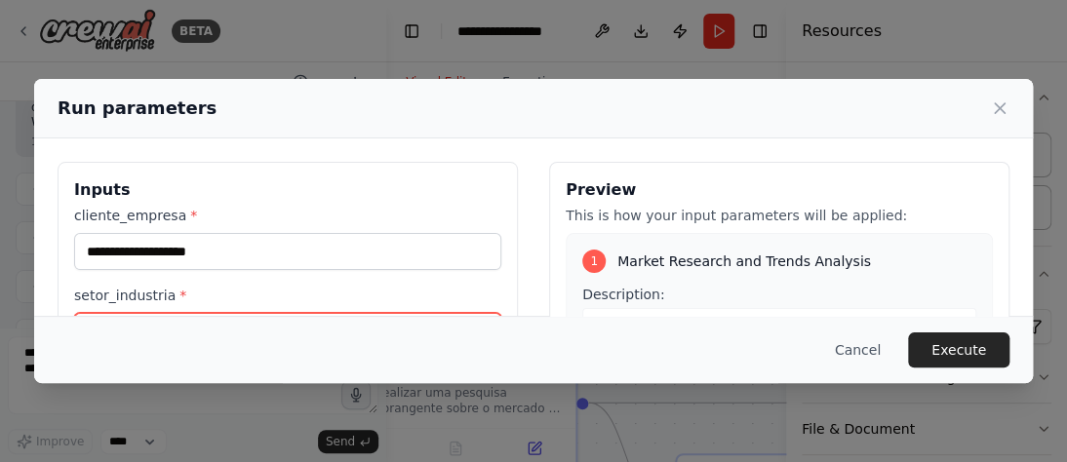
scroll to position [31, 0]
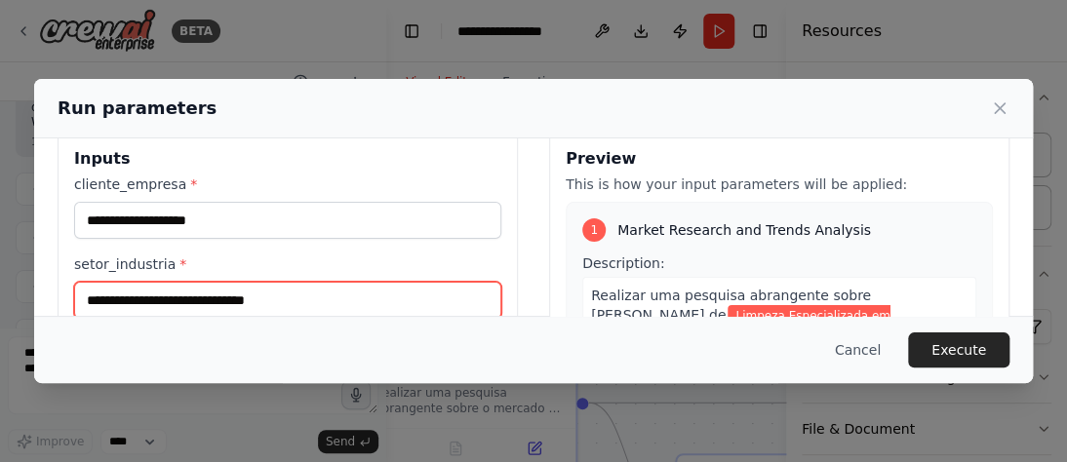
type input "**********"
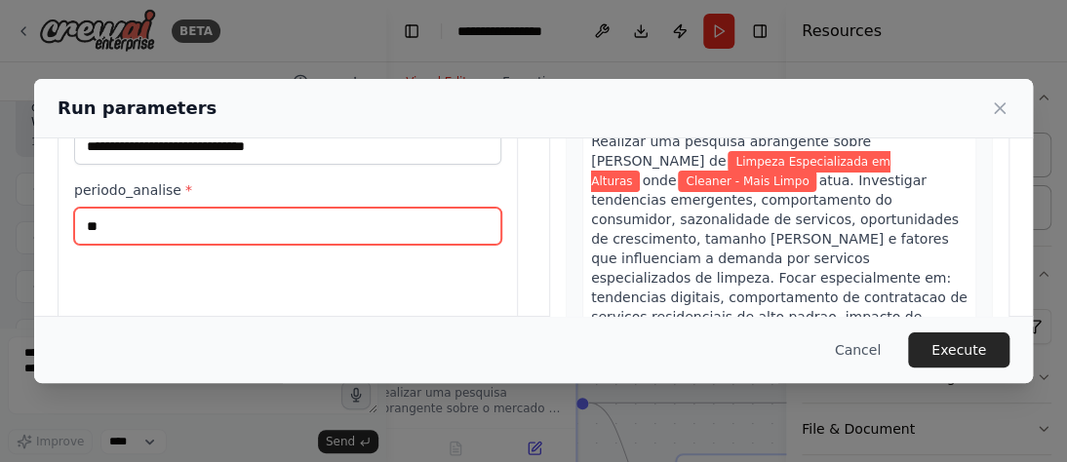
scroll to position [330, 0]
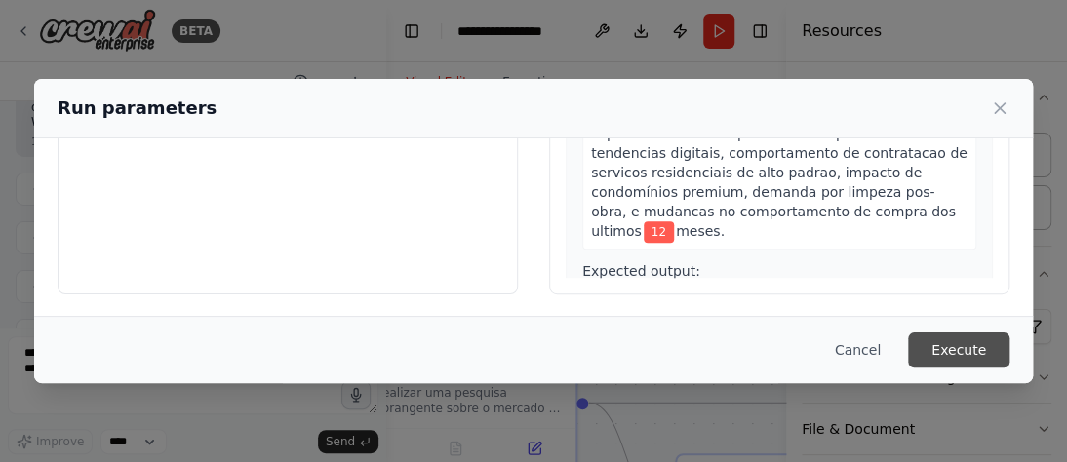
type input "**"
click at [971, 354] on button "Execute" at bounding box center [958, 350] width 101 height 35
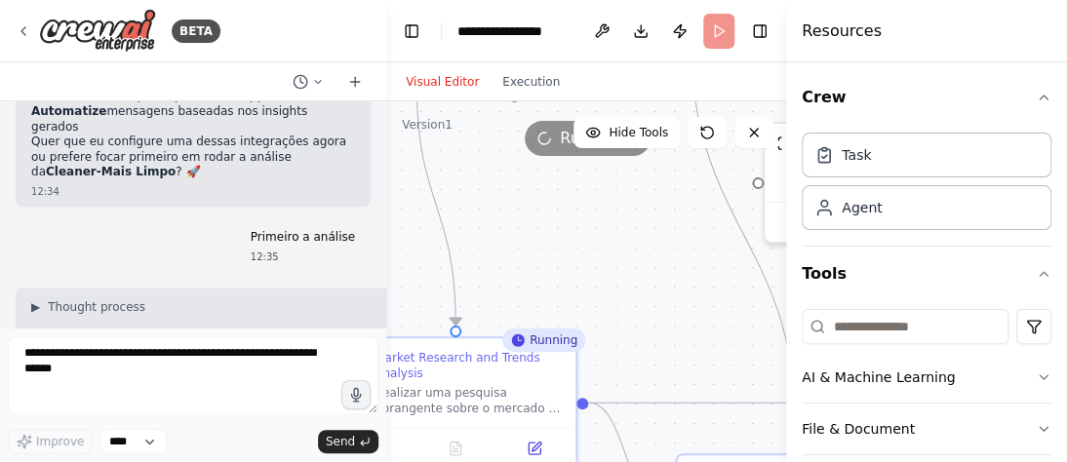
scroll to position [6074, 0]
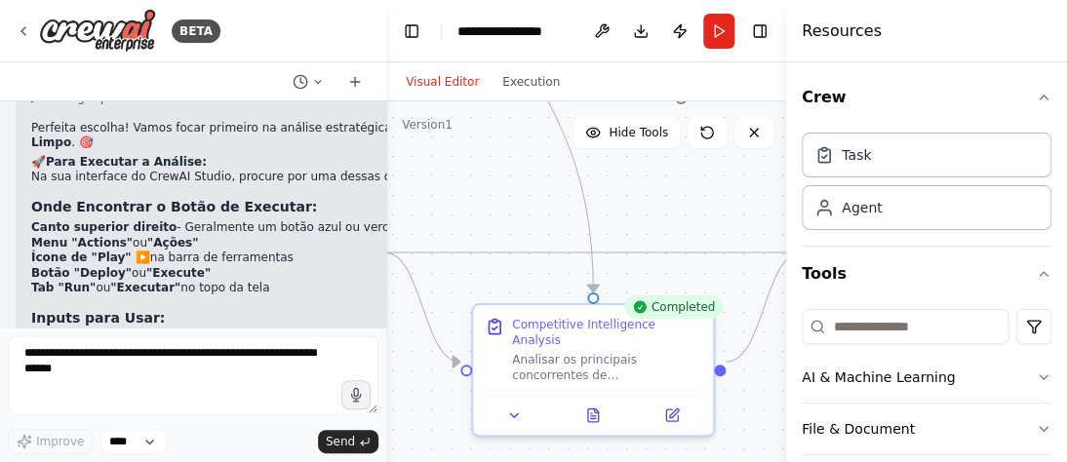
drag, startPoint x: 715, startPoint y: 346, endPoint x: 510, endPoint y: 195, distance: 254.6
click at [510, 195] on div ".deletable-edge-delete-btn { width: 20px; height: 20px; border: 0px solid #ffff…" at bounding box center [587, 345] width 403 height 488
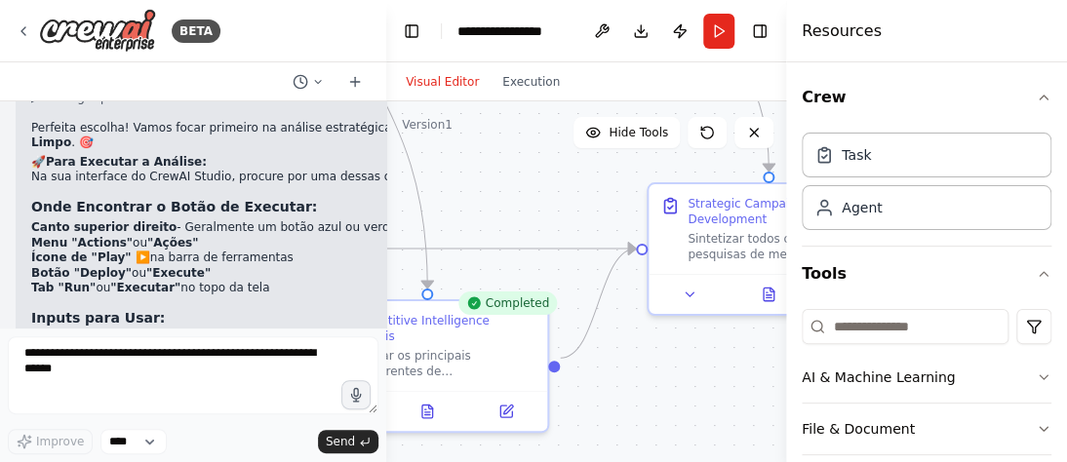
drag, startPoint x: 643, startPoint y: 278, endPoint x: 481, endPoint y: 278, distance: 161.9
click at [481, 278] on div ".deletable-edge-delete-btn { width: 20px; height: 20px; border: 0px solid #ffff…" at bounding box center [587, 345] width 403 height 488
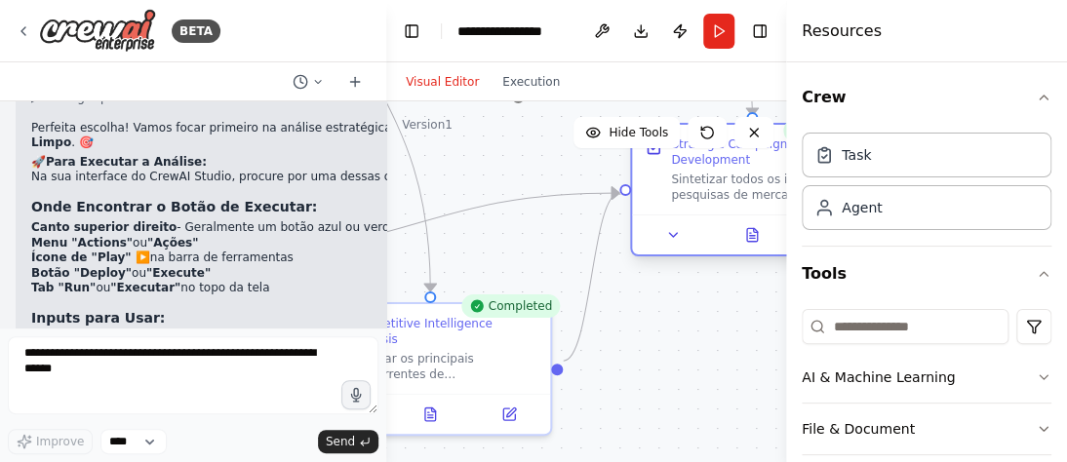
drag, startPoint x: 644, startPoint y: 282, endPoint x: 630, endPoint y: 242, distance: 42.3
click at [630, 242] on div "Strategic Campaign Brief Development Sintetizar todos os insights das pesquisas…" at bounding box center [752, 190] width 244 height 134
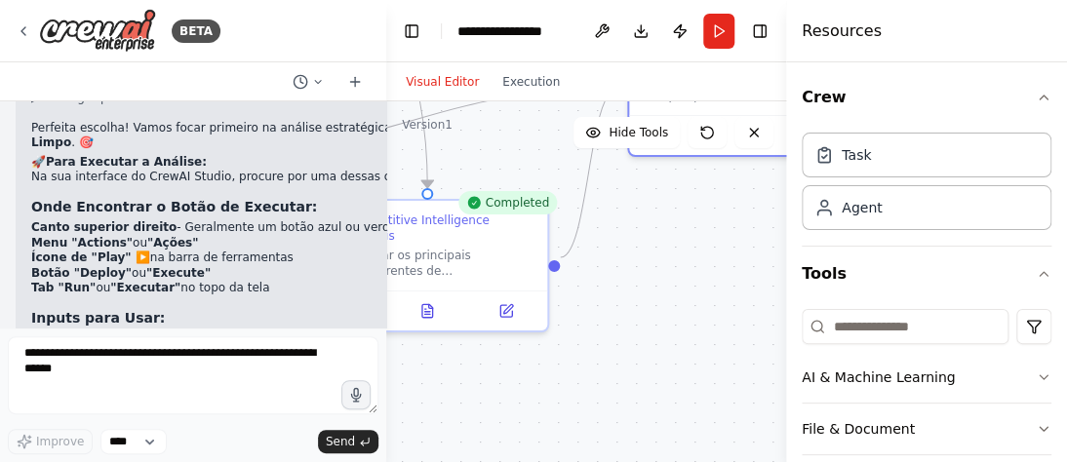
drag, startPoint x: 627, startPoint y: 341, endPoint x: 624, endPoint y: 238, distance: 103.4
click at [624, 238] on div ".deletable-edge-delete-btn { width: 20px; height: 20px; border: 0px solid #ffff…" at bounding box center [587, 345] width 403 height 488
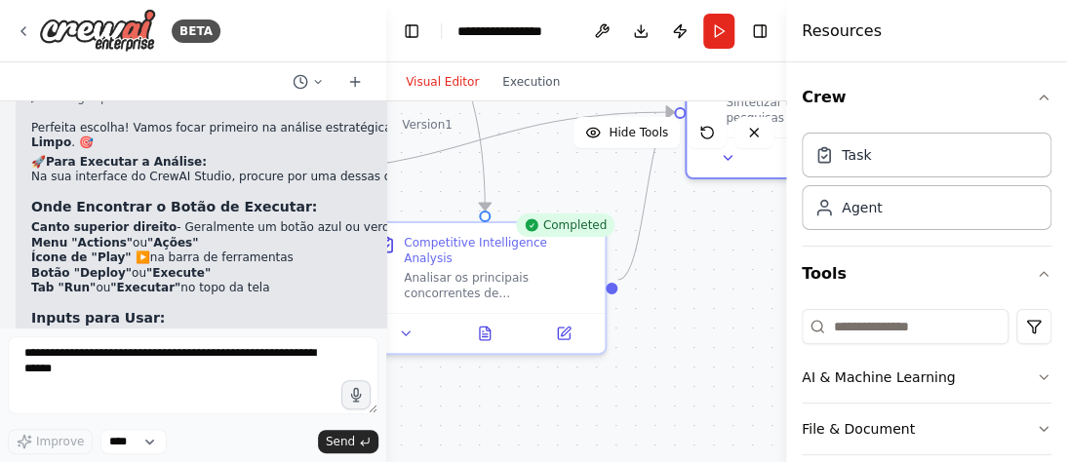
drag, startPoint x: 690, startPoint y: 318, endPoint x: 747, endPoint y: 341, distance: 62.1
click at [747, 341] on div ".deletable-edge-delete-btn { width: 20px; height: 20px; border: 0px solid #ffff…" at bounding box center [587, 345] width 403 height 488
click at [600, 130] on icon at bounding box center [593, 132] width 13 height 9
click at [593, 133] on icon at bounding box center [588, 133] width 16 height 16
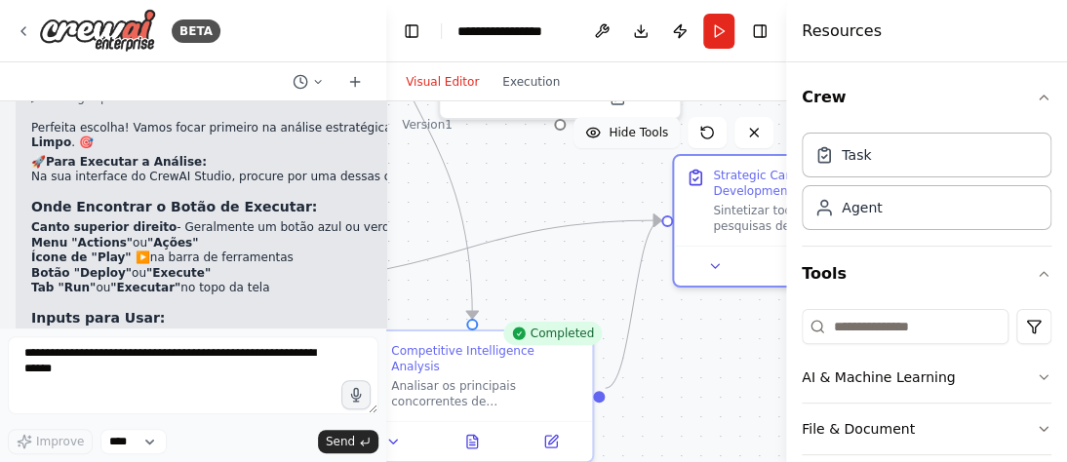
drag, startPoint x: 704, startPoint y: 199, endPoint x: 691, endPoint y: 306, distance: 108.0
click at [691, 306] on div ".deletable-edge-delete-btn { width: 20px; height: 20px; border: 0px solid #ffff…" at bounding box center [587, 345] width 403 height 488
click at [515, 84] on button "Execution" at bounding box center [531, 81] width 81 height 23
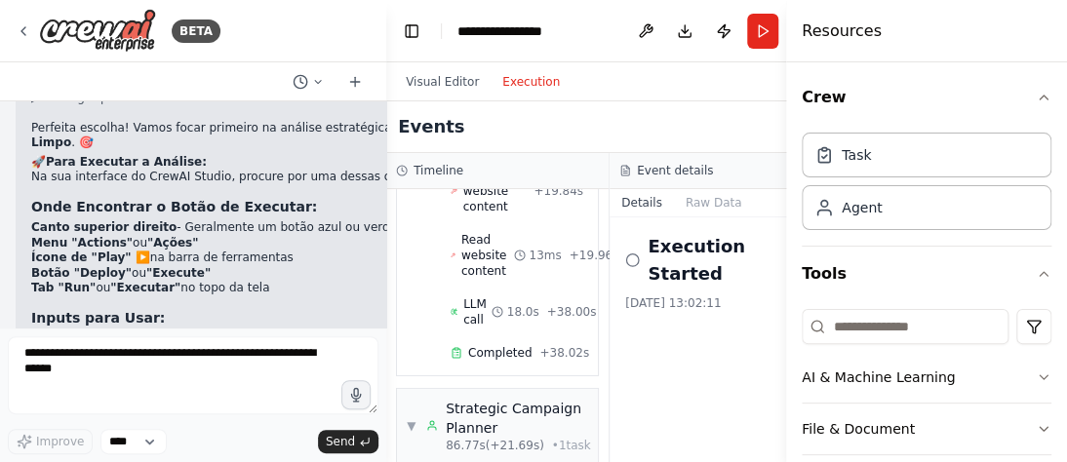
scroll to position [2723, 0]
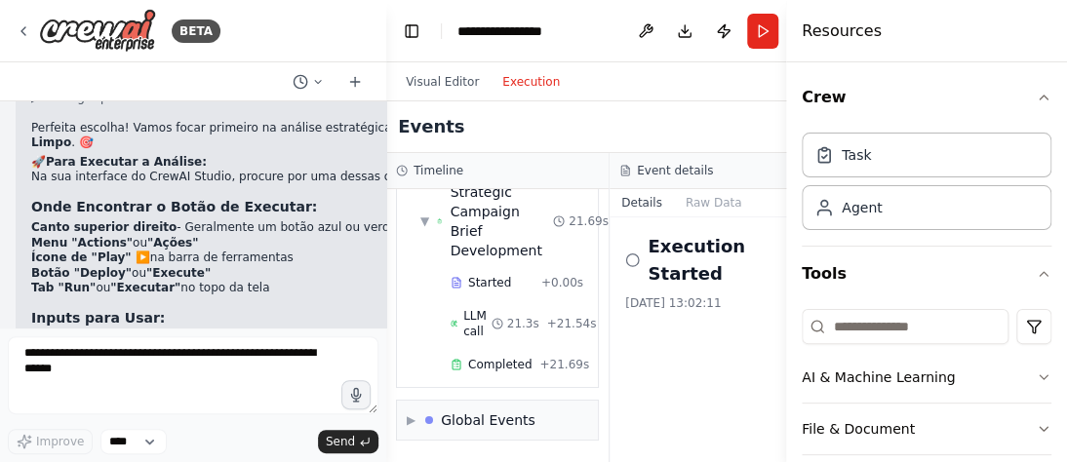
click at [693, 320] on div "Execution Started [DATE] 13:02:11" at bounding box center [721, 339] width 223 height 245
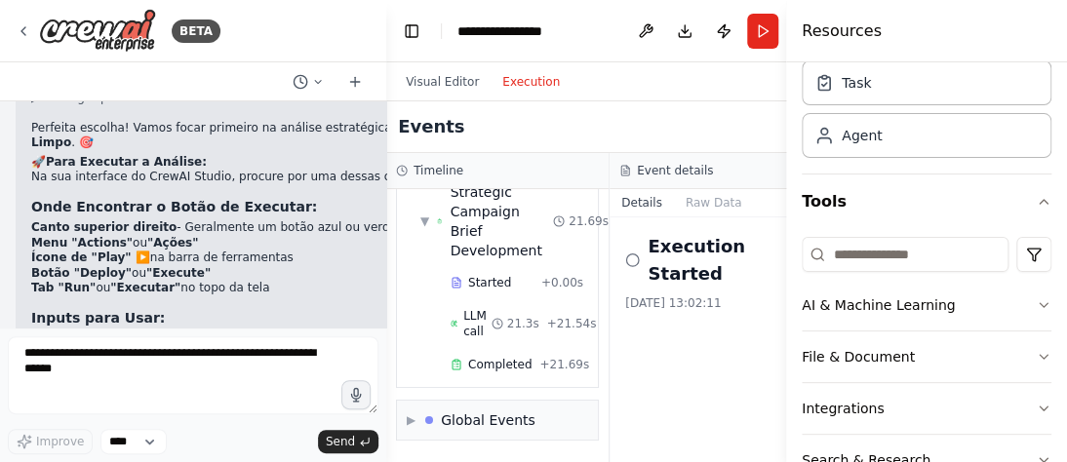
scroll to position [109, 0]
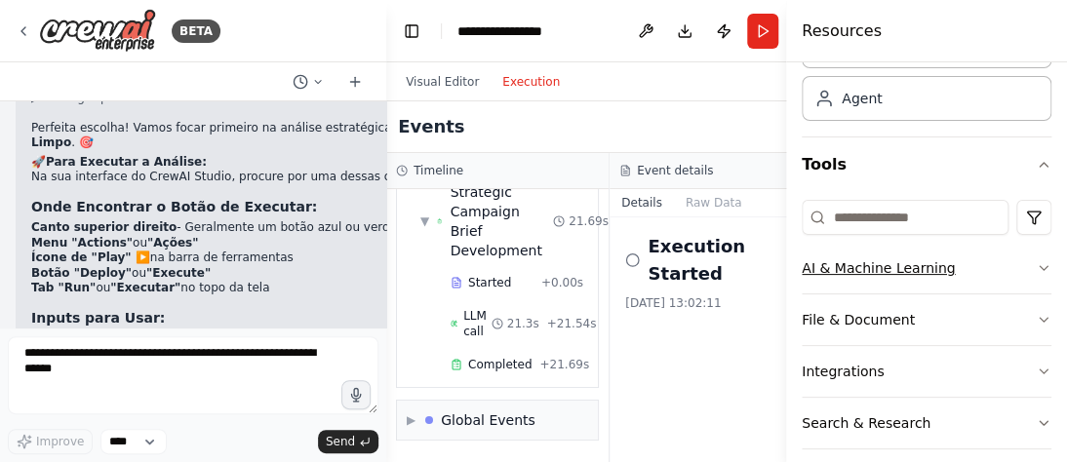
click at [1040, 266] on icon "button" at bounding box center [1044, 268] width 8 height 4
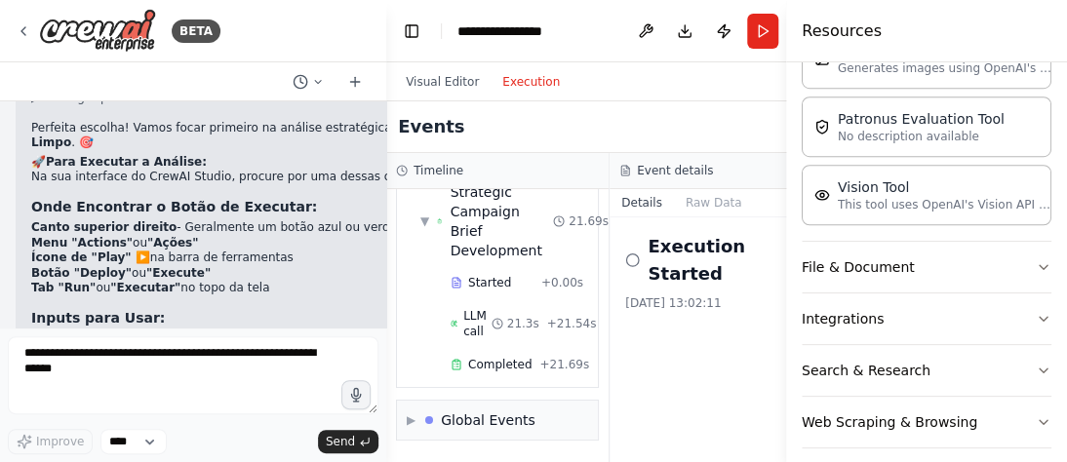
scroll to position [464, 0]
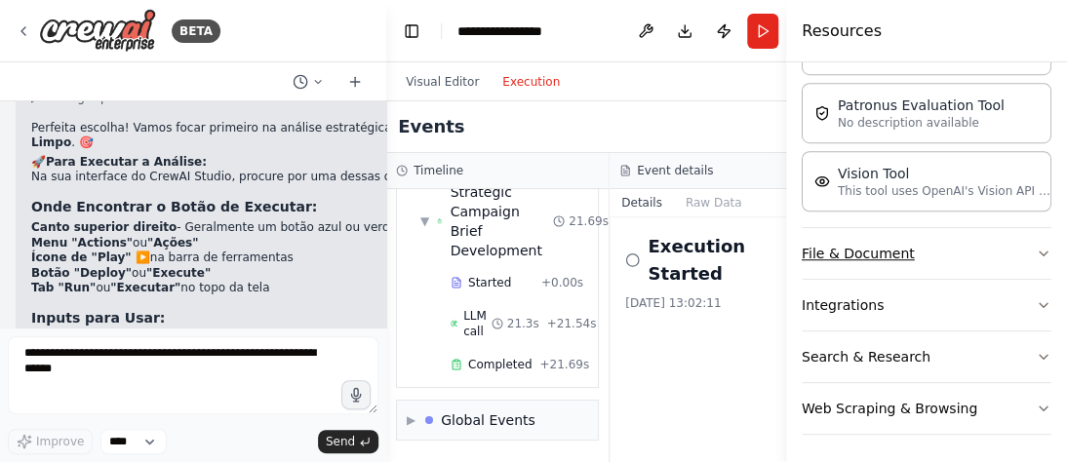
click at [1036, 248] on icon "button" at bounding box center [1044, 254] width 16 height 16
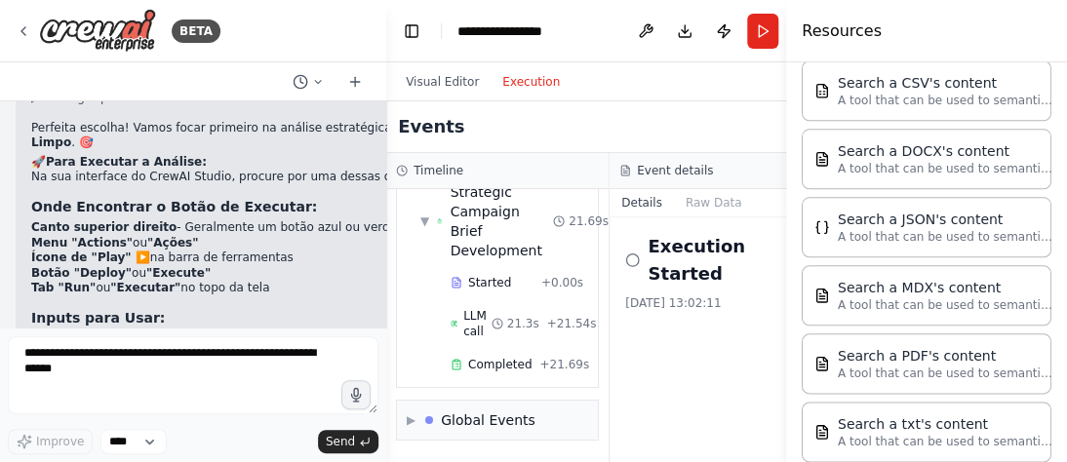
scroll to position [707, 0]
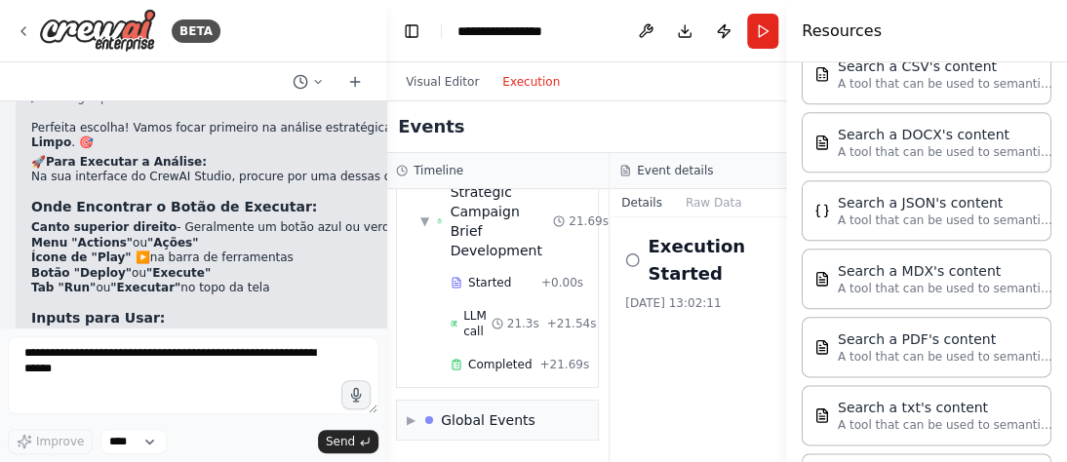
click at [625, 253] on icon at bounding box center [632, 261] width 15 height 16
click at [712, 206] on button "Raw Data" at bounding box center [714, 202] width 80 height 27
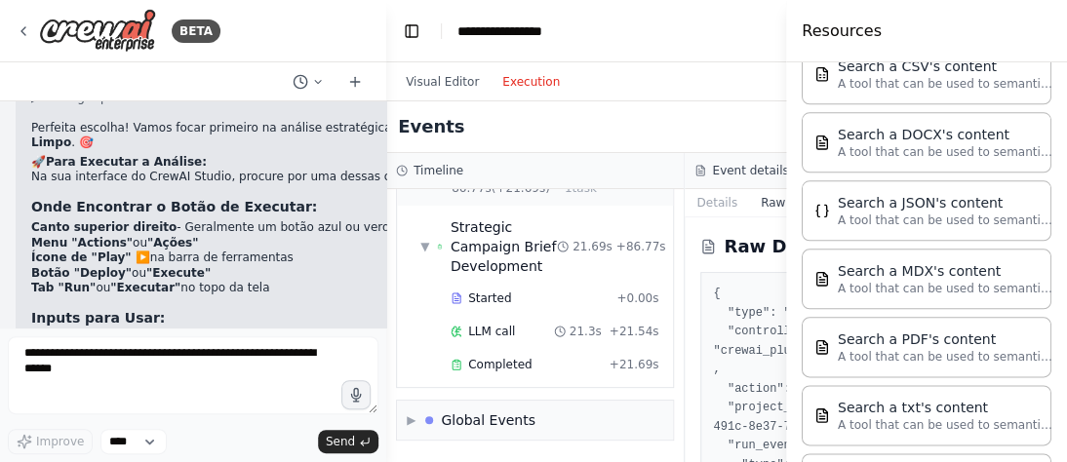
scroll to position [1965, 0]
click at [720, 168] on h3 "Event details" at bounding box center [750, 171] width 76 height 16
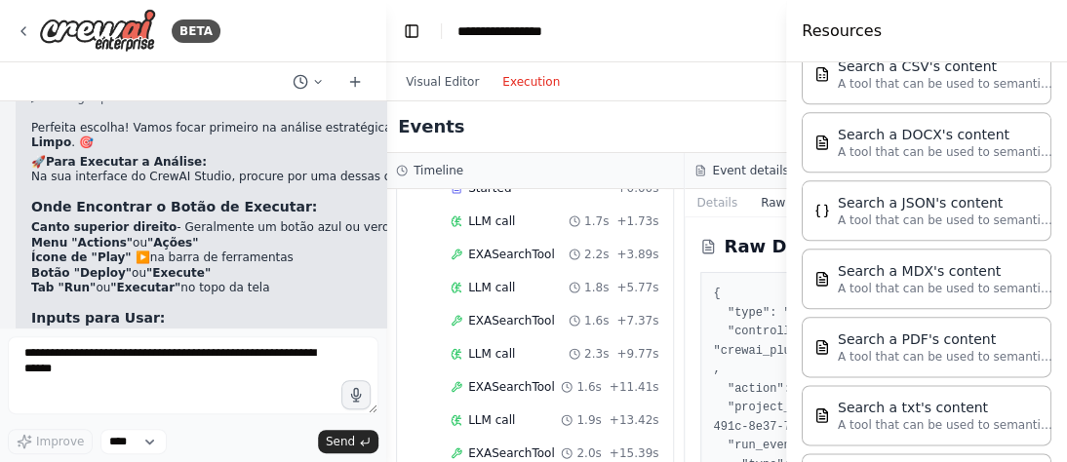
scroll to position [0, 0]
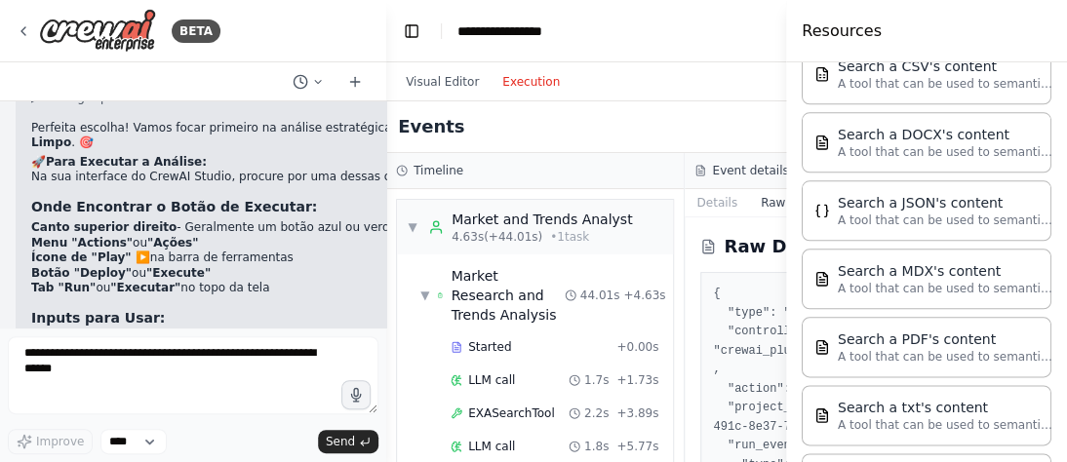
click at [745, 391] on pre "{ "type": "execution_started", "controller": "crewai_plus/studio_v2/run_events"…" at bounding box center [834, 399] width 242 height 228
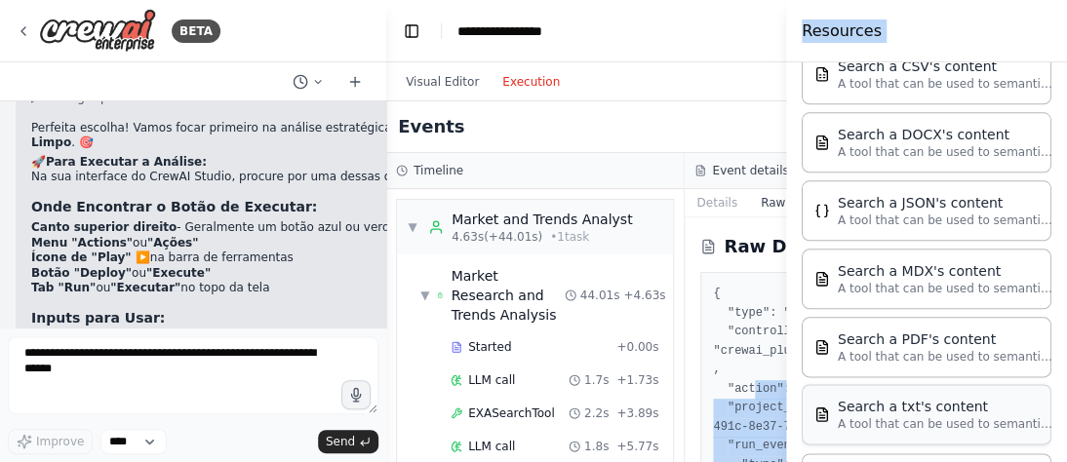
drag, startPoint x: 745, startPoint y: 391, endPoint x: 819, endPoint y: 396, distance: 74.3
click at [819, 396] on div "BETA Somos uma Agência de Marketing Digital com Inteligência Artificial e optam…" at bounding box center [533, 231] width 1067 height 462
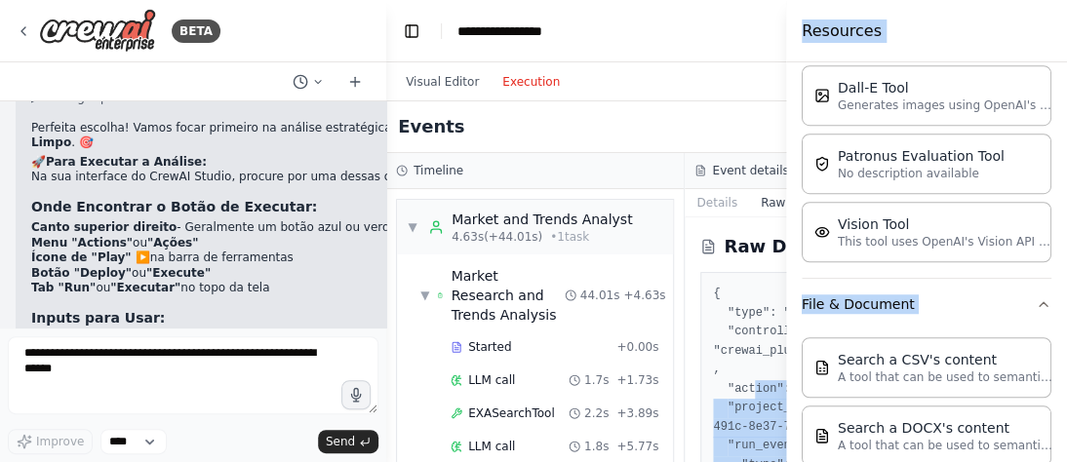
scroll to position [486, 0]
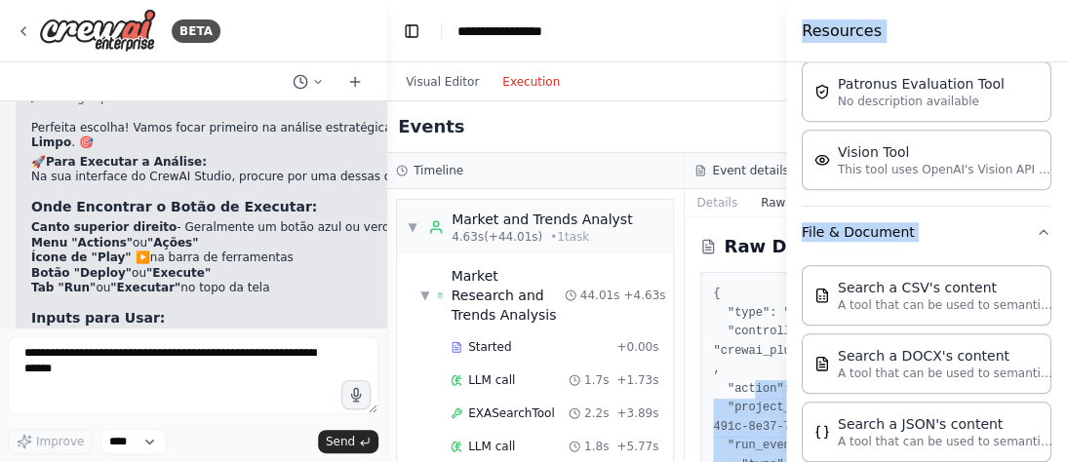
click at [972, 36] on div "Resources" at bounding box center [926, 31] width 281 height 62
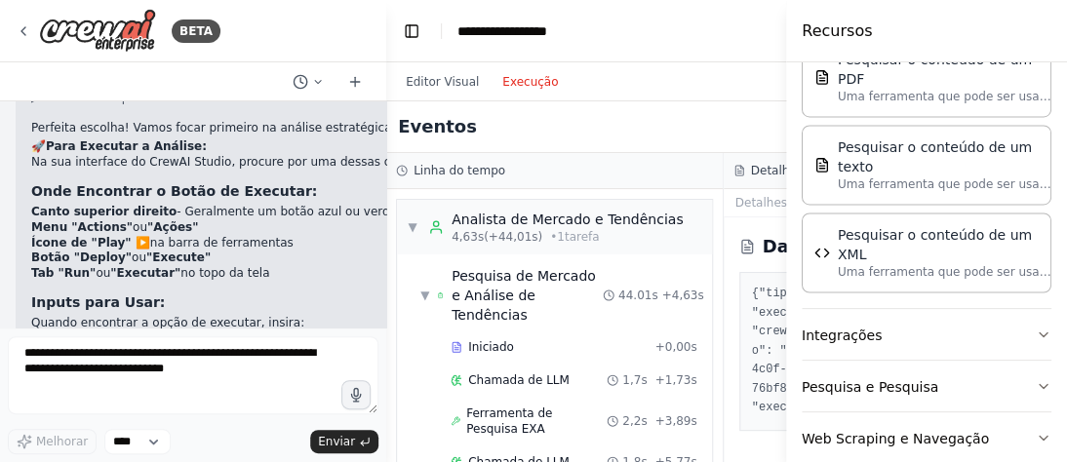
scroll to position [1091, 0]
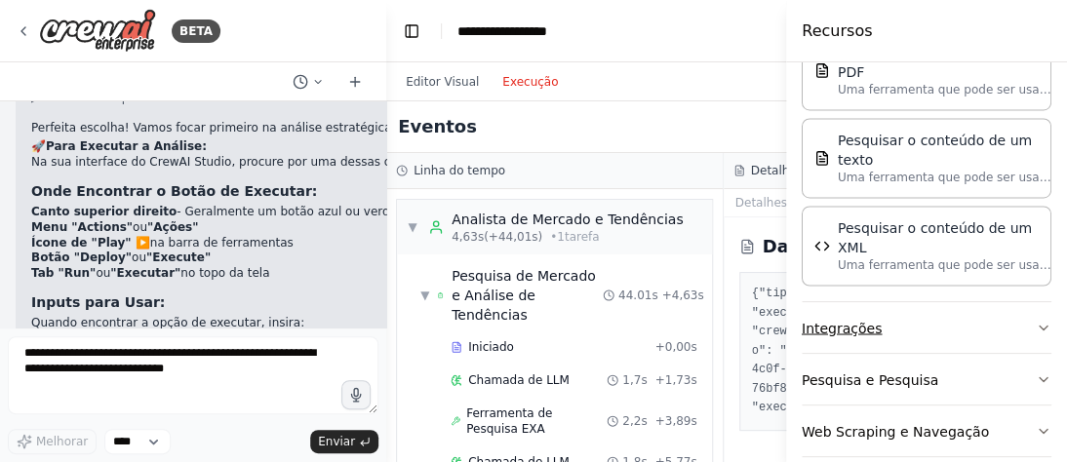
click at [1036, 320] on icon "button" at bounding box center [1044, 328] width 16 height 16
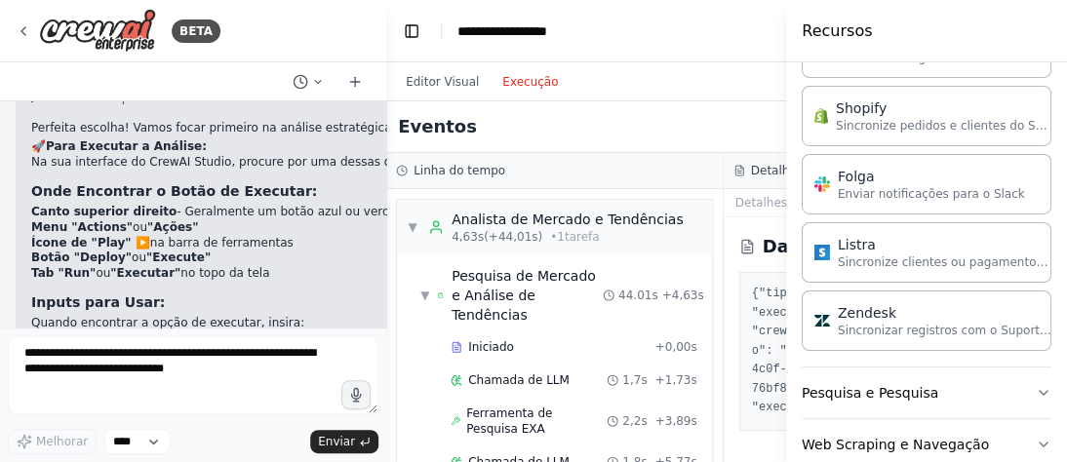
scroll to position [2396, 0]
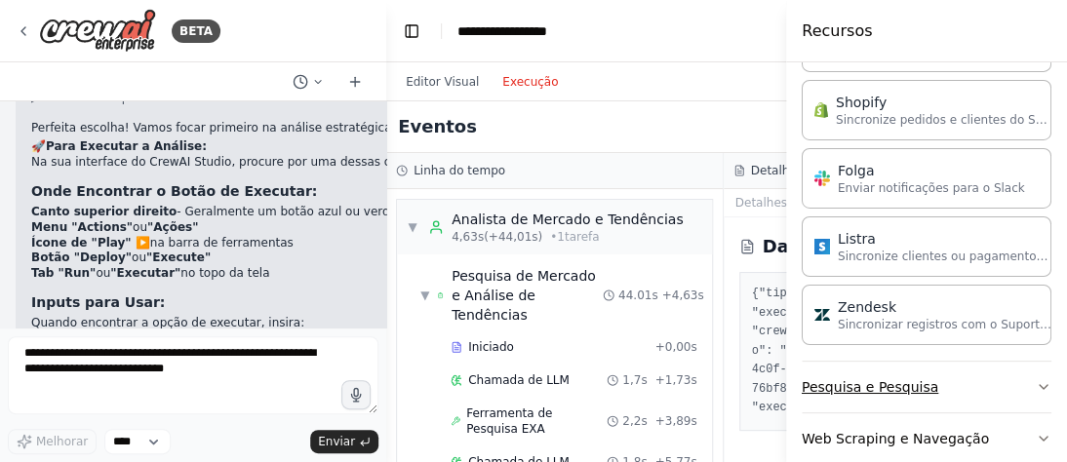
click at [1036, 379] on icon "button" at bounding box center [1044, 387] width 16 height 16
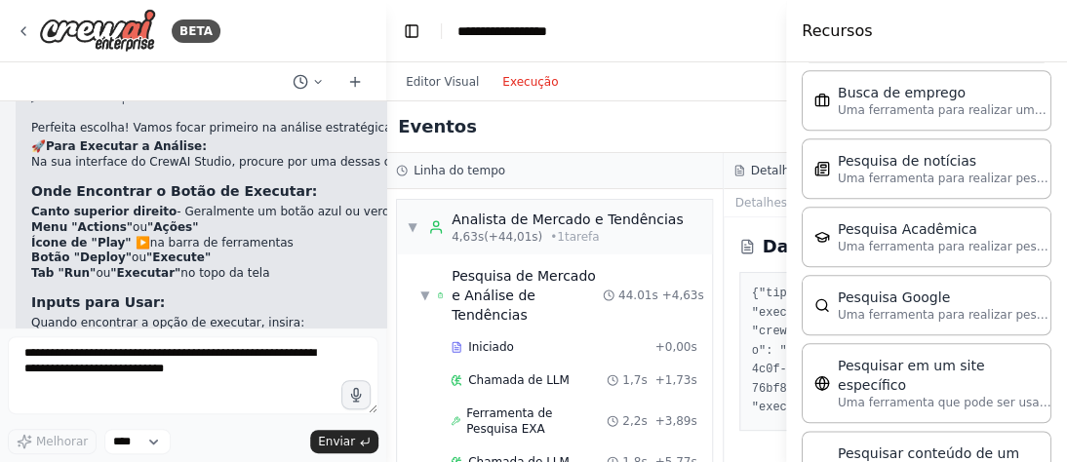
scroll to position [3441, 0]
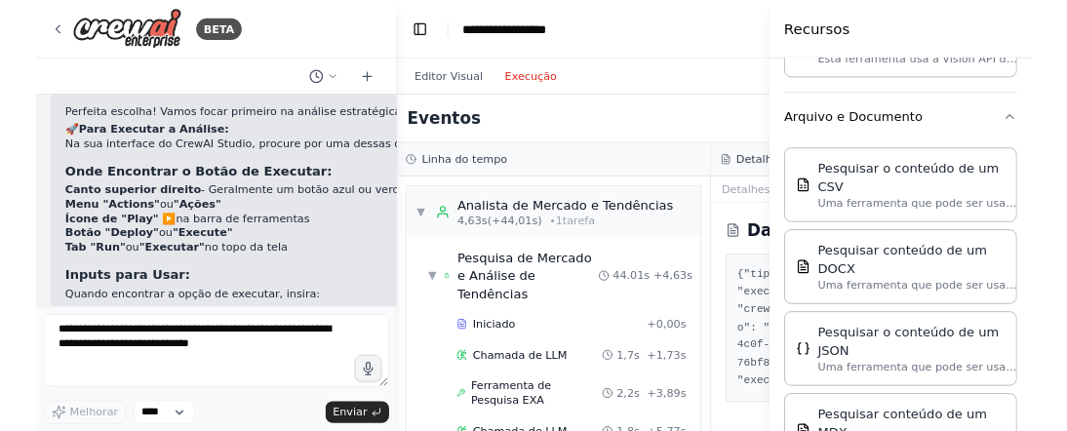
scroll to position [0, 0]
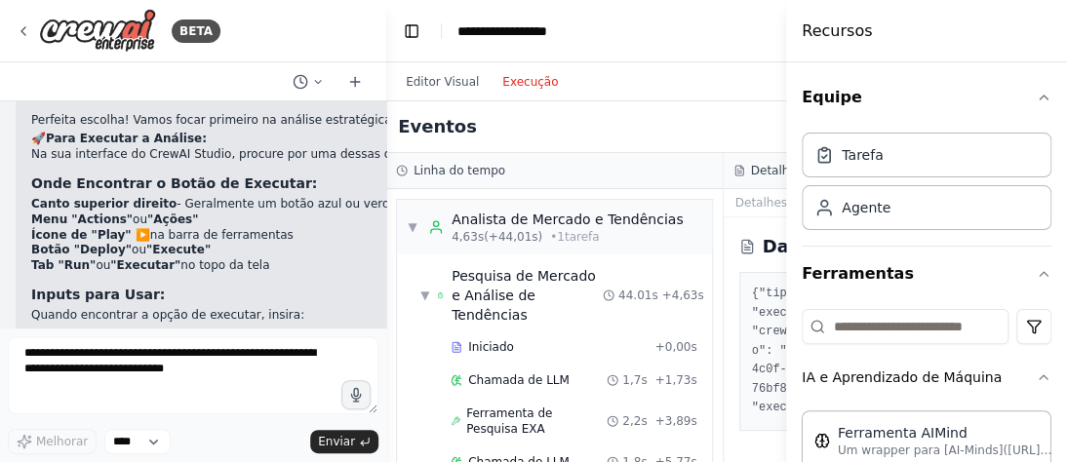
click at [645, 18] on header "**********" at bounding box center [723, 31] width 674 height 62
click at [437, 78] on font "Editor Visual" at bounding box center [442, 82] width 73 height 14
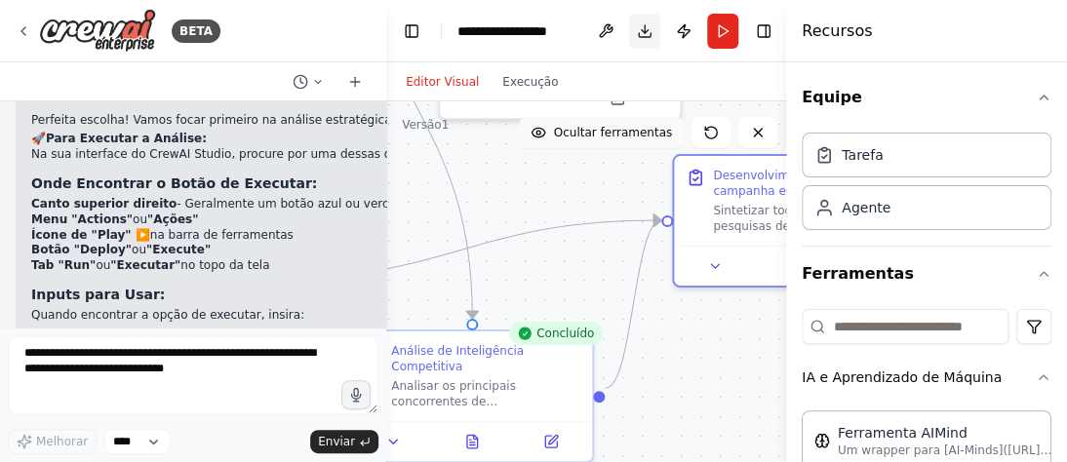
click at [644, 31] on button "Download" at bounding box center [644, 31] width 31 height 35
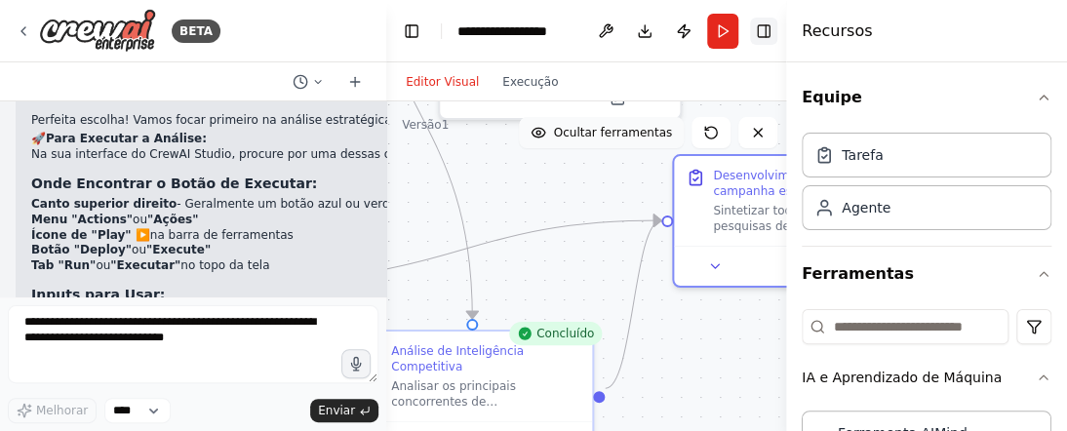
click at [766, 27] on button "Alternar barra lateral direita" at bounding box center [763, 31] width 27 height 27
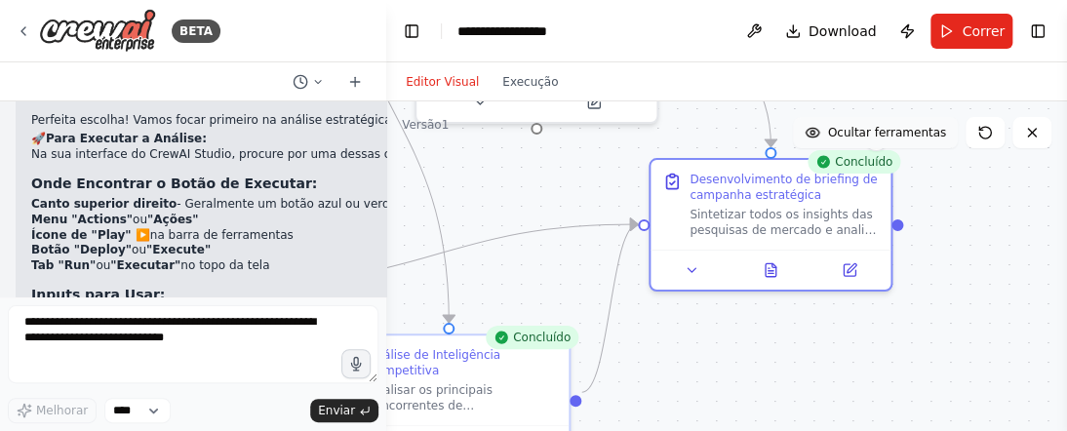
drag, startPoint x: 917, startPoint y: 338, endPoint x: 893, endPoint y: 342, distance: 23.7
click at [893, 342] on div ".deletable-edge-delete-btn { width: 20px; height: 20px; border: 0px solid #ffff…" at bounding box center [726, 345] width 681 height 488
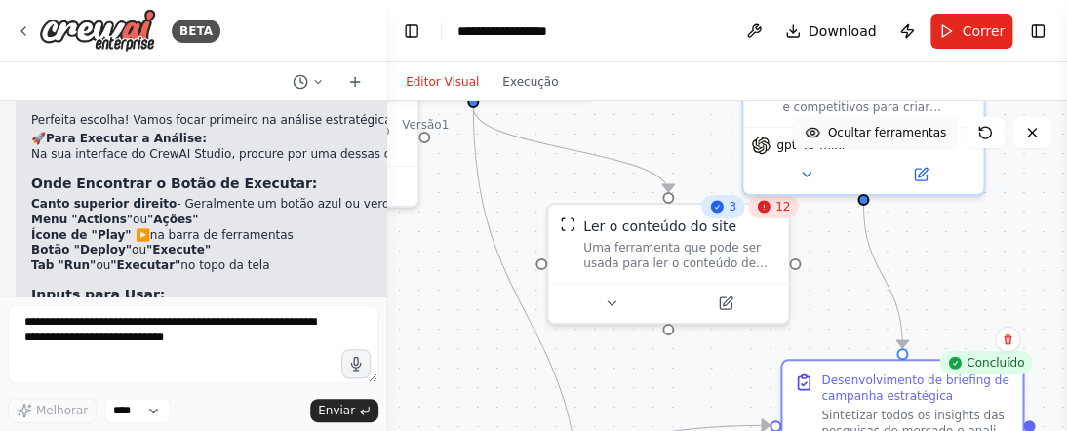
drag, startPoint x: 595, startPoint y: 183, endPoint x: 726, endPoint y: 384, distance: 239.7
click at [726, 384] on div ".deletable-edge-delete-btn { width: 20px; height: 20px; border: 0px solid #ffff…" at bounding box center [726, 345] width 681 height 488
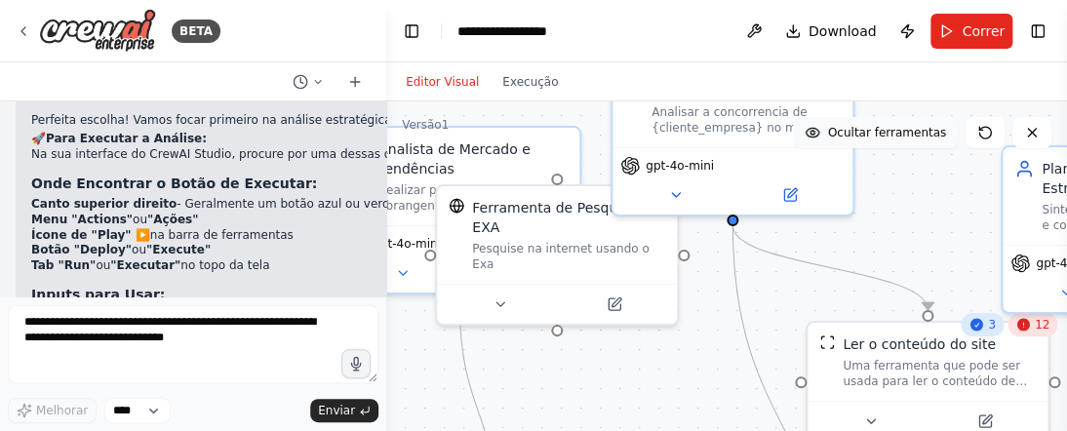
drag, startPoint x: 690, startPoint y: 142, endPoint x: 939, endPoint y: 252, distance: 271.6
click at [939, 252] on div ".deletable-edge-delete-btn { width: 20px; height: 20px; border: 0px solid #ffff…" at bounding box center [726, 345] width 681 height 488
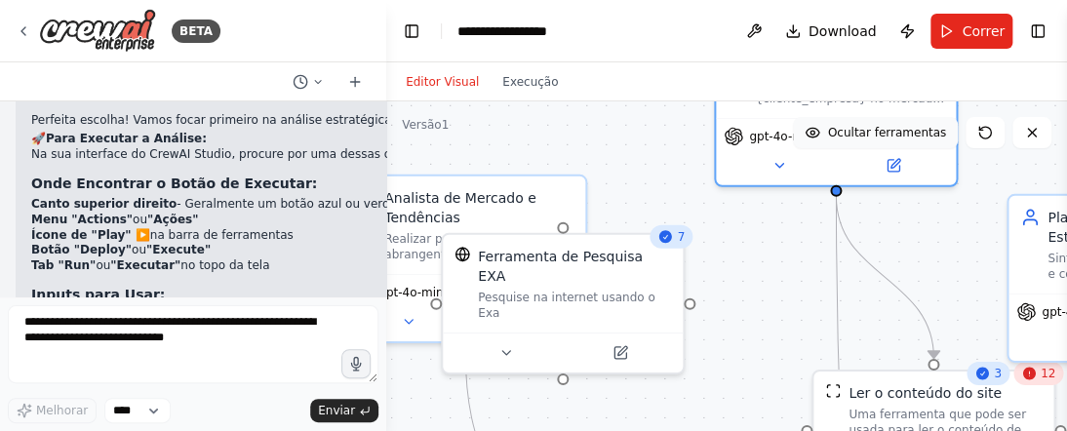
drag, startPoint x: 769, startPoint y: 159, endPoint x: 851, endPoint y: 127, distance: 88.9
click at [851, 127] on div "Versão 1 Ocultar ferramentas .deletable-edge-delete-btn { width: 20px; height: …" at bounding box center [726, 345] width 681 height 488
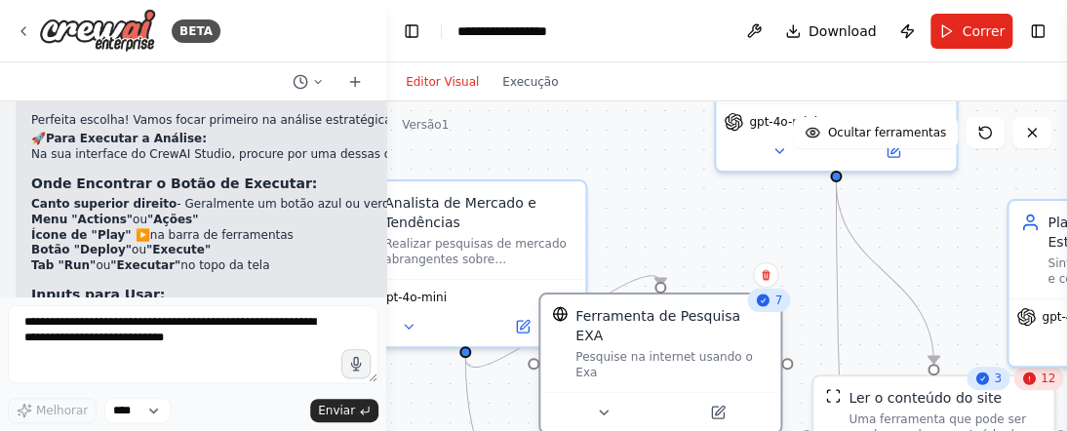
drag, startPoint x: 612, startPoint y: 289, endPoint x: 720, endPoint y: 341, distance: 119.5
click at [720, 341] on div "Ferramenta de Pesquisa EXA Pesquise na internet usando o Exa" at bounding box center [660, 344] width 240 height 98
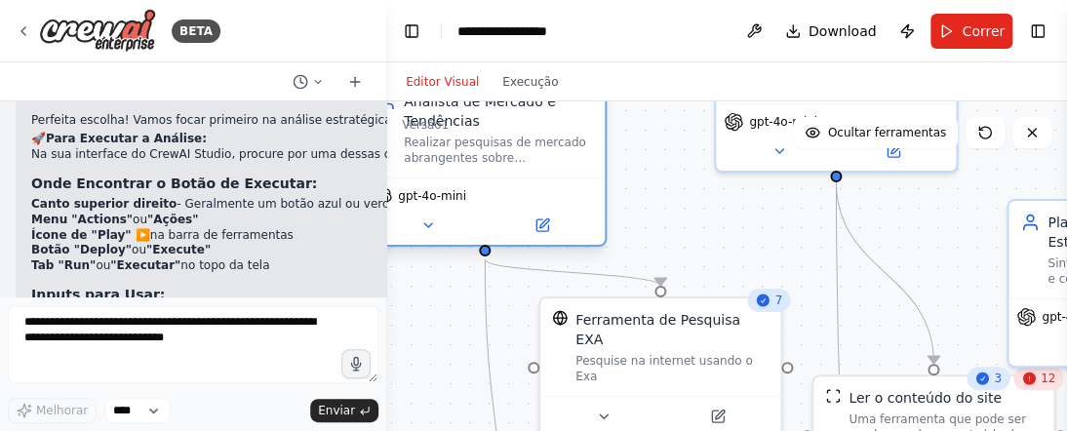
drag, startPoint x: 530, startPoint y: 269, endPoint x: 560, endPoint y: 143, distance: 129.4
click at [560, 143] on div "Analista de Mercado e Tendências Realizar pesquisas de mercado abrangentes sobr…" at bounding box center [485, 129] width 240 height 98
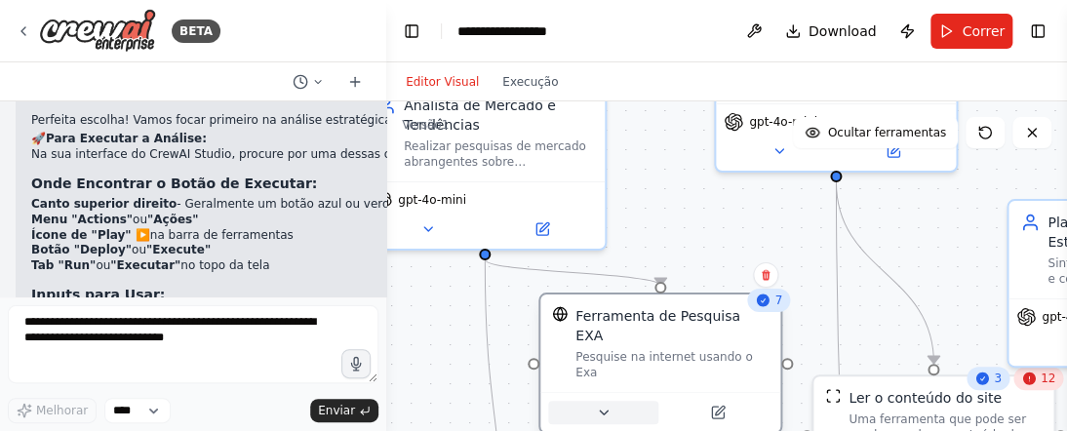
drag, startPoint x: 660, startPoint y: 359, endPoint x: 643, endPoint y: 374, distance: 22.9
click at [643, 392] on div at bounding box center [660, 412] width 240 height 40
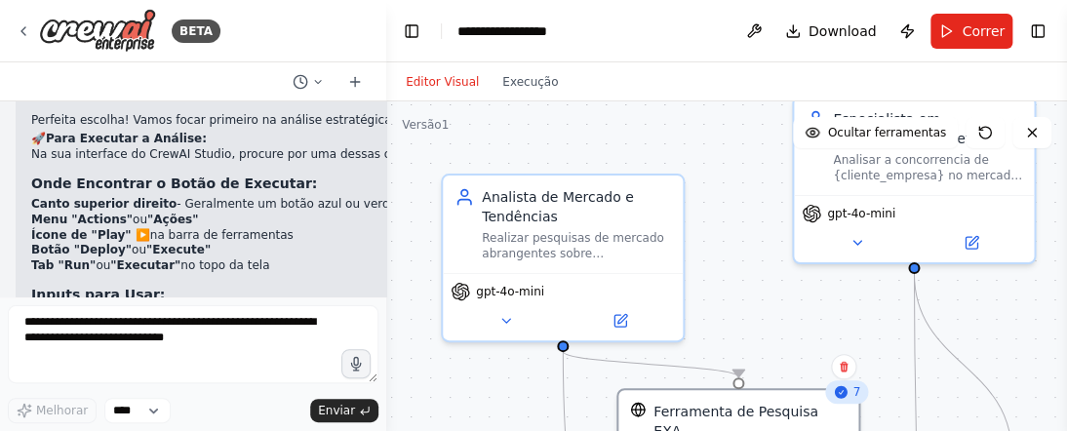
drag, startPoint x: 630, startPoint y: 199, endPoint x: 708, endPoint y: 291, distance: 120.4
click at [708, 291] on div ".deletable-edge-delete-btn { width: 20px; height: 20px; border: 0px solid #ffff…" at bounding box center [726, 345] width 681 height 488
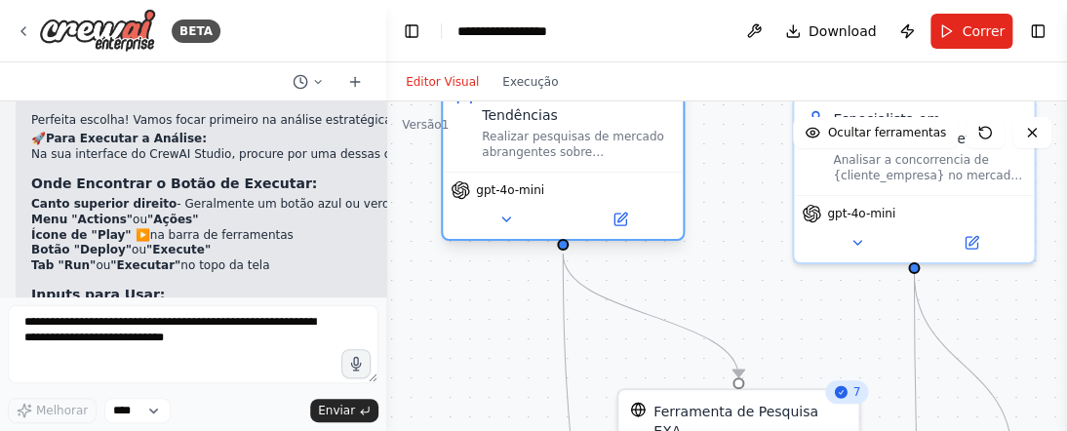
drag, startPoint x: 618, startPoint y: 292, endPoint x: 613, endPoint y: 201, distance: 90.8
click at [613, 201] on div "gpt-4o-mini" at bounding box center [563, 205] width 240 height 67
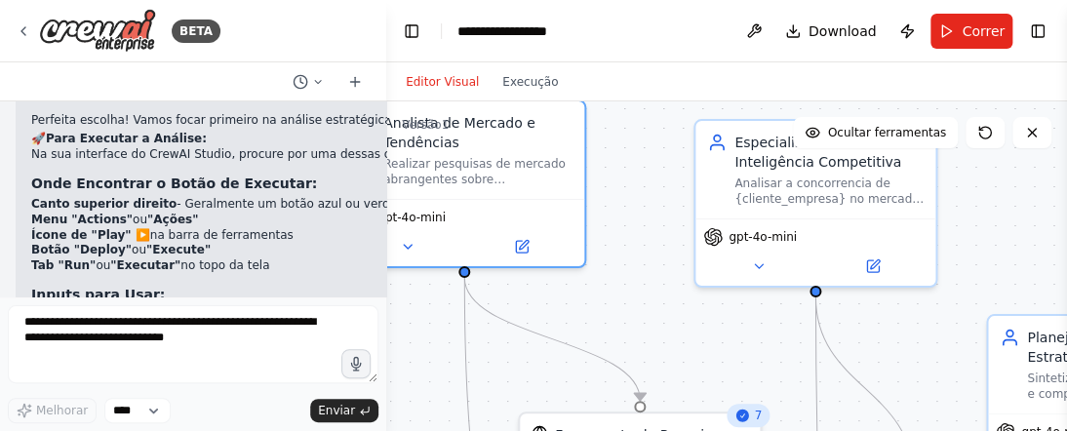
drag, startPoint x: 727, startPoint y: 201, endPoint x: 628, endPoint y: 224, distance: 101.2
click at [628, 224] on div ".deletable-edge-delete-btn { width: 20px; height: 20px; border: 0px solid #ffff…" at bounding box center [726, 345] width 681 height 488
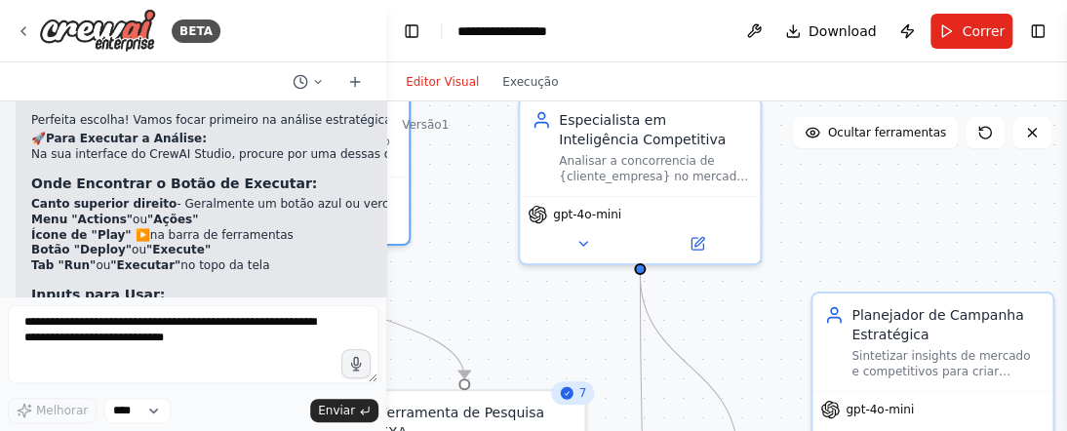
drag, startPoint x: 978, startPoint y: 212, endPoint x: 803, endPoint y: 189, distance: 177.0
click at [803, 189] on div ".deletable-edge-delete-btn { width: 20px; height: 20px; border: 0px solid #ffff…" at bounding box center [726, 345] width 681 height 488
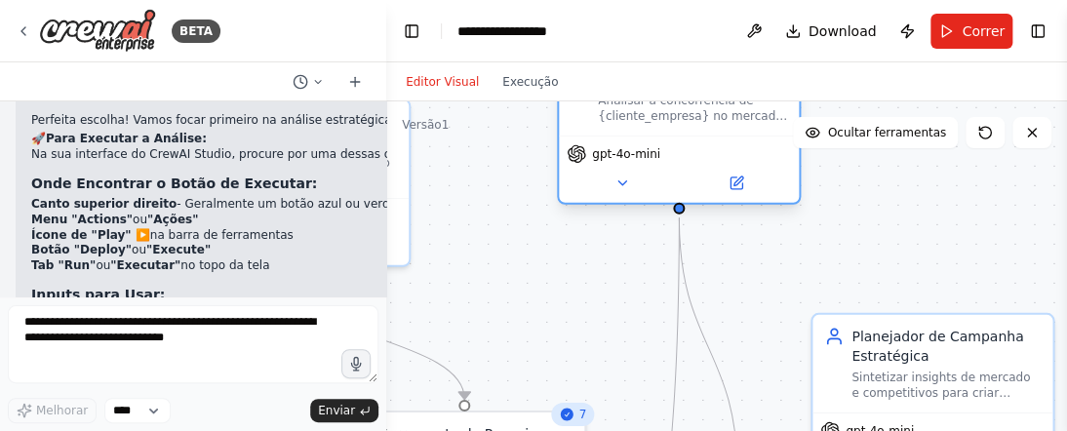
drag, startPoint x: 680, startPoint y: 187, endPoint x: 721, endPoint y: 131, distance: 69.8
click at [721, 131] on div "Especialista em Inteligência Competitiva Analisar a concorrencia de {cliente_em…" at bounding box center [679, 87] width 240 height 98
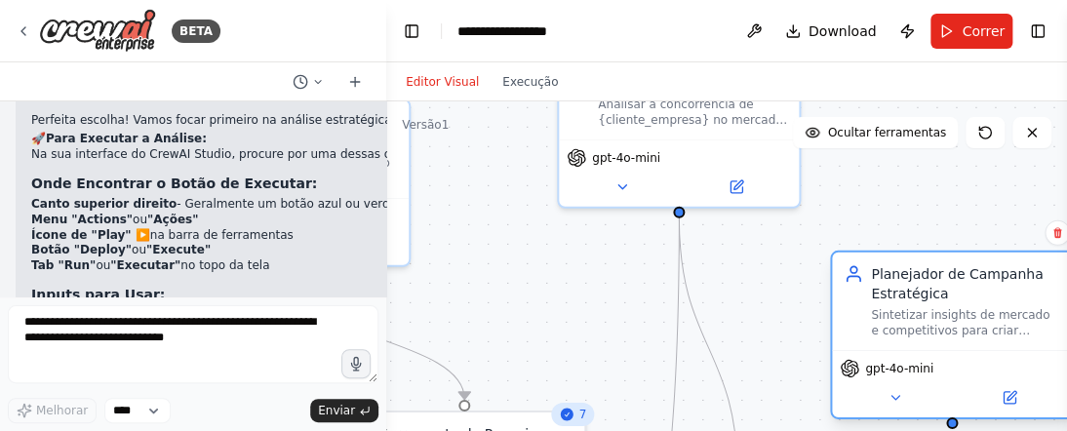
drag, startPoint x: 974, startPoint y: 365, endPoint x: 993, endPoint y: 311, distance: 56.8
click at [993, 311] on div "Sintetizar insights de mercado e competitivos para criar briefings estrategicos…" at bounding box center [965, 322] width 189 height 31
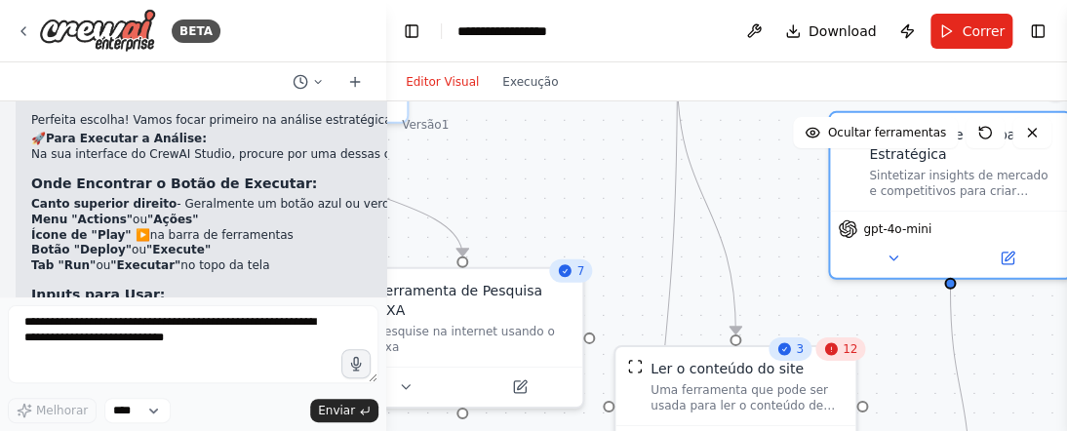
drag, startPoint x: 803, startPoint y: 336, endPoint x: 801, endPoint y: 193, distance: 143.4
click at [801, 193] on div ".deletable-edge-delete-btn { width: 20px; height: 20px; border: 0px solid #ffff…" at bounding box center [726, 345] width 681 height 488
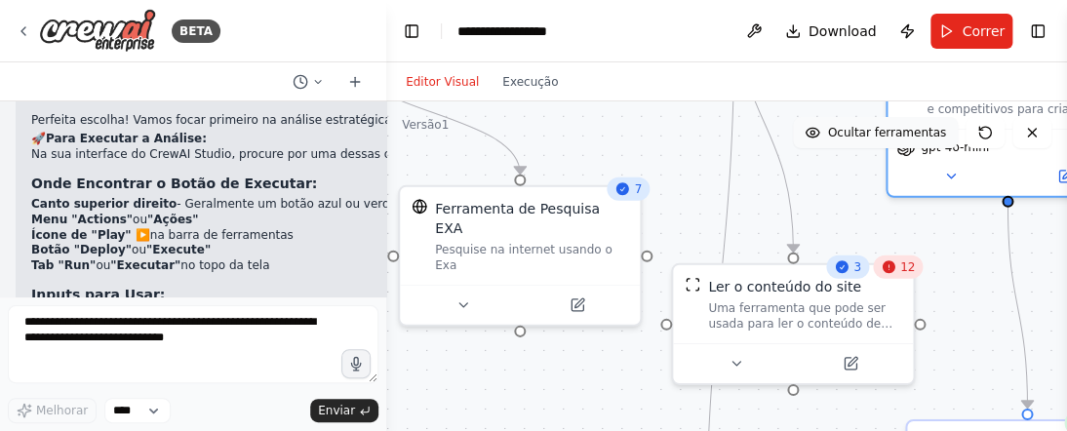
drag, startPoint x: 769, startPoint y: 209, endPoint x: 826, endPoint y: 127, distance: 100.1
click at [826, 127] on div "Versão 1 Ocultar ferramentas .deletable-edge-delete-btn { width: 20px; height: …" at bounding box center [726, 345] width 681 height 488
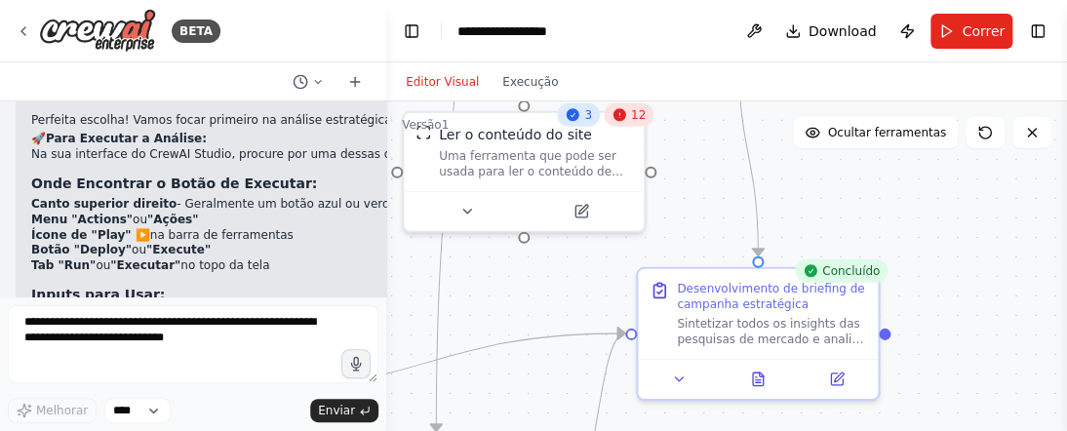
drag, startPoint x: 959, startPoint y: 298, endPoint x: 690, endPoint y: 146, distance: 309.2
click at [690, 146] on div ".deletable-edge-delete-btn { width: 20px; height: 20px; border: 0px solid #ffff…" at bounding box center [726, 345] width 681 height 488
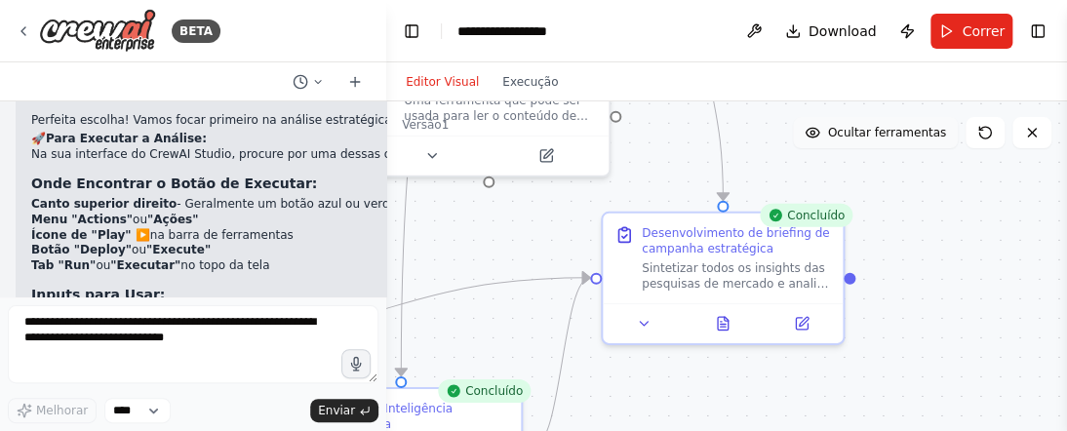
drag, startPoint x: 862, startPoint y: 189, endPoint x: 827, endPoint y: 139, distance: 60.9
click at [827, 139] on div "Versão 1 Ocultar ferramentas .deletable-edge-delete-btn { width: 20px; height: …" at bounding box center [726, 345] width 681 height 488
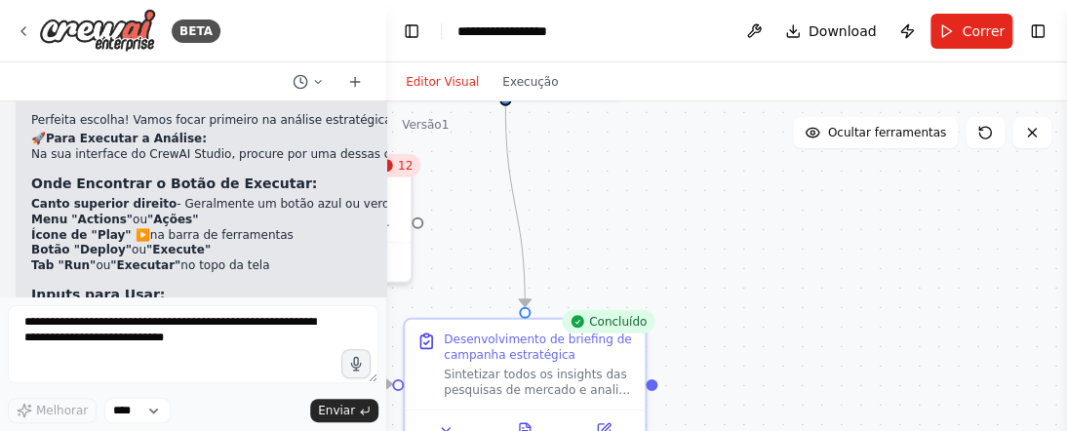
drag, startPoint x: 917, startPoint y: 330, endPoint x: 719, endPoint y: 436, distance: 224.7
click at [719, 431] on html "BETA Somos uma Agência de Marketing Digital com Inteligência Artificial e optam…" at bounding box center [533, 215] width 1067 height 431
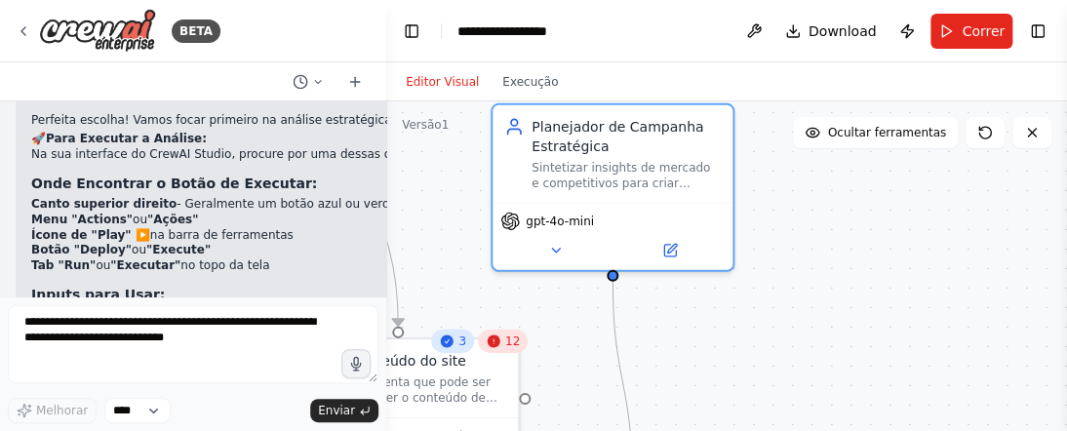
drag, startPoint x: 765, startPoint y: 232, endPoint x: 872, endPoint y: 408, distance: 205.7
click at [872, 408] on div ".deletable-edge-delete-btn { width: 20px; height: 20px; border: 0px solid #ffff…" at bounding box center [726, 345] width 681 height 488
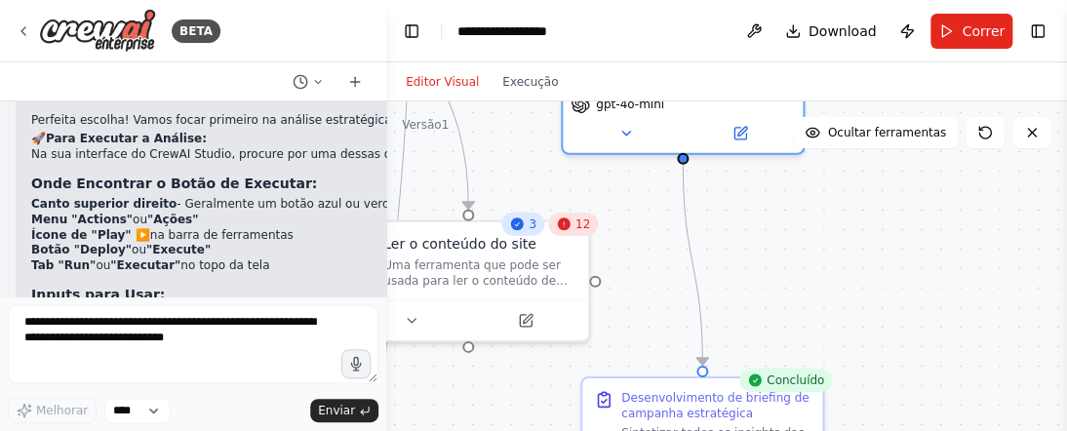
drag, startPoint x: 799, startPoint y: 285, endPoint x: 846, endPoint y: 158, distance: 135.2
click at [846, 158] on div ".deletable-edge-delete-btn { width: 20px; height: 20px; border: 0px solid #ffff…" at bounding box center [726, 345] width 681 height 488
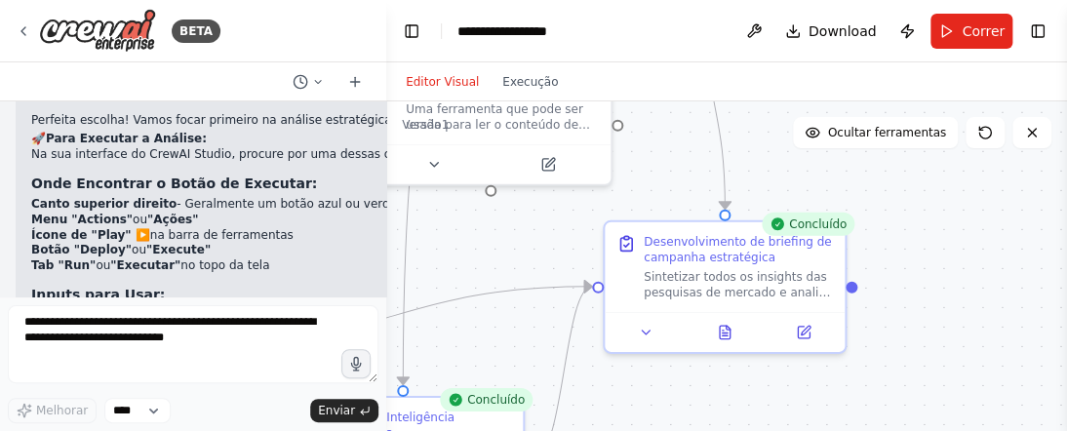
drag, startPoint x: 862, startPoint y: 373, endPoint x: 885, endPoint y: 217, distance: 157.6
click at [885, 217] on div ".deletable-edge-delete-btn { width: 20px; height: 20px; border: 0px solid #ffff…" at bounding box center [726, 345] width 681 height 488
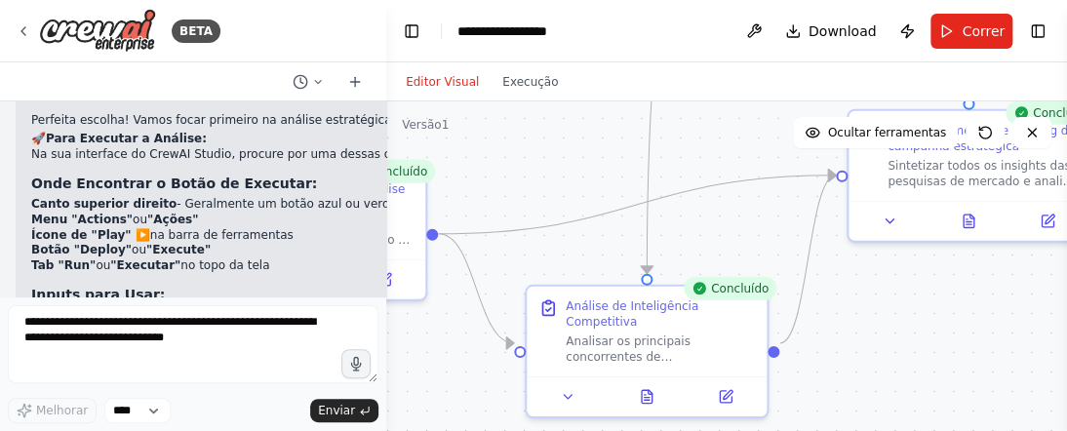
drag, startPoint x: 506, startPoint y: 249, endPoint x: 745, endPoint y: 138, distance: 263.5
click at [745, 138] on div ".deletable-edge-delete-btn { width: 20px; height: 20px; border: 0px solid #ffff…" at bounding box center [726, 345] width 681 height 488
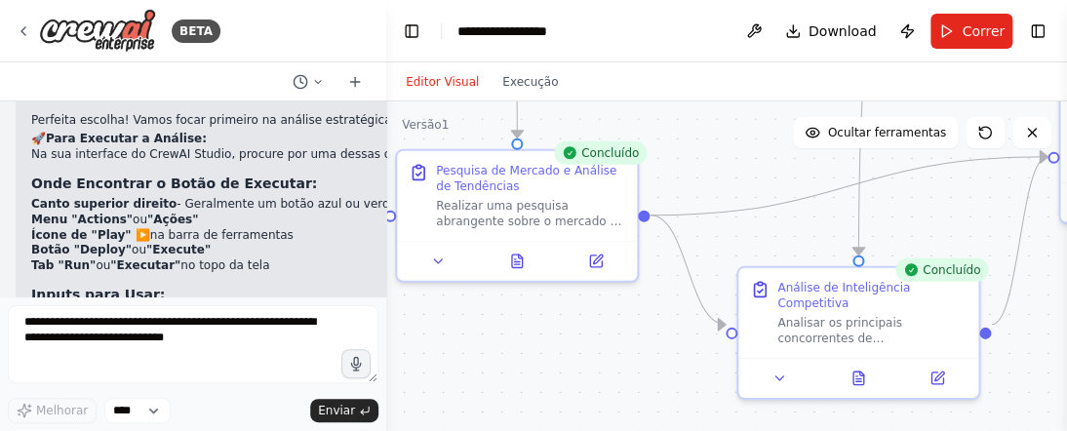
drag, startPoint x: 480, startPoint y: 194, endPoint x: 690, endPoint y: 178, distance: 211.3
click at [690, 178] on div ".deletable-edge-delete-btn { width: 20px; height: 20px; border: 0px solid #ffff…" at bounding box center [726, 345] width 681 height 488
click at [512, 258] on icon at bounding box center [517, 257] width 11 height 13
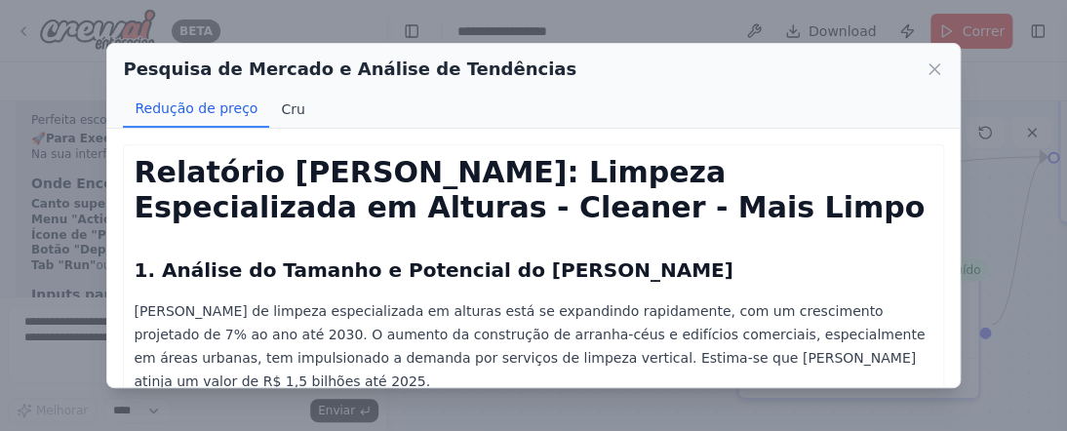
click at [289, 113] on font "Cru" at bounding box center [292, 109] width 23 height 16
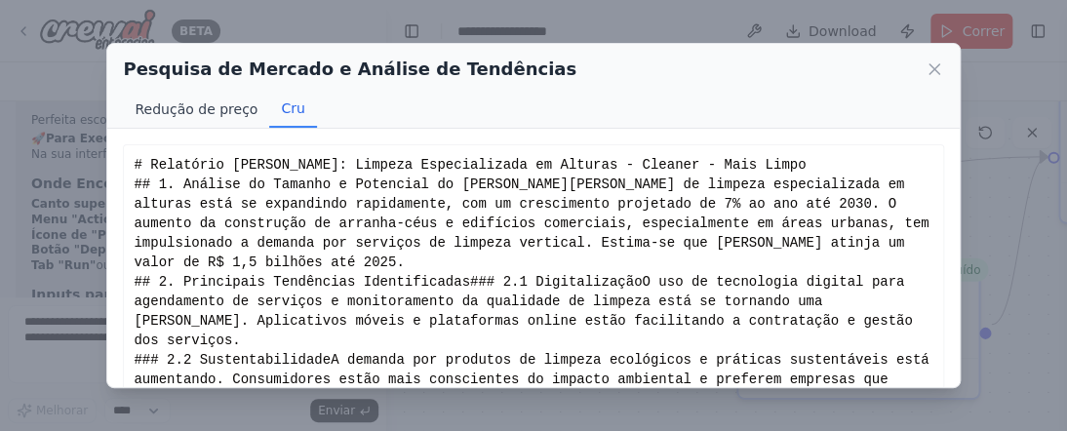
click at [220, 109] on font "Redução de preço" at bounding box center [196, 109] width 123 height 16
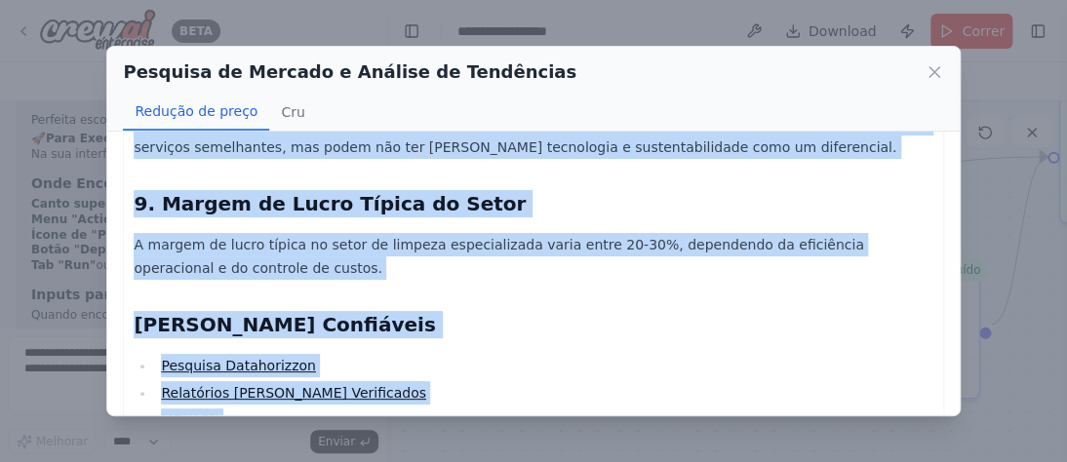
scroll to position [1523, 0]
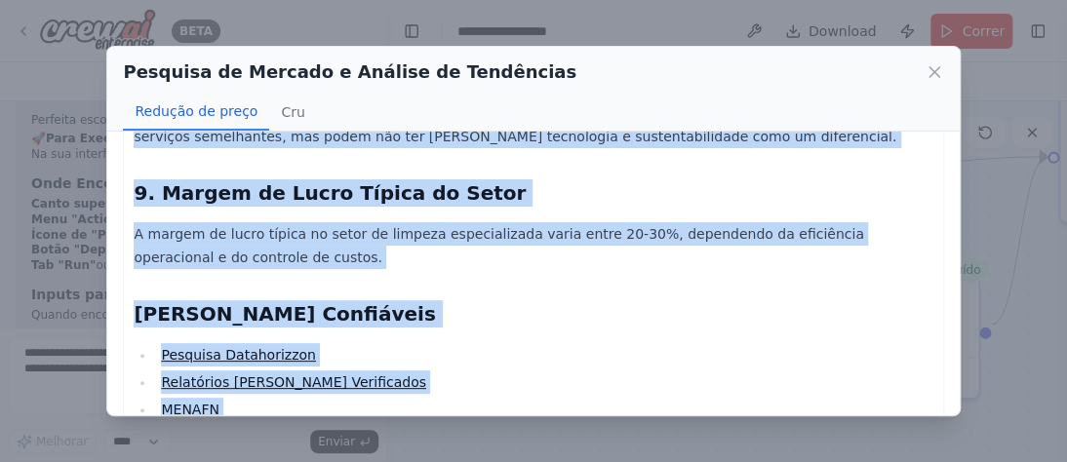
drag, startPoint x: 129, startPoint y: 166, endPoint x: 830, endPoint y: 380, distance: 733.3
copy div "Loremipsu do Sitamet: Consect Adipiscingeli se Doeiusm - Tempori - Utla Etdol 2…"
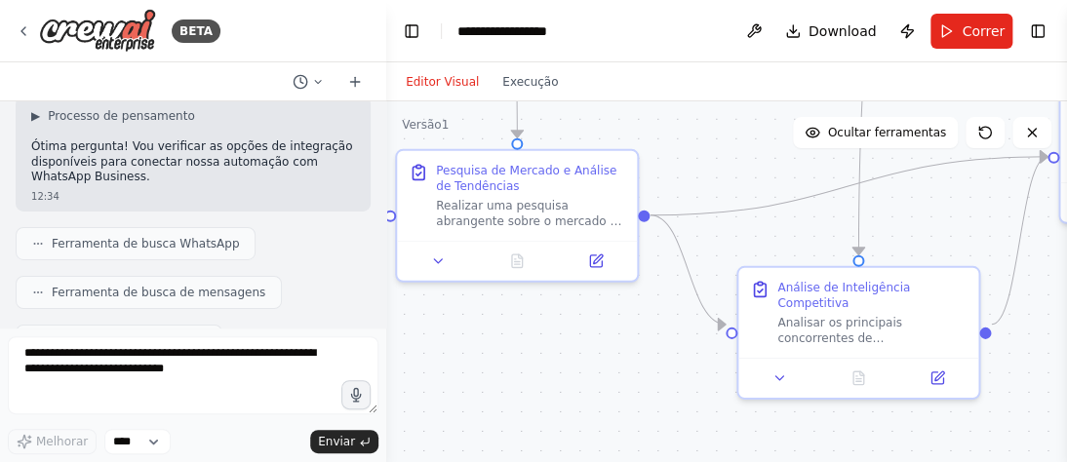
scroll to position [6191, 0]
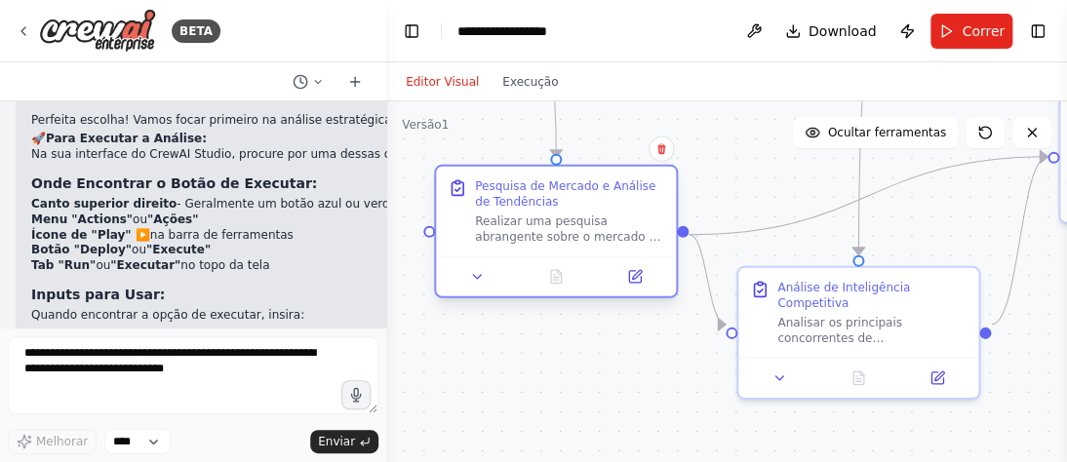
drag, startPoint x: 478, startPoint y: 232, endPoint x: 510, endPoint y: 248, distance: 35.8
click at [510, 248] on div "Pesquisa [PERSON_NAME] e Análise de Tendências Realizar uma pesquisa abrangente…" at bounding box center [556, 212] width 240 height 90
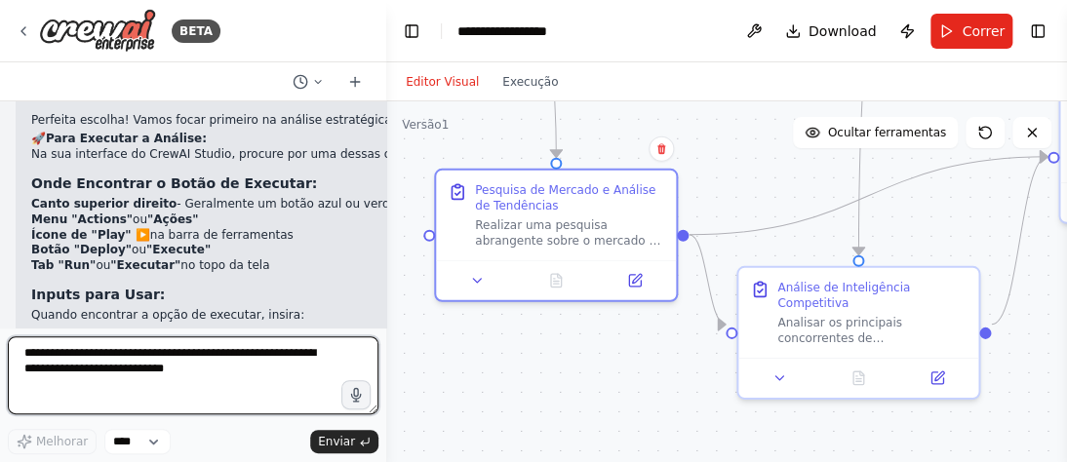
click at [137, 365] on textarea at bounding box center [193, 375] width 371 height 78
click at [214, 355] on textarea at bounding box center [193, 375] width 371 height 78
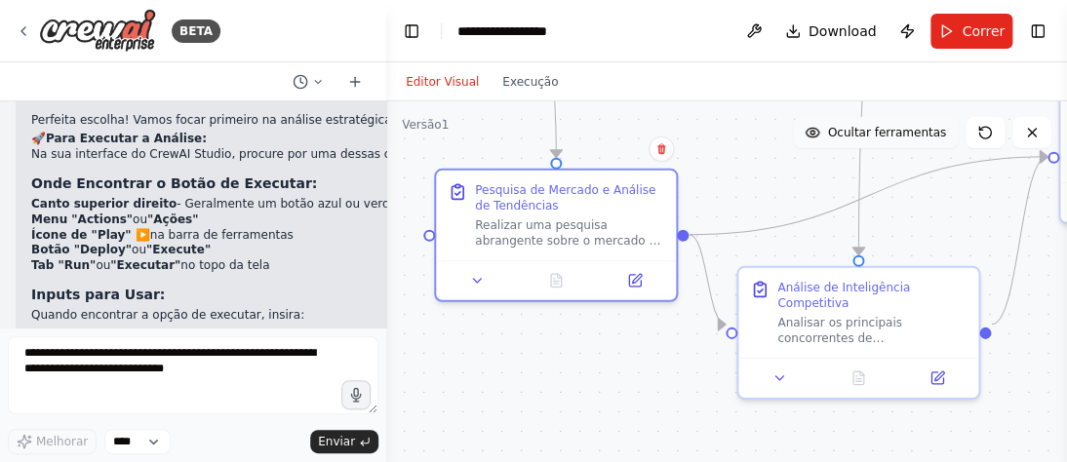
click at [820, 135] on icon at bounding box center [813, 133] width 16 height 16
click at [866, 133] on icon at bounding box center [866, 133] width 16 height 16
click at [1034, 29] on button "Alternar barra lateral direita" at bounding box center [1037, 31] width 27 height 27
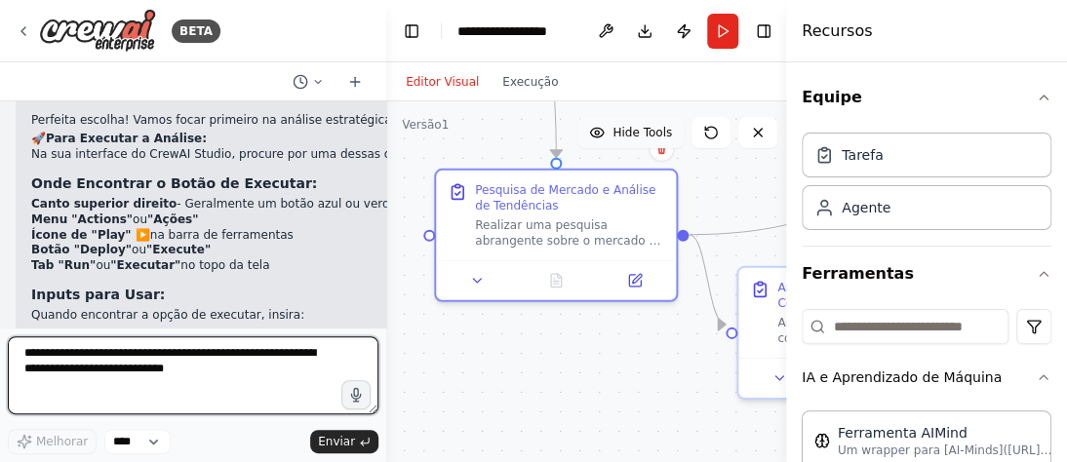
click at [203, 352] on textarea at bounding box center [193, 375] width 371 height 78
type textarea "*"
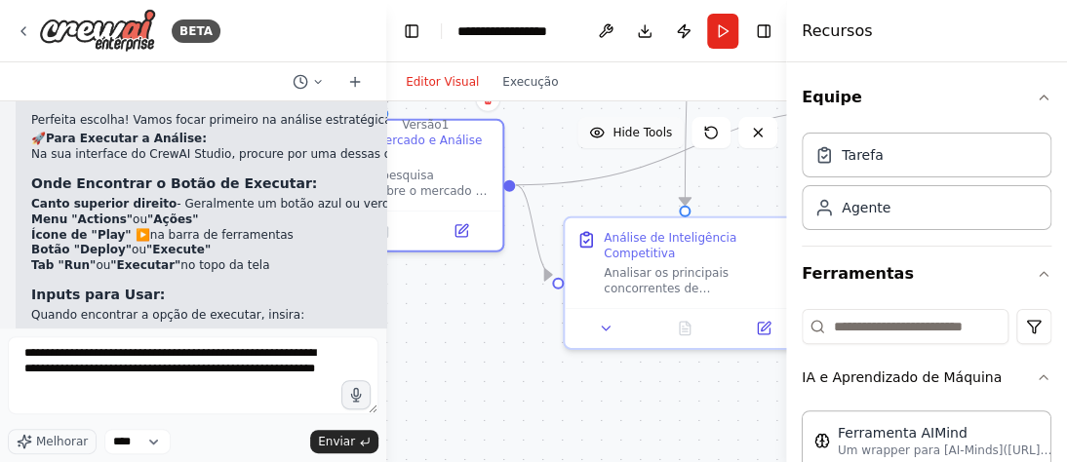
drag, startPoint x: 597, startPoint y: 361, endPoint x: 423, endPoint y: 311, distance: 180.6
click at [423, 311] on div ".deletable-edge-delete-btn { width: 20px; height: 20px; border: 0px solid #ffff…" at bounding box center [589, 345] width 407 height 488
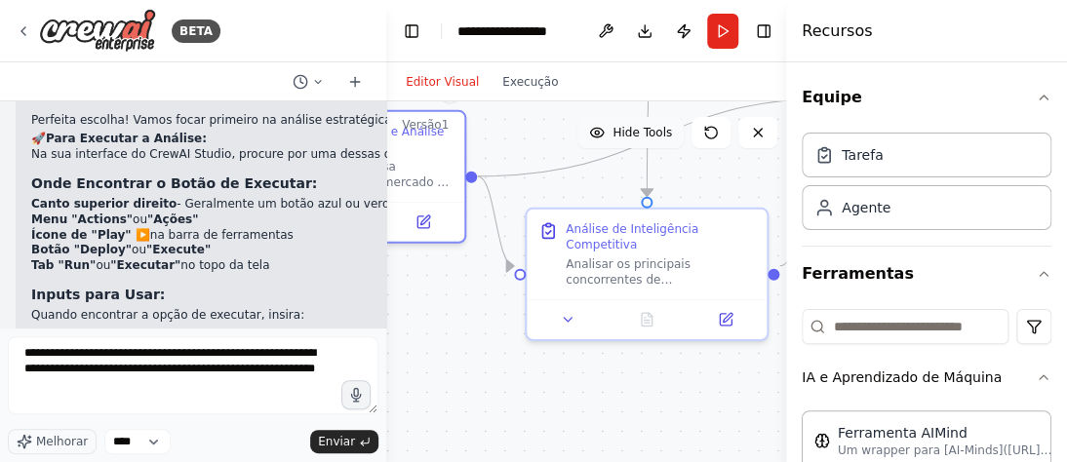
drag, startPoint x: 609, startPoint y: 362, endPoint x: 571, endPoint y: 353, distance: 39.0
click at [571, 353] on div ".deletable-edge-delete-btn { width: 20px; height: 20px; border: 0px solid #ffff…" at bounding box center [589, 345] width 407 height 488
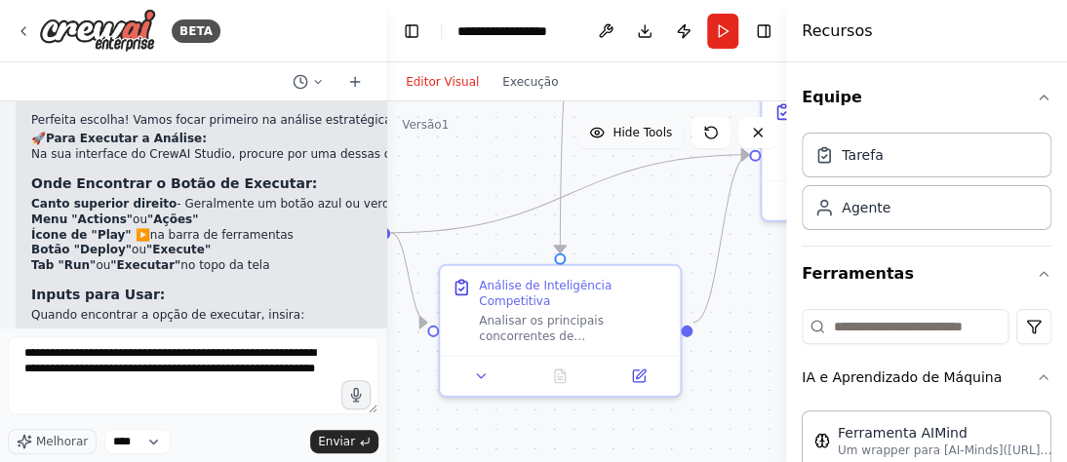
drag, startPoint x: 681, startPoint y: 336, endPoint x: 594, endPoint y: 393, distance: 103.6
click at [594, 393] on div ".deletable-edge-delete-btn { width: 20px; height: 20px; border: 0px solid #ffff…" at bounding box center [589, 345] width 407 height 488
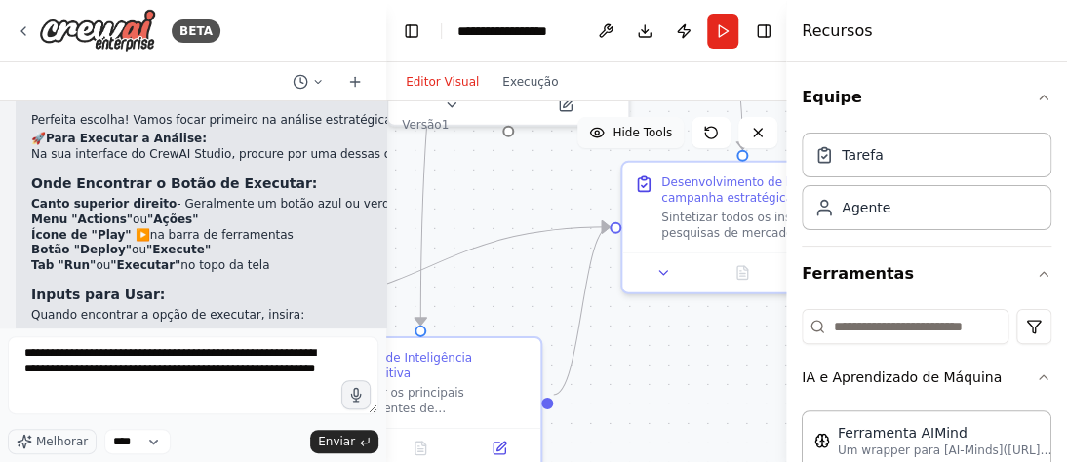
drag, startPoint x: 753, startPoint y: 285, endPoint x: 635, endPoint y: 366, distance: 143.1
click at [613, 359] on div ".deletable-edge-delete-btn { width: 20px; height: 20px; border: 0px solid #ffff…" at bounding box center [589, 345] width 407 height 488
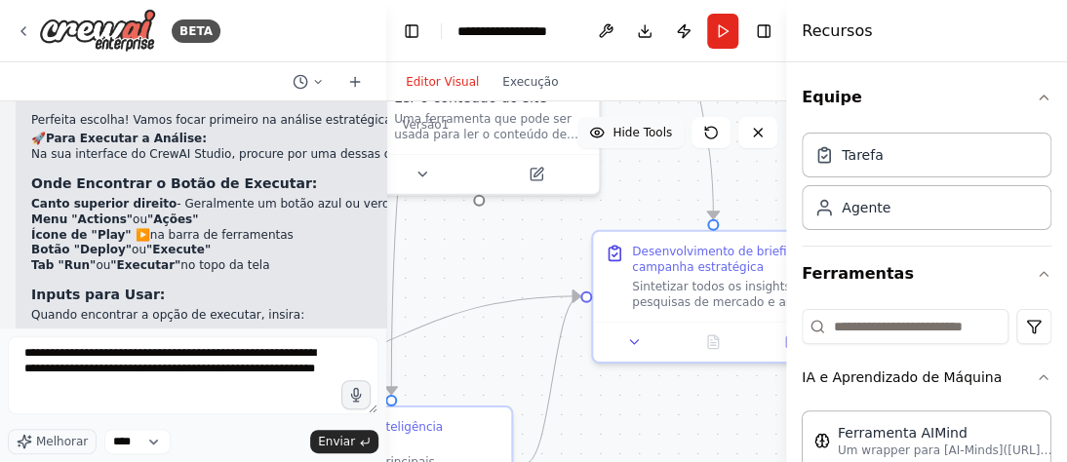
drag, startPoint x: 655, startPoint y: 356, endPoint x: 708, endPoint y: 417, distance: 80.9
click at [708, 417] on div ".deletable-edge-delete-btn { width: 20px; height: 20px; border: 0px solid #ffff…" at bounding box center [589, 345] width 407 height 488
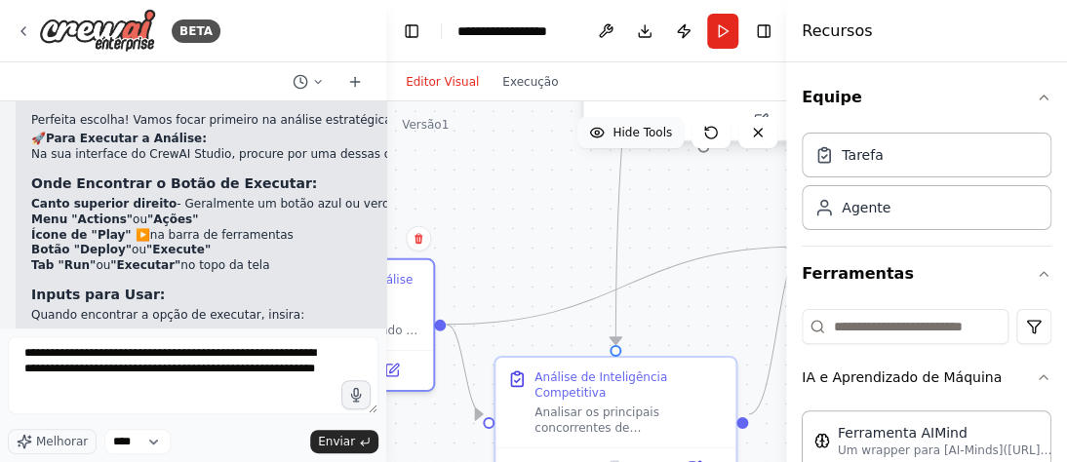
drag, startPoint x: 486, startPoint y: 228, endPoint x: 710, endPoint y: 178, distance: 229.8
click at [710, 178] on div ".deletable-edge-delete-btn { width: 20px; height: 20px; border: 0px solid #ffff…" at bounding box center [589, 345] width 407 height 488
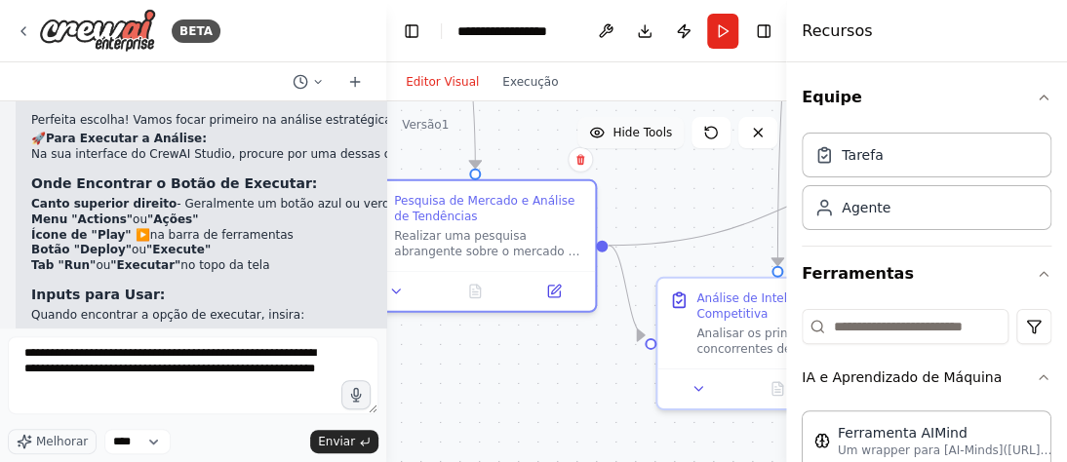
drag, startPoint x: 601, startPoint y: 219, endPoint x: 673, endPoint y: 188, distance: 78.6
click at [673, 188] on div ".deletable-edge-delete-btn { width: 20px; height: 20px; border: 0px solid #ffff…" at bounding box center [589, 345] width 407 height 488
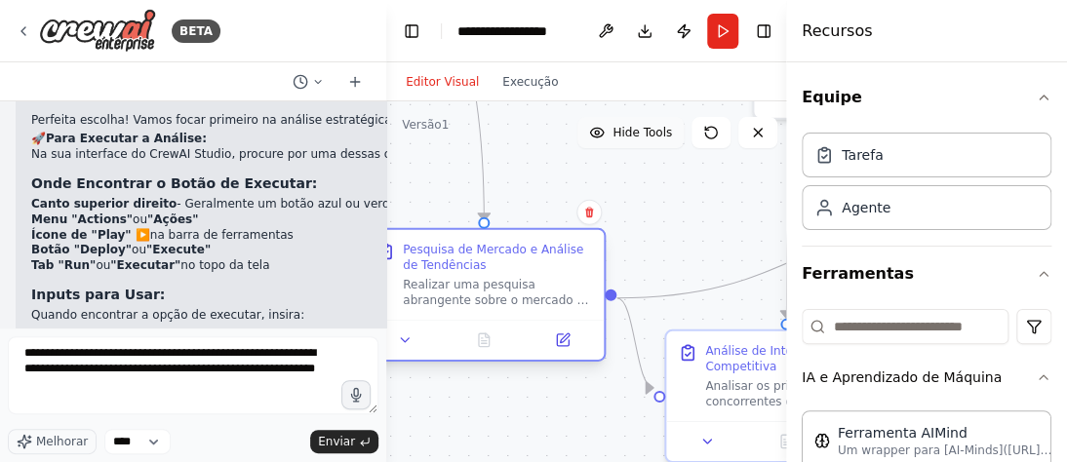
drag, startPoint x: 510, startPoint y: 348, endPoint x: 645, endPoint y: 309, distance: 140.1
click at [598, 394] on div ".deletable-edge-delete-btn { width: 20px; height: 20px; border: 0px solid #ffff…" at bounding box center [589, 345] width 407 height 488
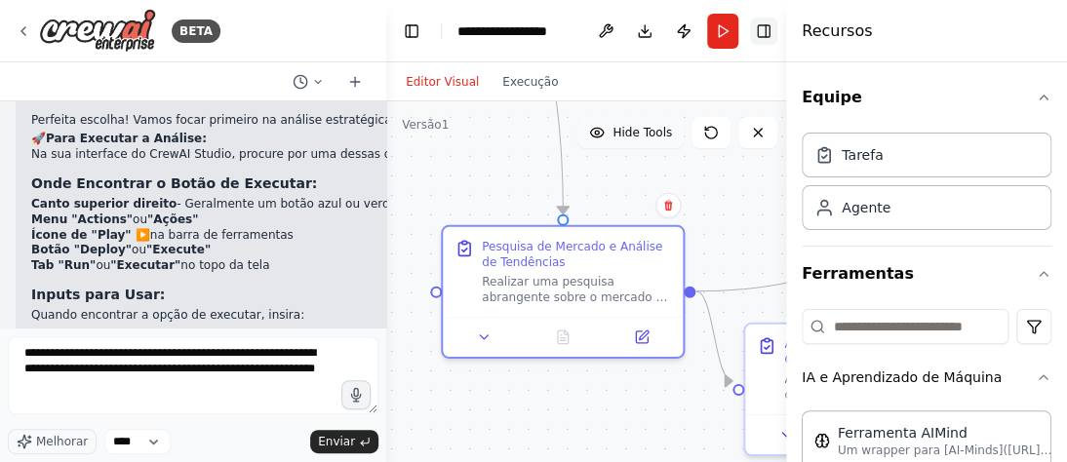
click at [765, 31] on button "Alternar barra lateral direita" at bounding box center [763, 31] width 27 height 27
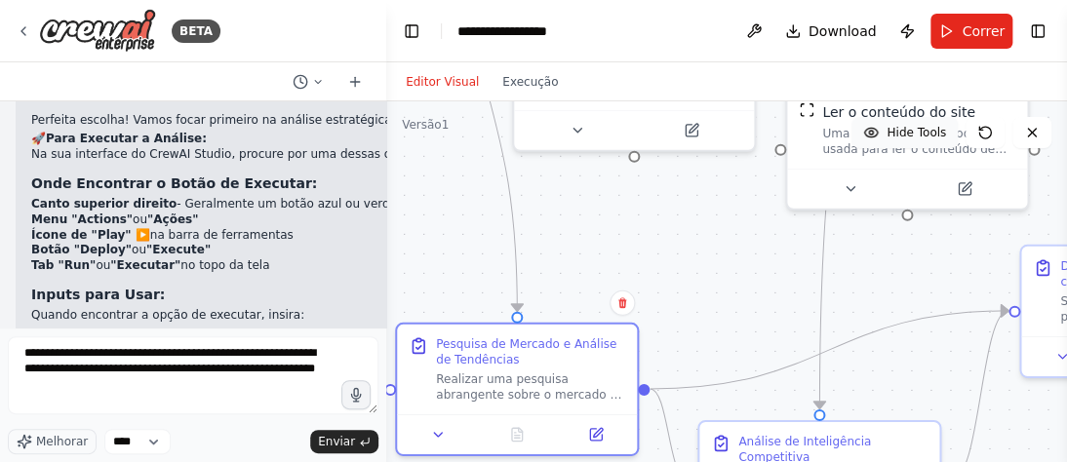
drag, startPoint x: 925, startPoint y: 204, endPoint x: 893, endPoint y: 291, distance: 92.2
click at [893, 291] on div ".deletable-edge-delete-btn { width: 20px; height: 20px; border: 0px solid #ffff…" at bounding box center [726, 345] width 681 height 488
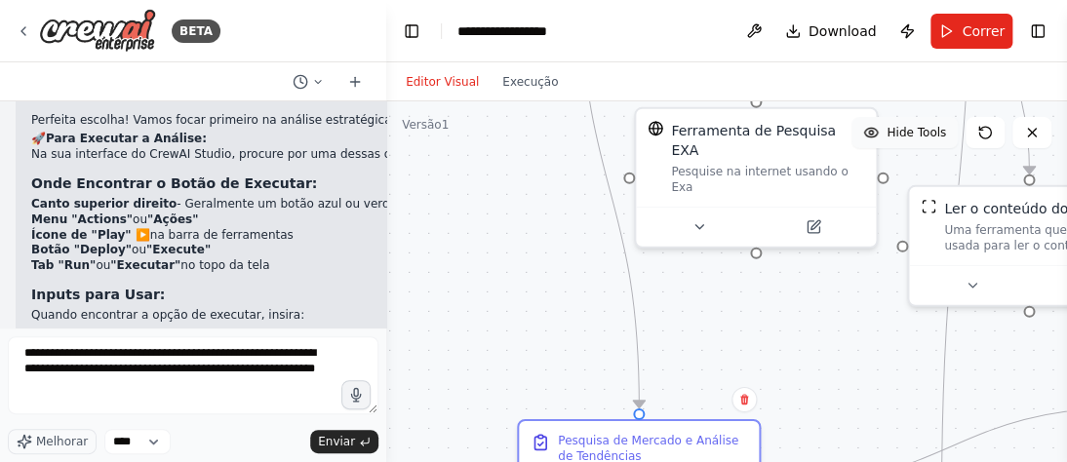
drag, startPoint x: 810, startPoint y: 276, endPoint x: 849, endPoint y: 313, distance: 53.8
click at [849, 313] on div ".deletable-edge-delete-btn { width: 20px; height: 20px; border: 0px solid #ffff…" at bounding box center [726, 345] width 681 height 488
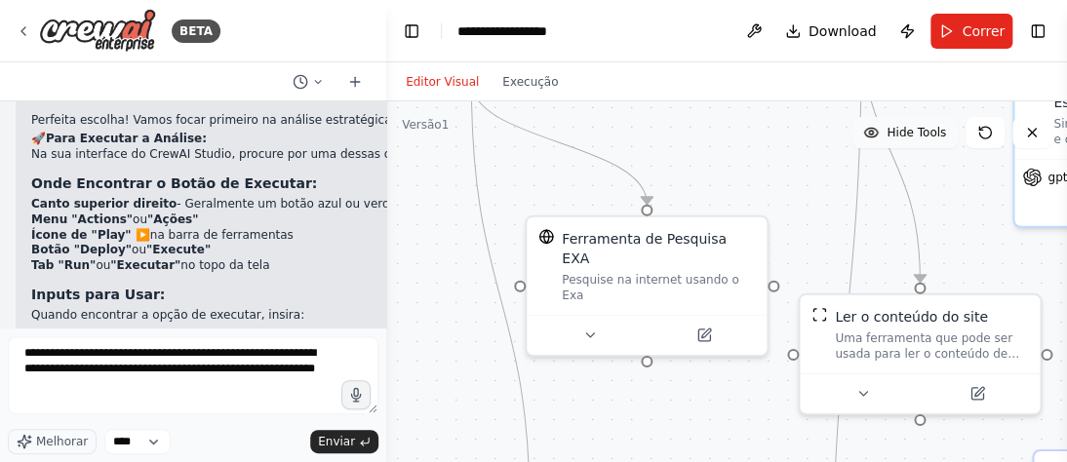
drag, startPoint x: 746, startPoint y: 361, endPoint x: 705, endPoint y: 396, distance: 53.9
click at [705, 396] on div ".deletable-edge-delete-btn { width: 20px; height: 20px; border: 0px solid #ffff…" at bounding box center [726, 345] width 681 height 488
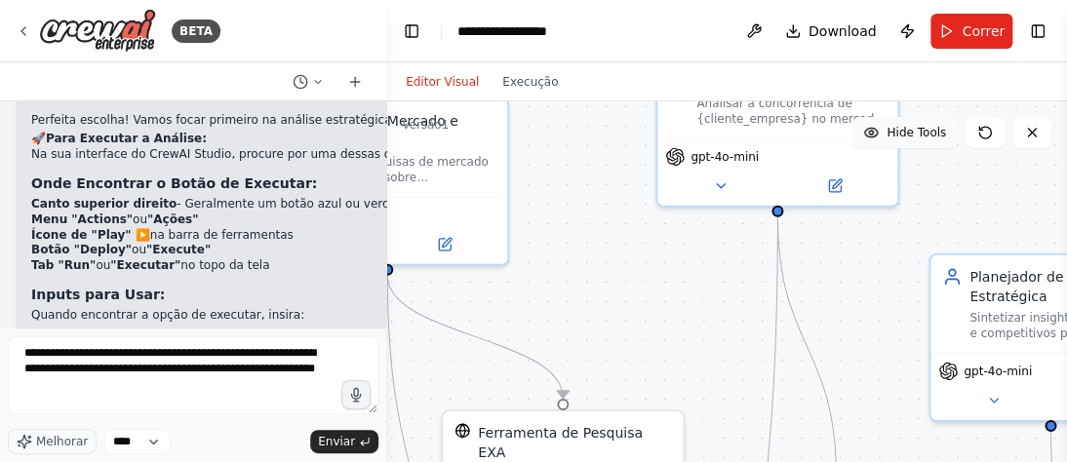
drag, startPoint x: 726, startPoint y: 145, endPoint x: 642, endPoint y: 339, distance: 211.4
click at [642, 339] on div ".deletable-edge-delete-btn { width: 20px; height: 20px; border: 0px solid #ffff…" at bounding box center [726, 345] width 681 height 488
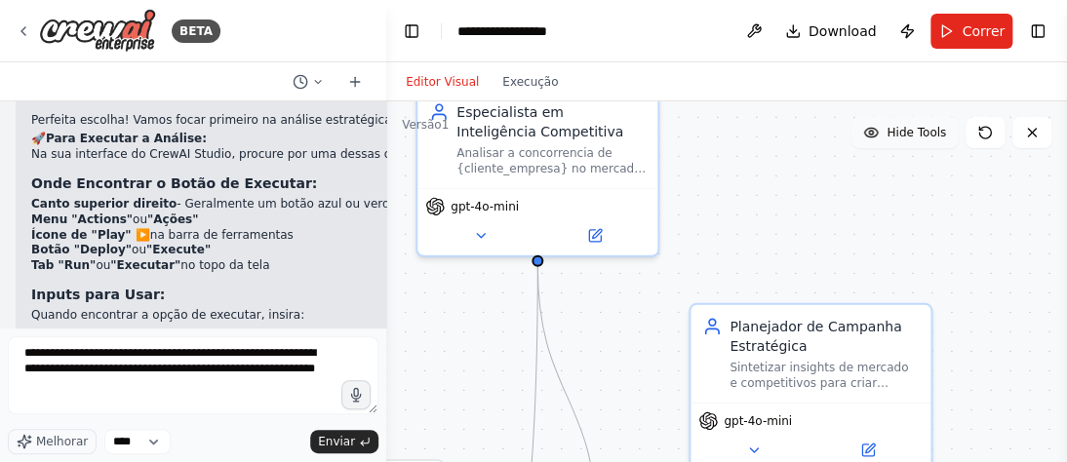
drag, startPoint x: 858, startPoint y: 244, endPoint x: 799, endPoint y: 199, distance: 74.5
click at [743, 218] on div ".deletable-edge-delete-btn { width: 20px; height: 20px; border: 0px solid #ffff…" at bounding box center [726, 345] width 681 height 488
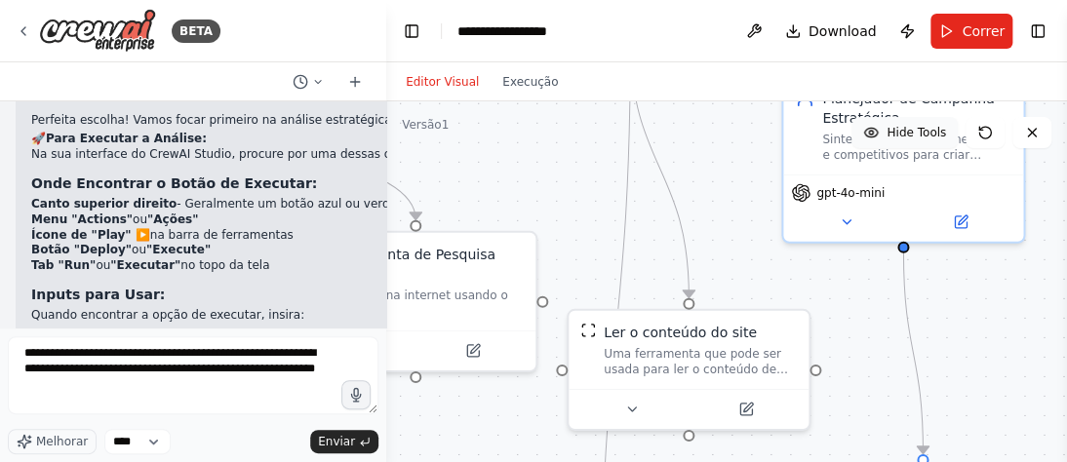
drag, startPoint x: 771, startPoint y: 345, endPoint x: 748, endPoint y: 176, distance: 171.3
click at [748, 176] on div ".deletable-edge-delete-btn { width: 20px; height: 20px; border: 0px solid #ffff…" at bounding box center [726, 345] width 681 height 488
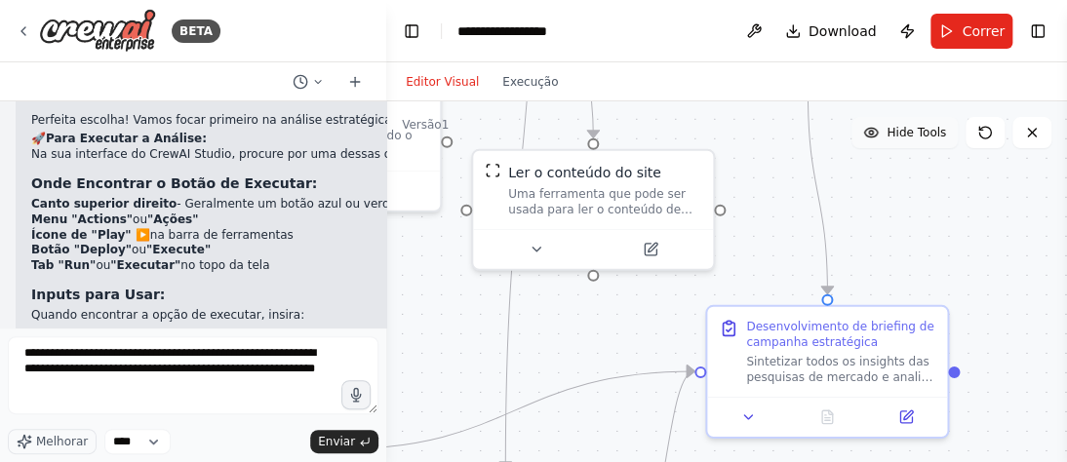
drag, startPoint x: 823, startPoint y: 348, endPoint x: 778, endPoint y: 220, distance: 135.4
click at [733, 202] on div ".deletable-edge-delete-btn { width: 20px; height: 20px; border: 0px solid #ffff…" at bounding box center [726, 345] width 681 height 488
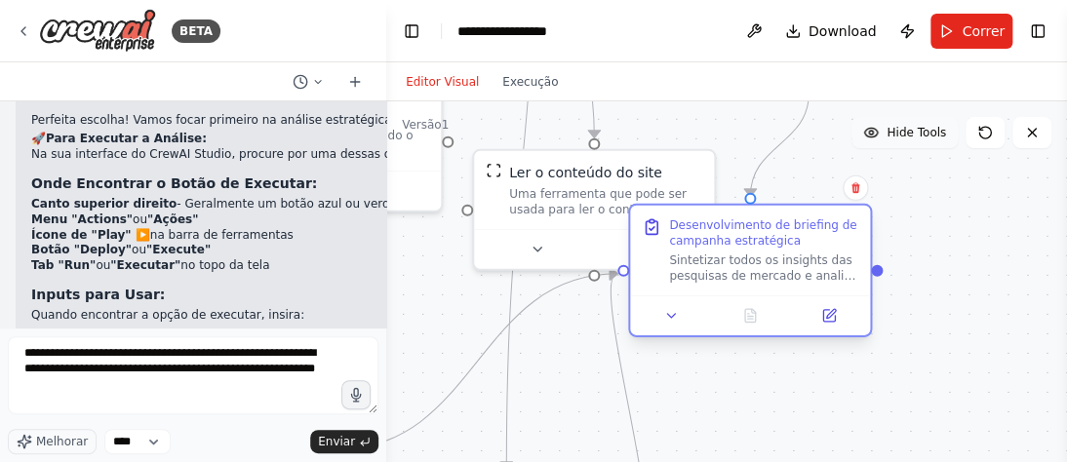
drag, startPoint x: 938, startPoint y: 318, endPoint x: 865, endPoint y: 208, distance: 132.3
click at [865, 208] on div "Desenvolvimento de briefing de campanha estratégica Sintetizar todos os insight…" at bounding box center [750, 251] width 240 height 90
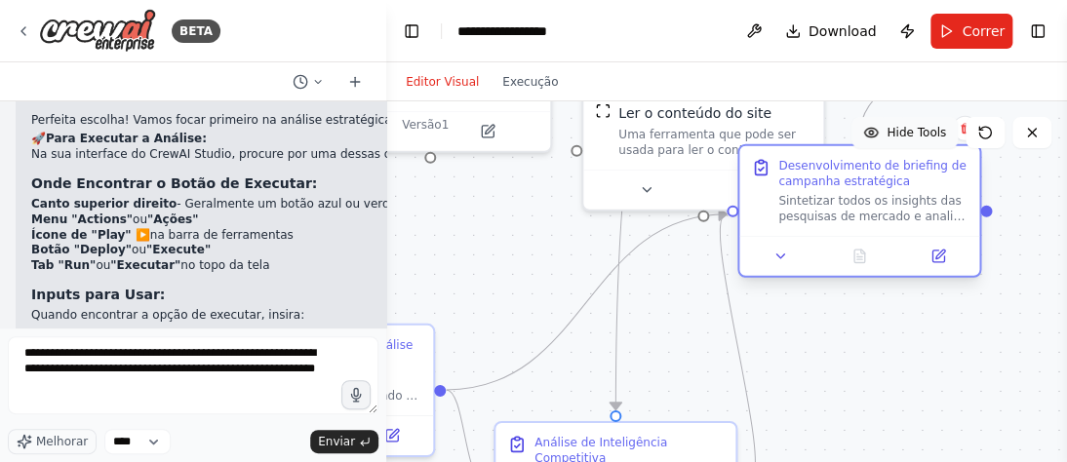
drag, startPoint x: 779, startPoint y: 442, endPoint x: 809, endPoint y: 237, distance: 206.9
click at [888, 380] on div ".deletable-edge-delete-btn { width: 20px; height: 20px; border: 0px solid #ffff…" at bounding box center [726, 345] width 681 height 488
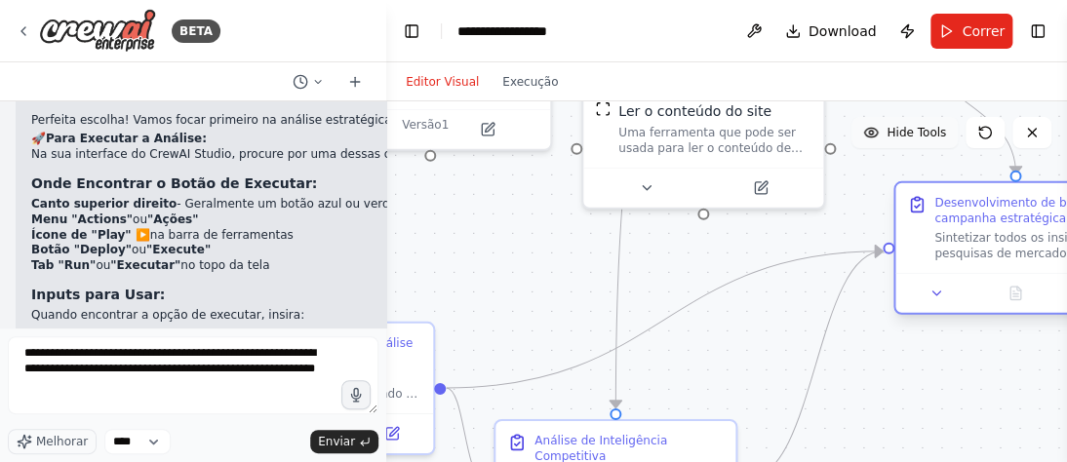
click at [1046, 296] on div at bounding box center [1015, 293] width 240 height 40
click at [1006, 292] on icon at bounding box center [1014, 294] width 16 height 16
click at [1006, 344] on div ".deletable-edge-delete-btn { width: 20px; height: 20px; border: 0px solid #ffff…" at bounding box center [726, 345] width 681 height 488
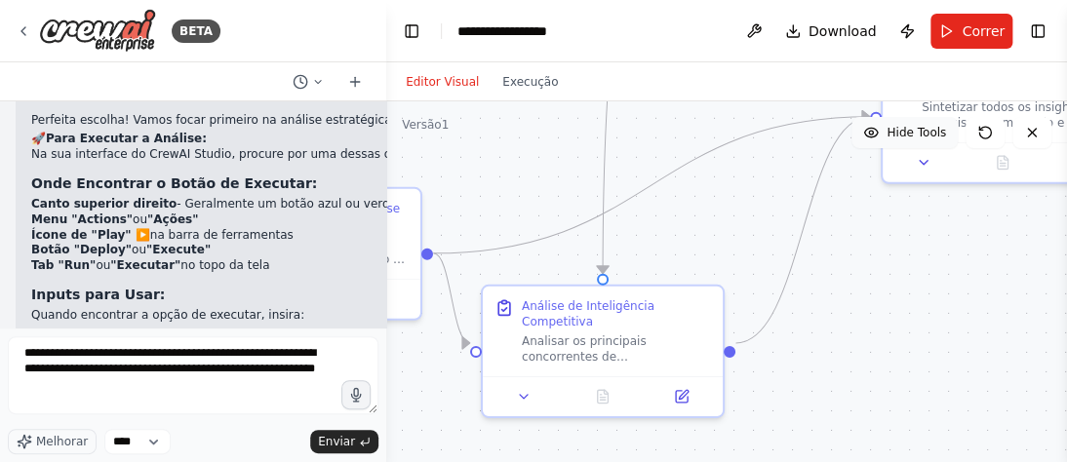
drag, startPoint x: 1006, startPoint y: 344, endPoint x: 995, endPoint y: 210, distance: 135.1
click at [995, 210] on div ".deletable-edge-delete-btn { width: 20px; height: 20px; border: 0px solid #ffff…" at bounding box center [726, 345] width 681 height 488
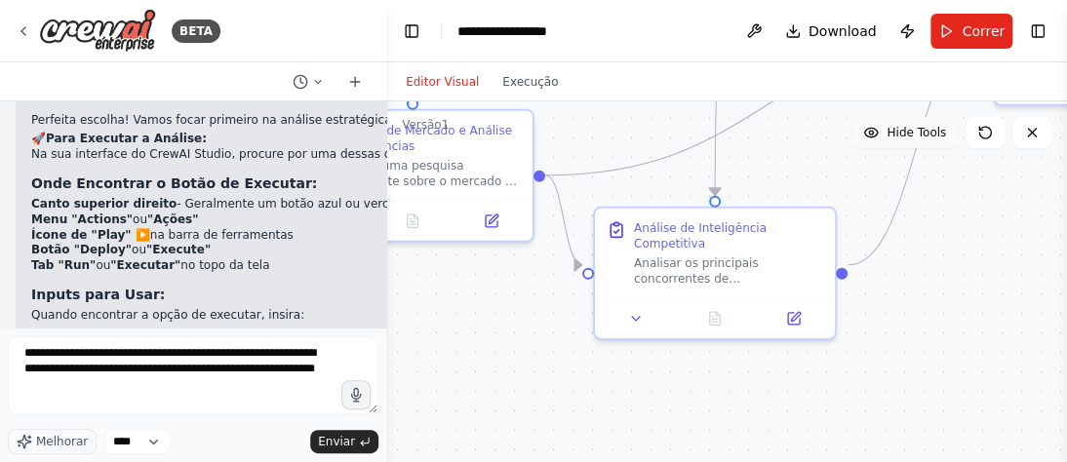
drag, startPoint x: 894, startPoint y: 392, endPoint x: 854, endPoint y: 293, distance: 107.2
click at [999, 316] on div ".deletable-edge-delete-btn { width: 20px; height: 20px; border: 0px solid #ffff…" at bounding box center [726, 345] width 681 height 488
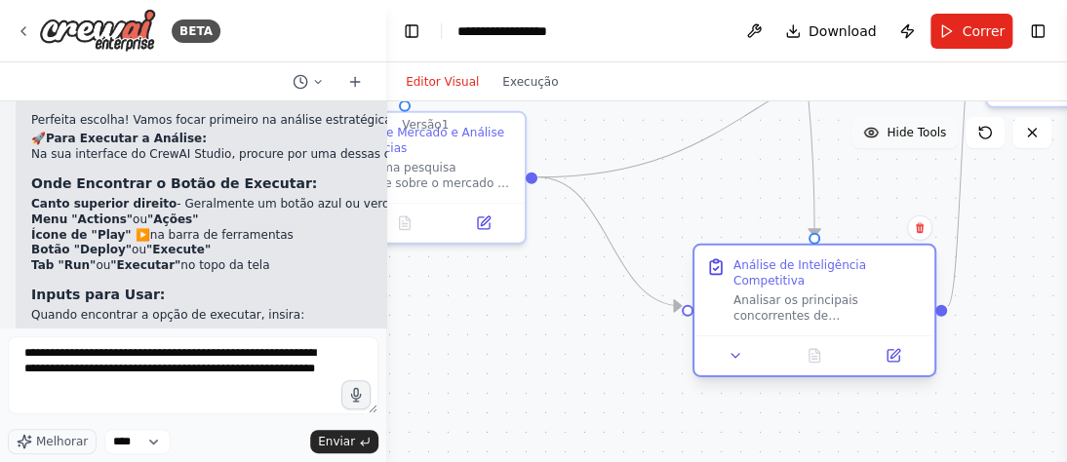
drag, startPoint x: 774, startPoint y: 287, endPoint x: 873, endPoint y: 318, distance: 103.3
click at [873, 335] on div at bounding box center [814, 355] width 240 height 40
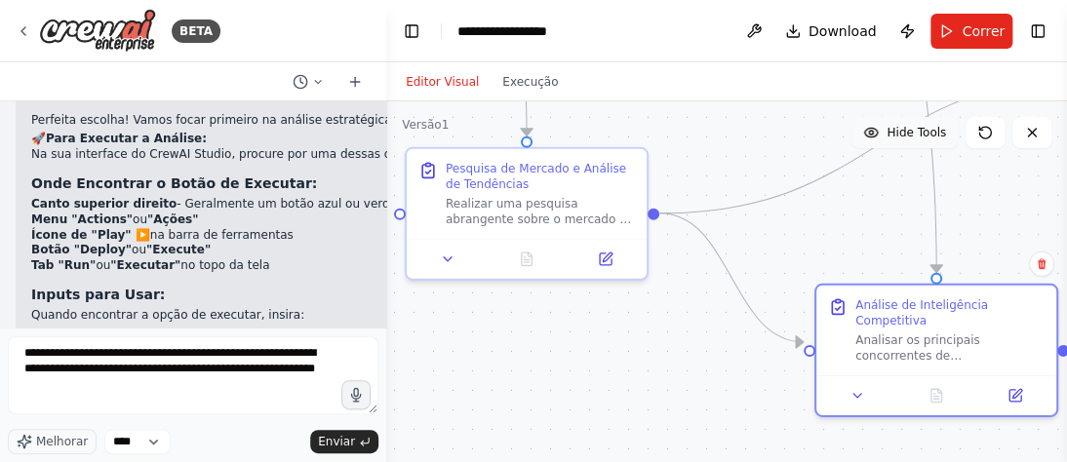
drag, startPoint x: 525, startPoint y: 322, endPoint x: 647, endPoint y: 358, distance: 127.1
click at [647, 358] on div ".deletable-edge-delete-btn { width: 20px; height: 20px; border: 0px solid #ffff…" at bounding box center [726, 345] width 681 height 488
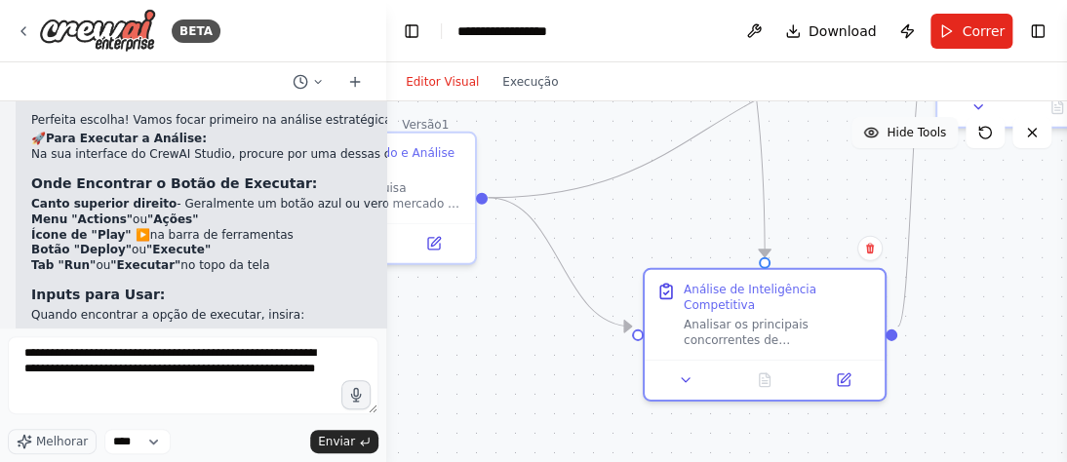
drag, startPoint x: 648, startPoint y: 345, endPoint x: 492, endPoint y: 335, distance: 156.3
click at [492, 335] on div ".deletable-edge-delete-btn { width: 20px; height: 20px; border: 0px solid #ffff…" at bounding box center [726, 345] width 681 height 488
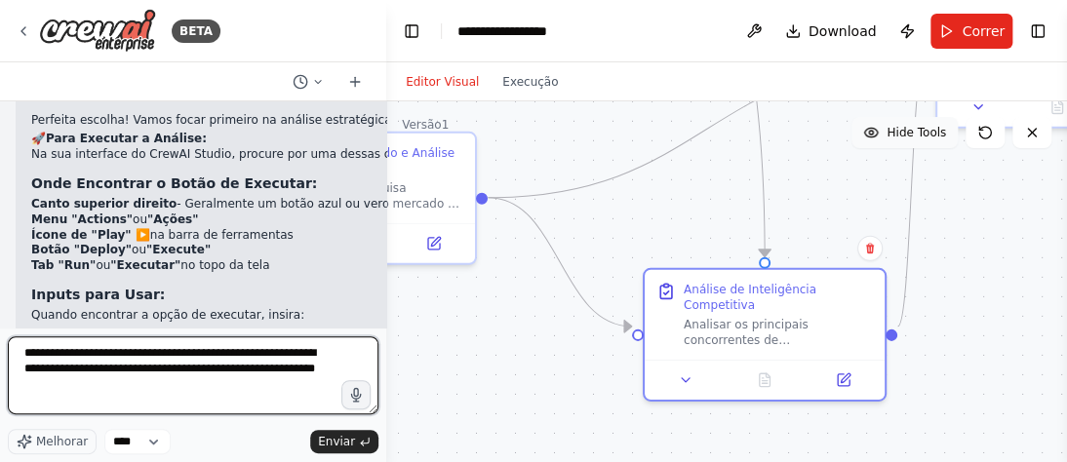
click at [114, 388] on textarea "**********" at bounding box center [193, 375] width 371 height 78
type textarea "**********"
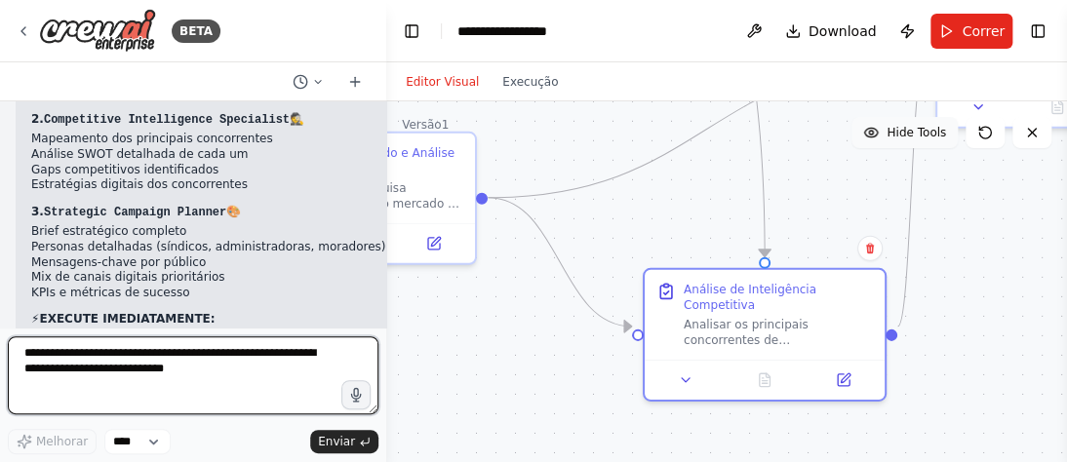
scroll to position [6925, 0]
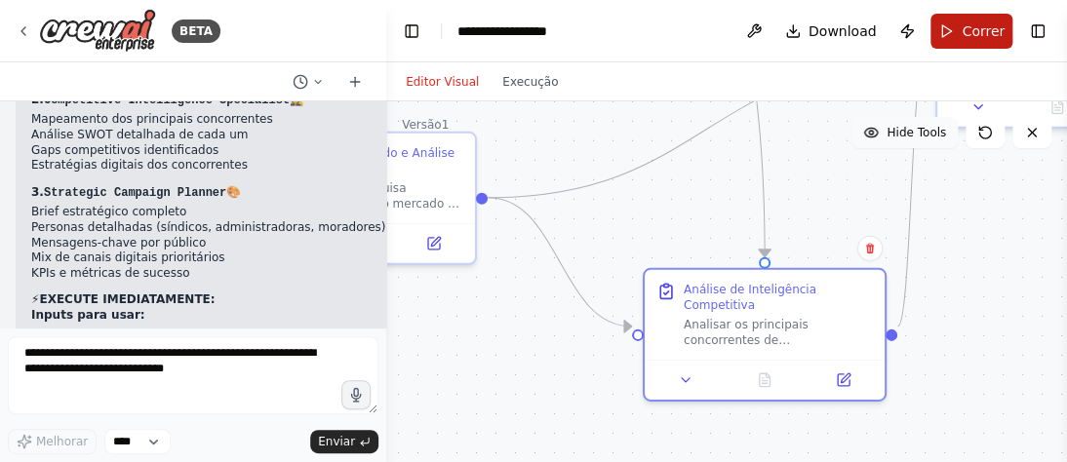
click at [957, 29] on button "Correr" at bounding box center [971, 31] width 82 height 35
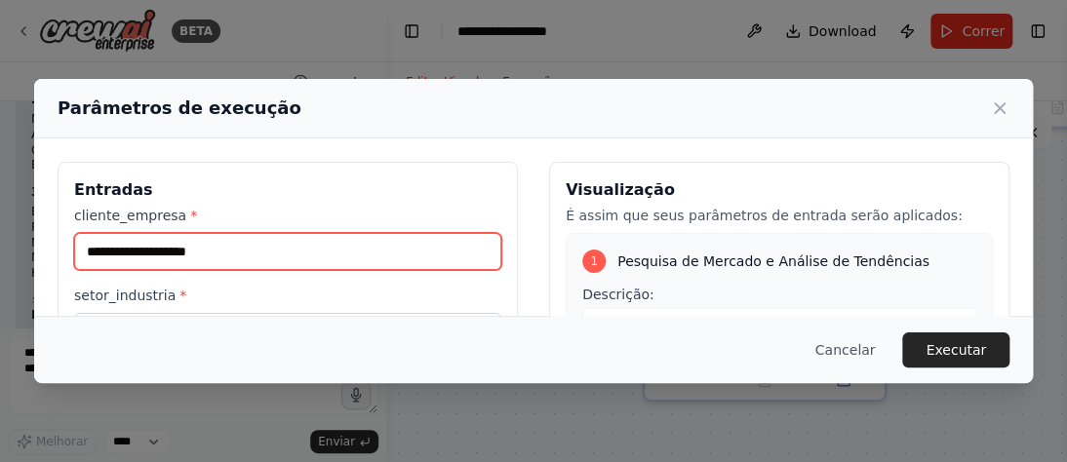
click at [362, 248] on input "**********" at bounding box center [287, 251] width 427 height 37
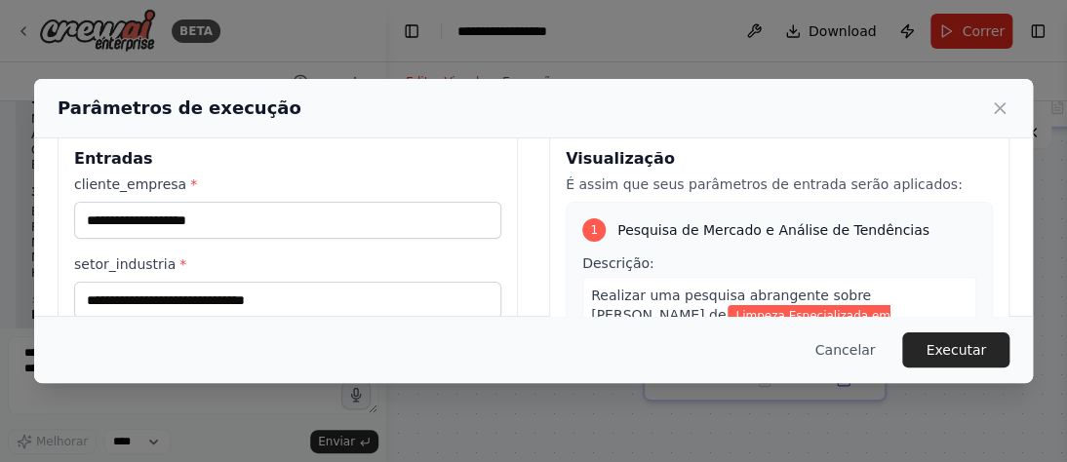
scroll to position [182, 0]
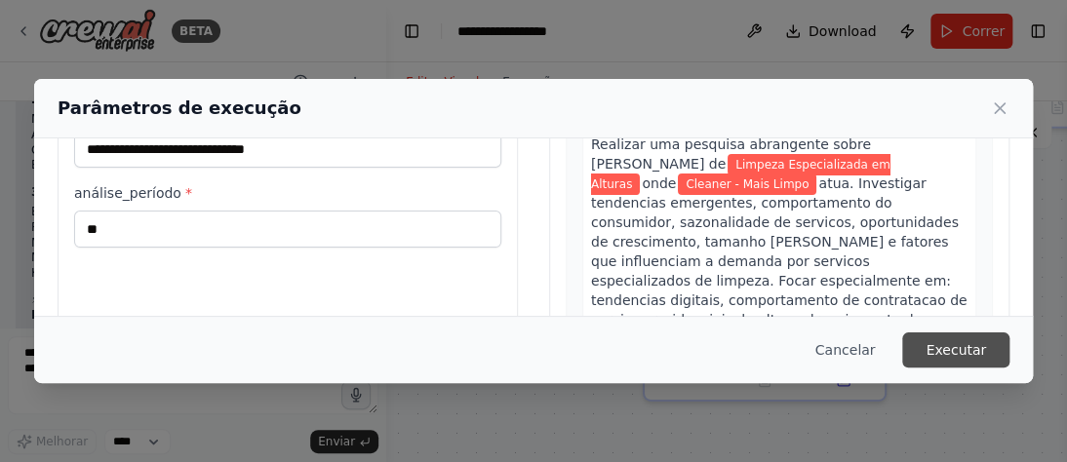
click at [965, 349] on font "Executar" at bounding box center [956, 350] width 60 height 16
